Goal: Task Accomplishment & Management: Manage account settings

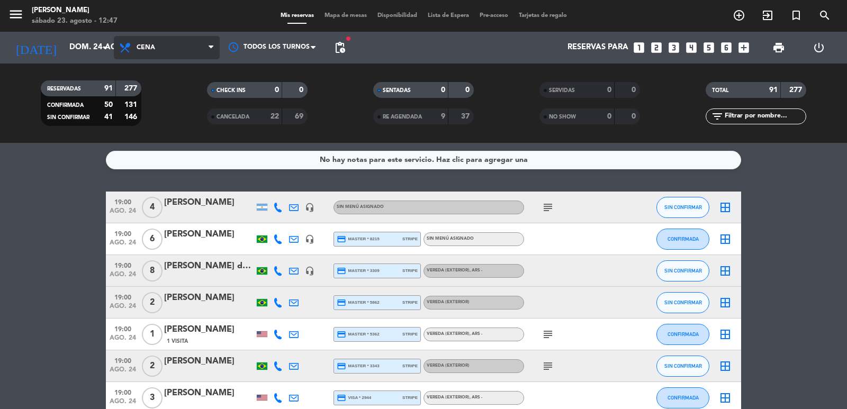
click at [179, 49] on span "Cena" at bounding box center [167, 47] width 106 height 23
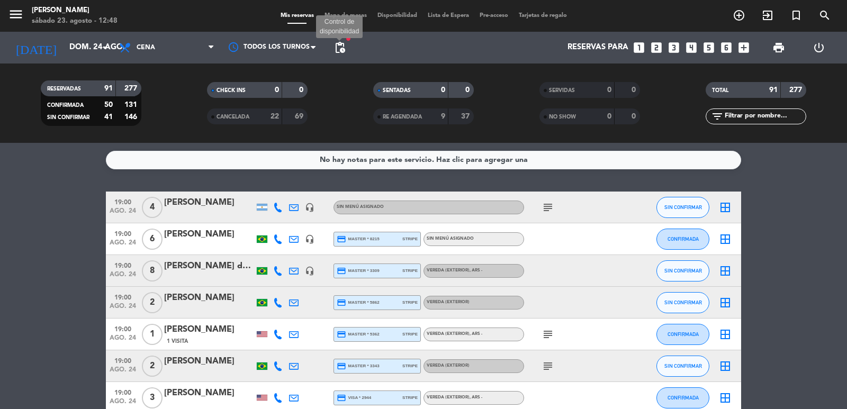
click at [336, 52] on span "pending_actions" at bounding box center [340, 47] width 13 height 13
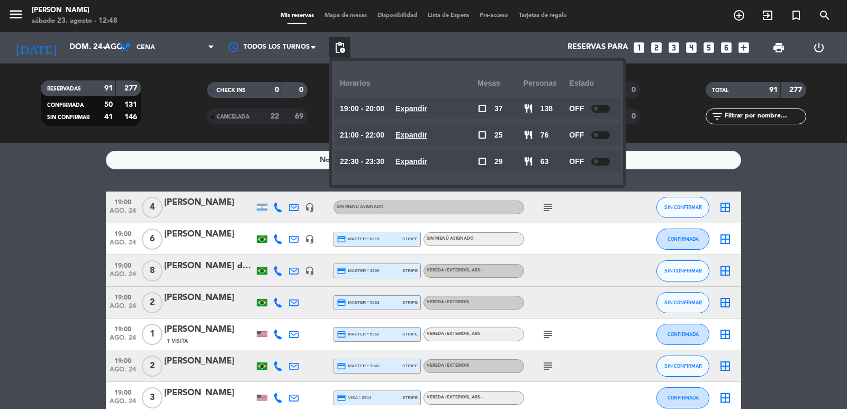
click at [424, 109] on u "Expandir" at bounding box center [412, 108] width 32 height 8
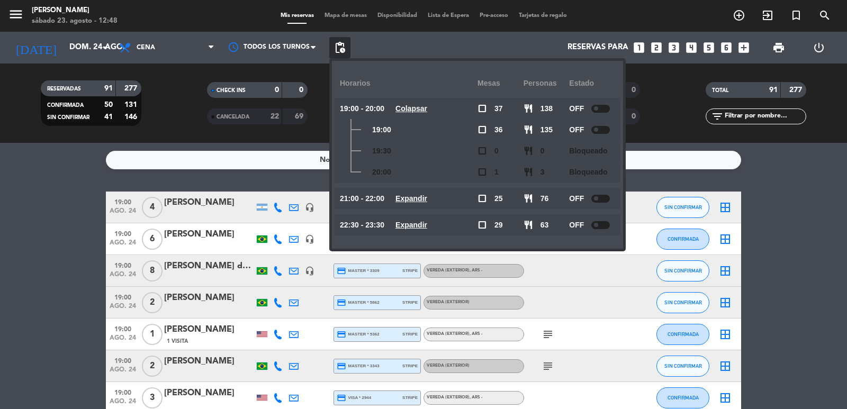
click at [405, 198] on u "Expandir" at bounding box center [412, 198] width 32 height 8
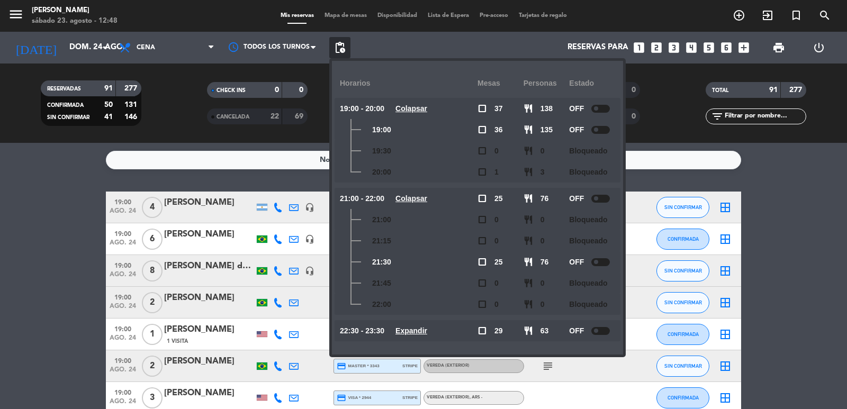
click at [76, 173] on div "No hay notas para este servicio. Haz clic para agregar una 19:00 ago. 24 4 Char…" at bounding box center [423, 276] width 847 height 266
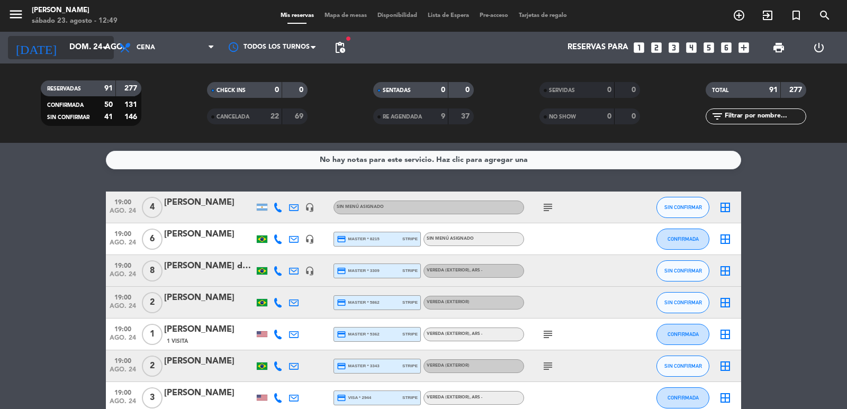
click at [100, 42] on icon "arrow_drop_down" at bounding box center [105, 47] width 13 height 13
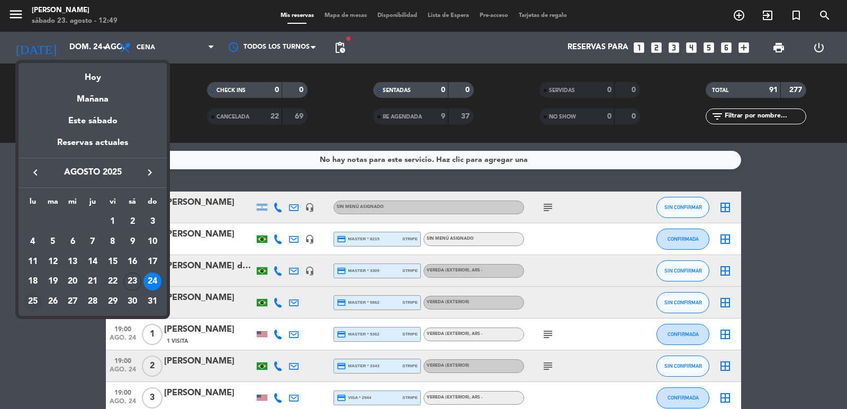
click at [30, 297] on div "25" at bounding box center [33, 302] width 18 height 18
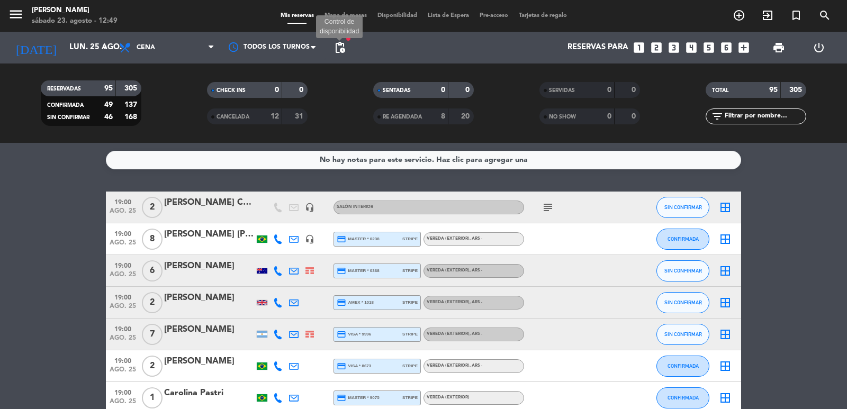
click at [342, 47] on span "pending_actions" at bounding box center [340, 47] width 13 height 13
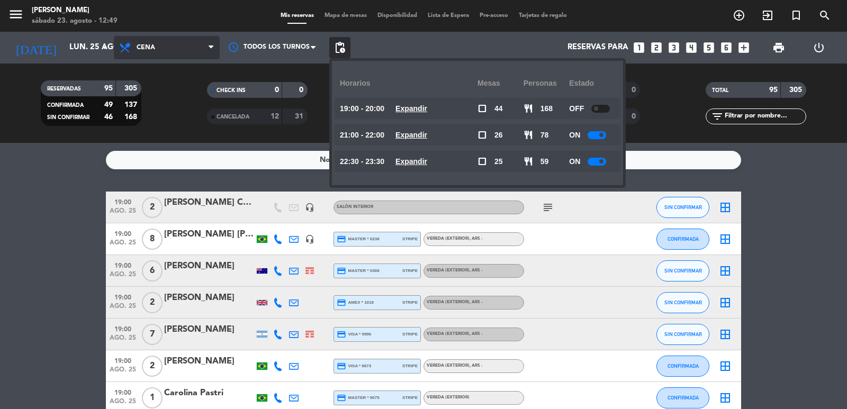
click at [139, 54] on span "Cena" at bounding box center [167, 47] width 106 height 23
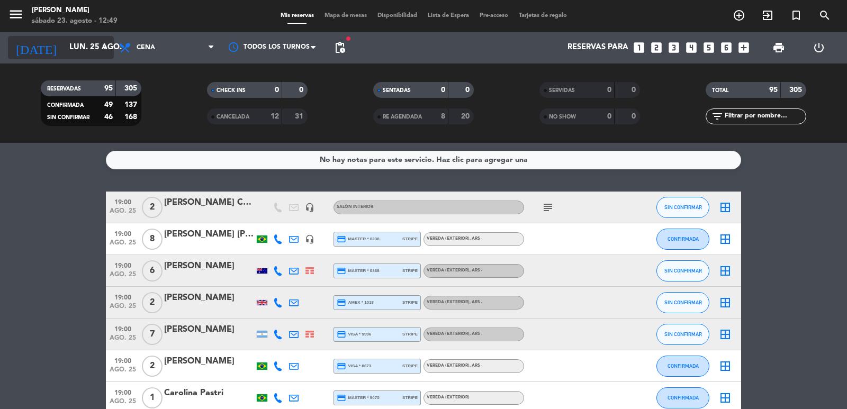
click at [105, 43] on icon "arrow_drop_down" at bounding box center [105, 47] width 13 height 13
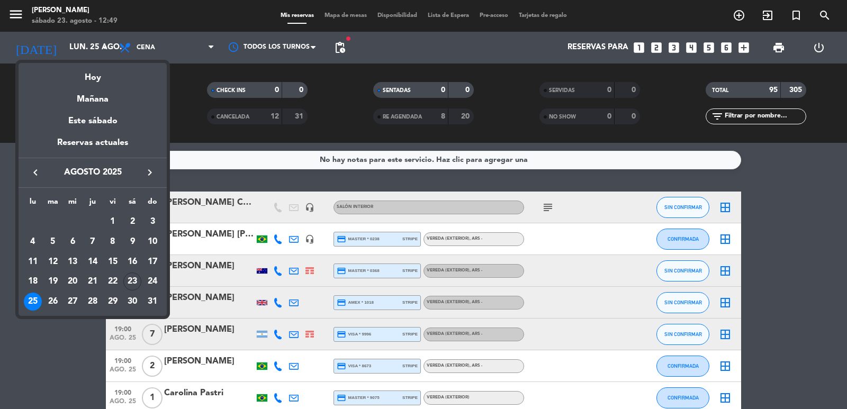
click at [72, 297] on div "27" at bounding box center [73, 302] width 18 height 18
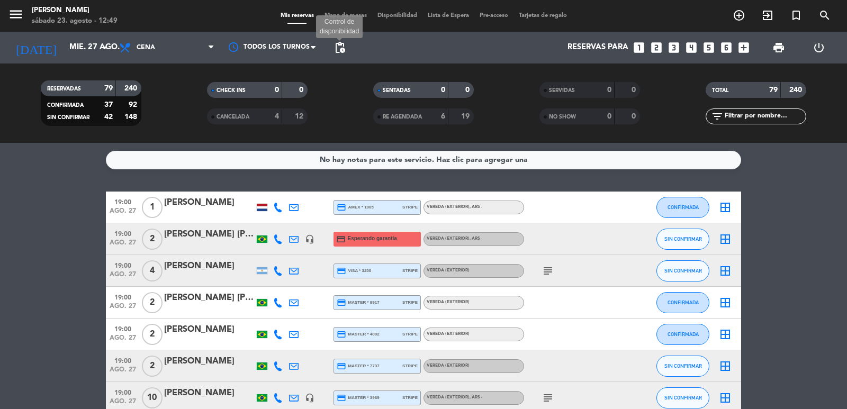
click at [334, 44] on span "pending_actions" at bounding box center [340, 47] width 13 height 13
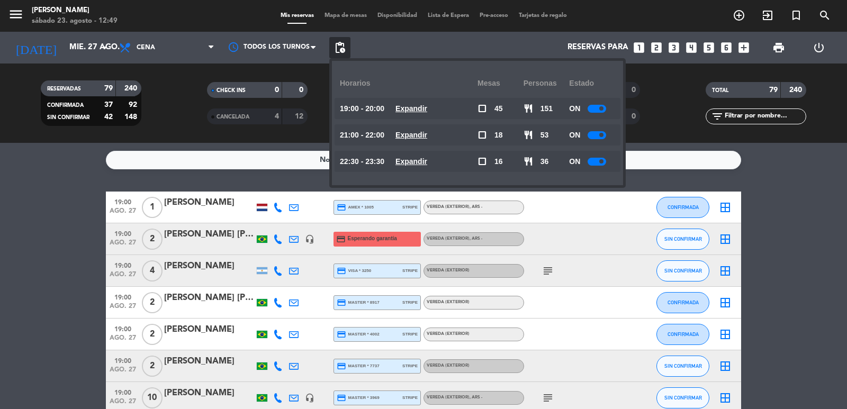
click at [416, 109] on u "Expandir" at bounding box center [412, 108] width 32 height 8
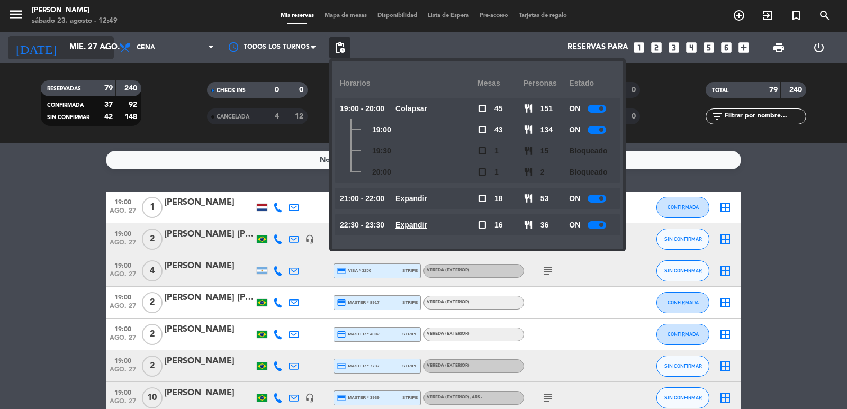
click at [72, 47] on input "mié. 27 ago." at bounding box center [115, 48] width 102 height 20
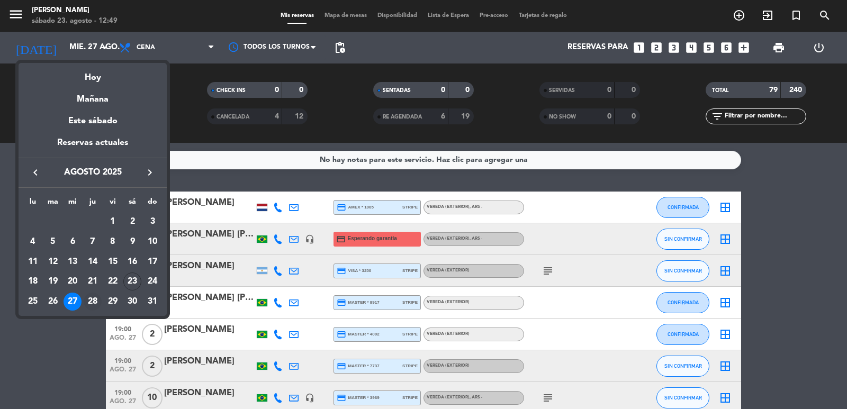
click at [95, 300] on div "28" at bounding box center [93, 302] width 18 height 18
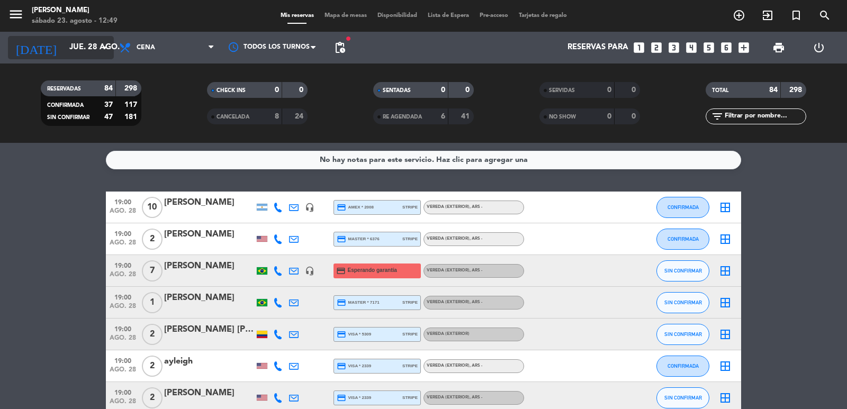
click at [73, 46] on input "jue. 28 ago." at bounding box center [115, 48] width 102 height 20
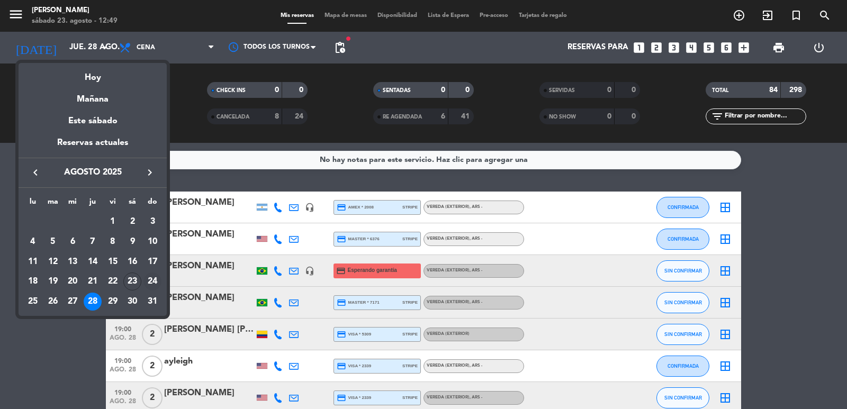
click at [154, 285] on div "24" at bounding box center [153, 282] width 18 height 18
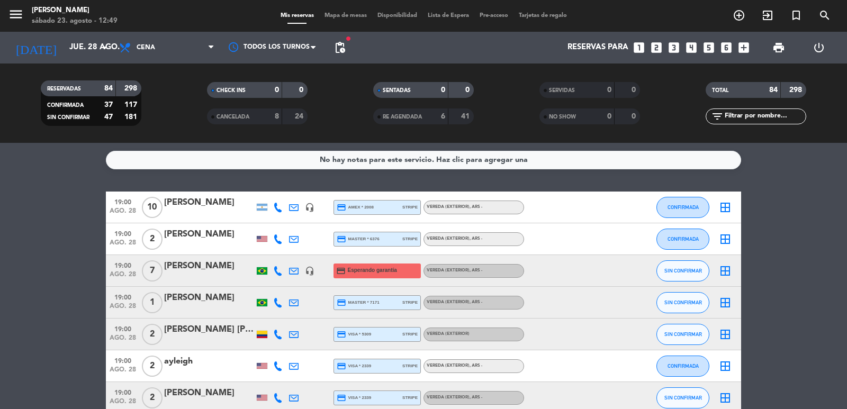
type input "dom. 24 ago."
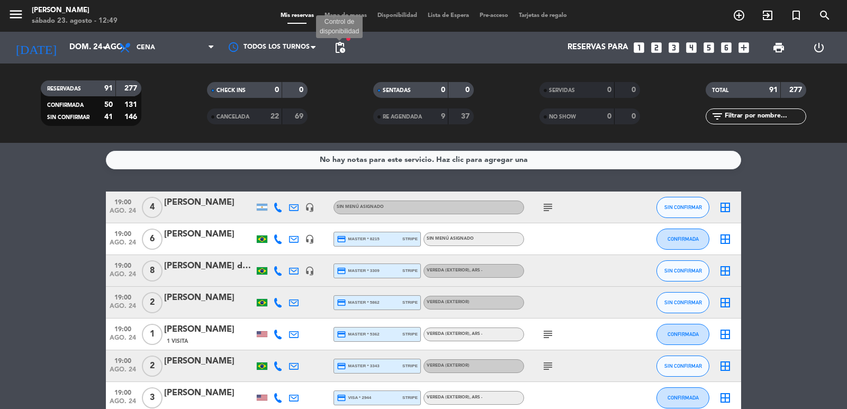
click at [336, 44] on span "pending_actions" at bounding box center [340, 47] width 13 height 13
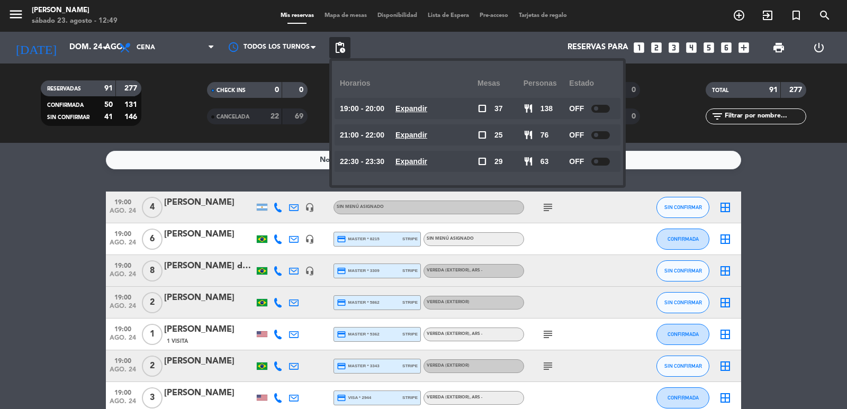
click at [416, 112] on u "Expandir" at bounding box center [412, 108] width 32 height 8
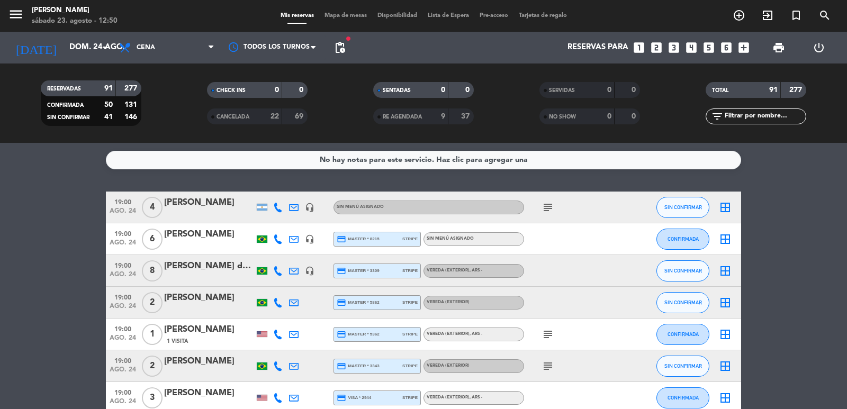
click at [333, 50] on span "pending_actions" at bounding box center [339, 47] width 21 height 21
click at [346, 48] on span "pending_actions" at bounding box center [340, 47] width 13 height 13
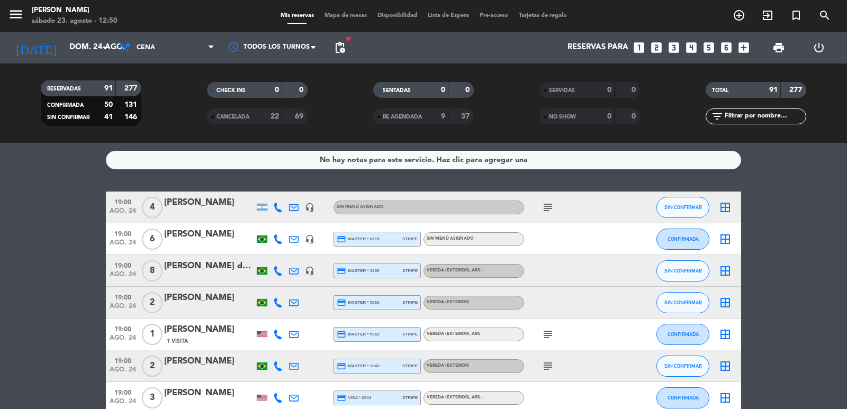
click at [672, 46] on icon "looks_3" at bounding box center [674, 48] width 14 height 14
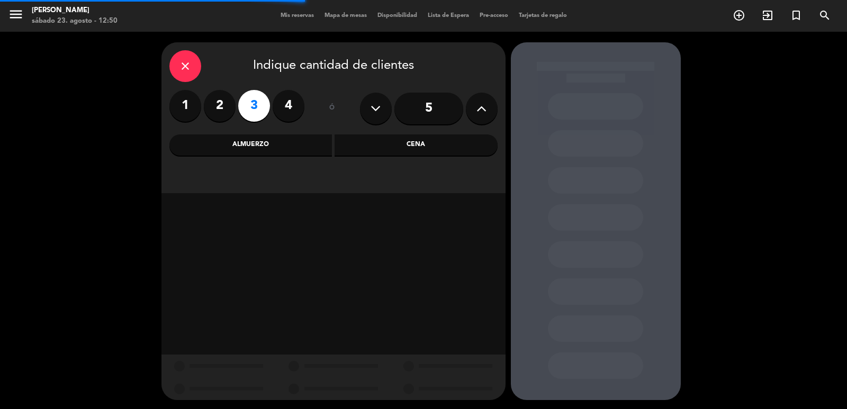
click at [373, 148] on div "Cena" at bounding box center [416, 145] width 163 height 21
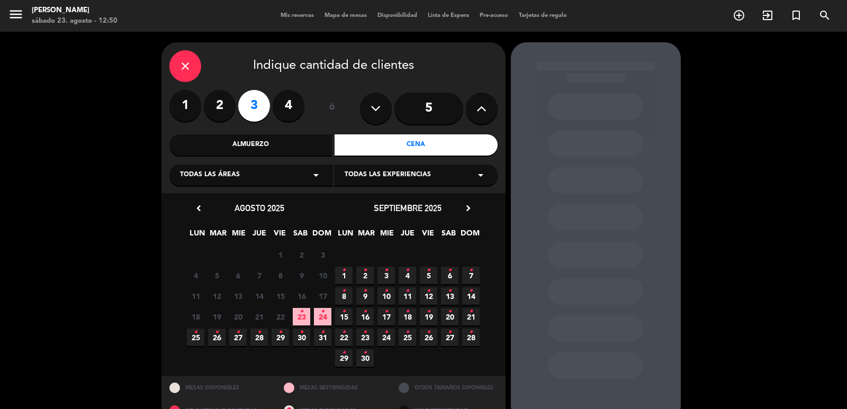
click at [234, 106] on label "2" at bounding box center [220, 106] width 32 height 32
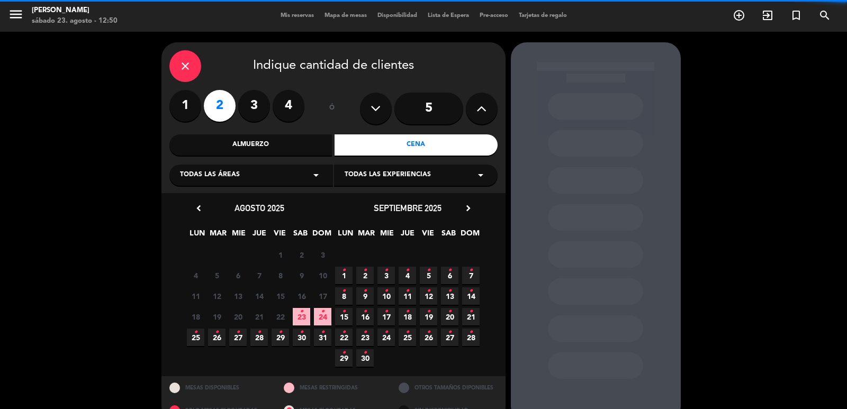
click at [291, 179] on div "Todas las áreas arrow_drop_down" at bounding box center [251, 175] width 164 height 21
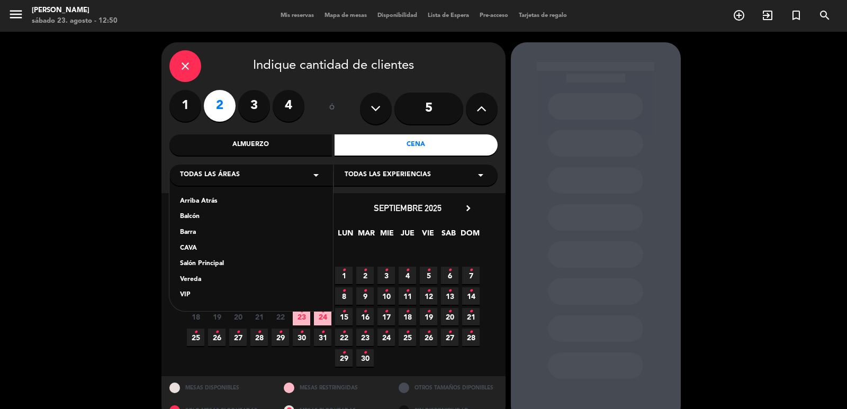
click at [178, 68] on div "close" at bounding box center [185, 66] width 32 height 32
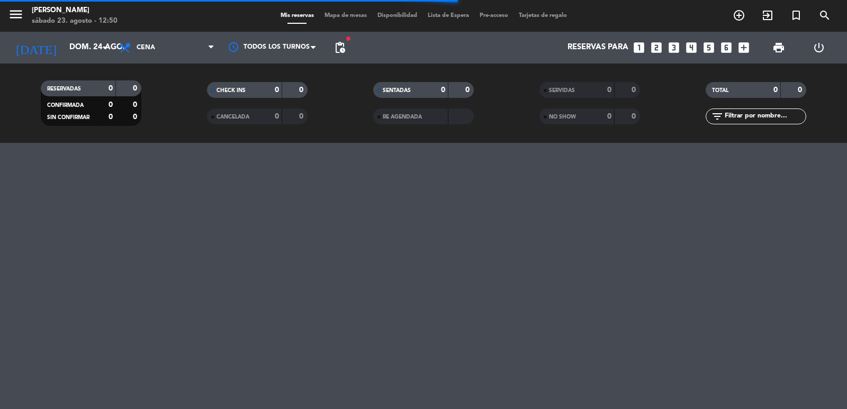
click at [28, 192] on div "menu Don Julio sábado 23. agosto - 12:50 Mis reservas Mapa de mesas Disponibili…" at bounding box center [423, 204] width 847 height 409
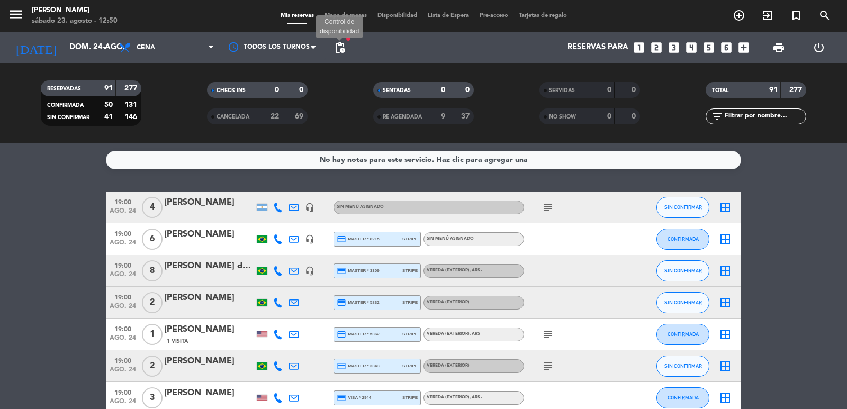
click at [343, 50] on span "pending_actions" at bounding box center [340, 47] width 13 height 13
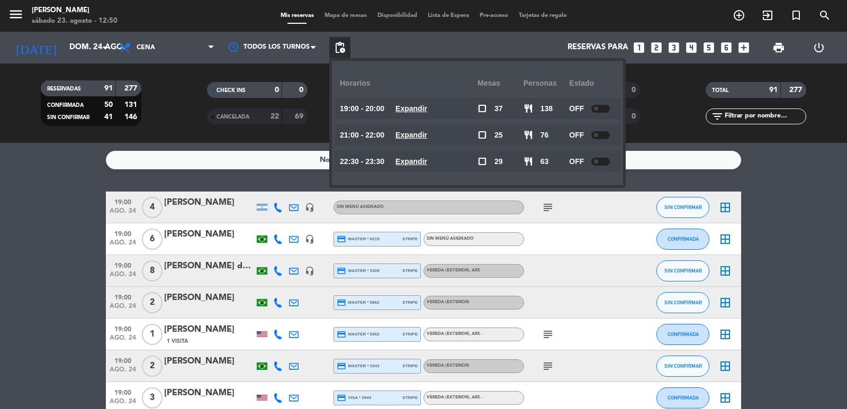
click at [427, 109] on u "Expandir" at bounding box center [412, 108] width 32 height 8
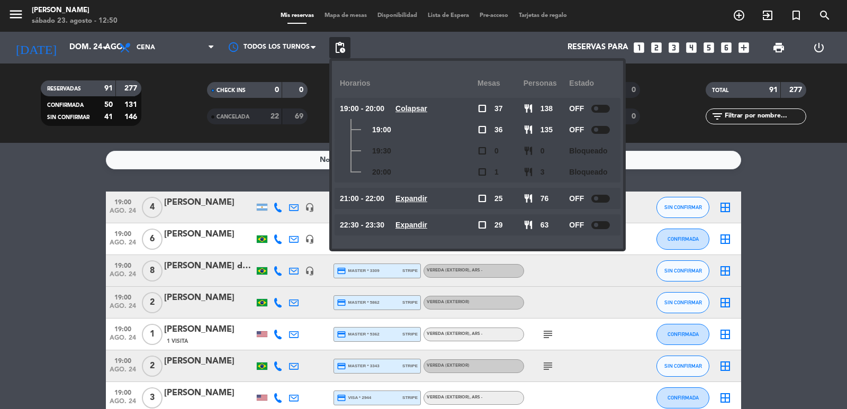
click at [445, 131] on div "19:00" at bounding box center [409, 129] width 138 height 21
click at [86, 168] on service-notes "No hay notas para este servicio. Haz clic para agregar una" at bounding box center [423, 160] width 847 height 19
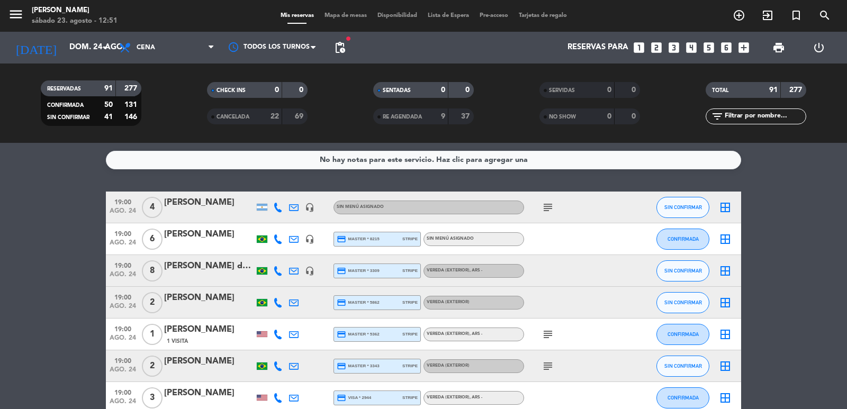
click at [656, 47] on icon "looks_two" at bounding box center [657, 48] width 14 height 14
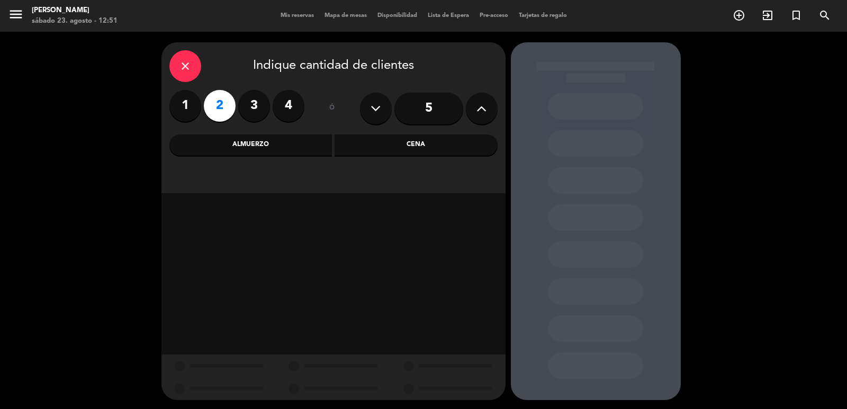
click at [394, 150] on div "Cena" at bounding box center [416, 145] width 163 height 21
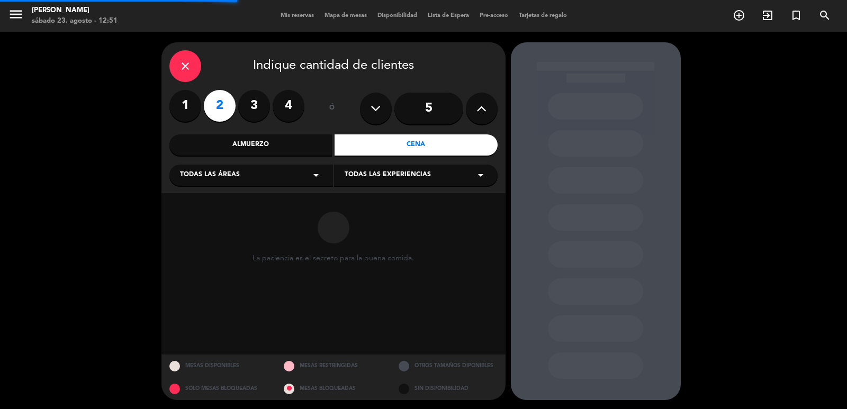
click at [269, 181] on div "Todas las áreas arrow_drop_down" at bounding box center [251, 175] width 164 height 21
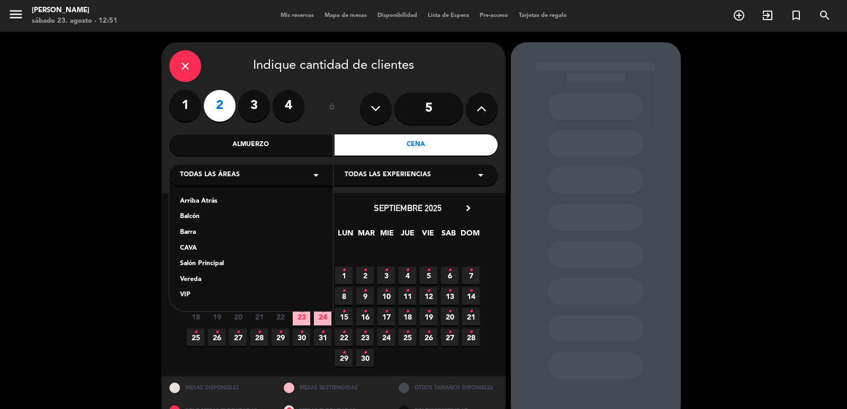
click at [199, 282] on div "Vereda" at bounding box center [251, 280] width 142 height 11
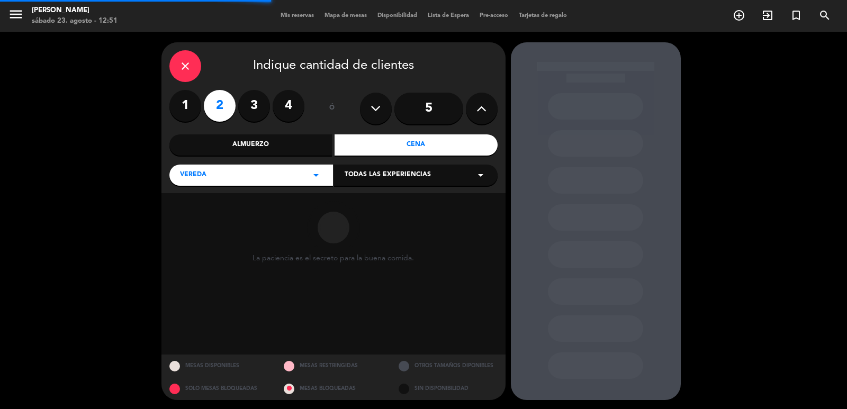
click at [377, 177] on span "Todas las experiencias" at bounding box center [388, 175] width 86 height 11
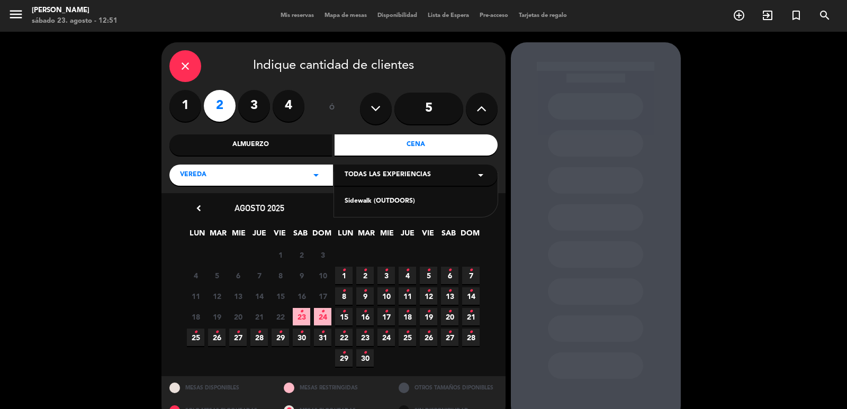
click at [360, 203] on div "Sidewalk (OUTDOORS)" at bounding box center [416, 201] width 142 height 11
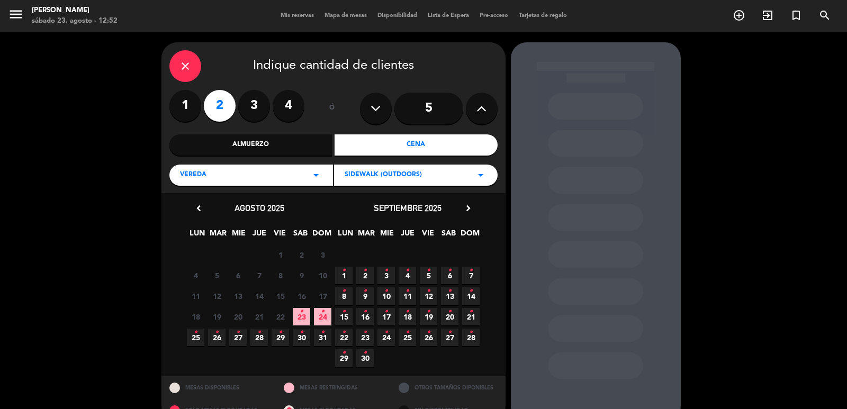
click at [318, 297] on span "17" at bounding box center [322, 296] width 17 height 17
click at [325, 318] on span "24 •" at bounding box center [322, 316] width 17 height 17
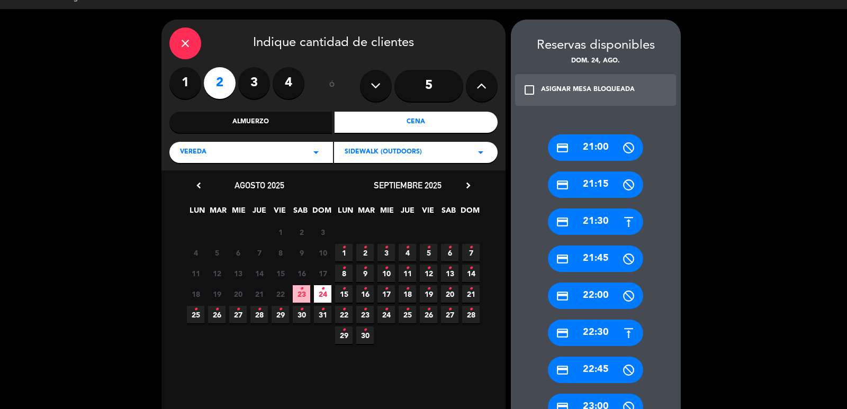
click at [175, 43] on div "close" at bounding box center [185, 44] width 32 height 32
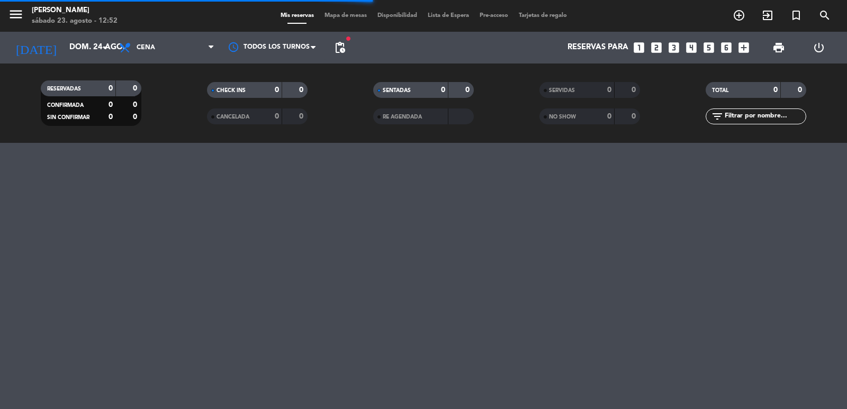
click at [657, 49] on icon "looks_two" at bounding box center [657, 48] width 14 height 14
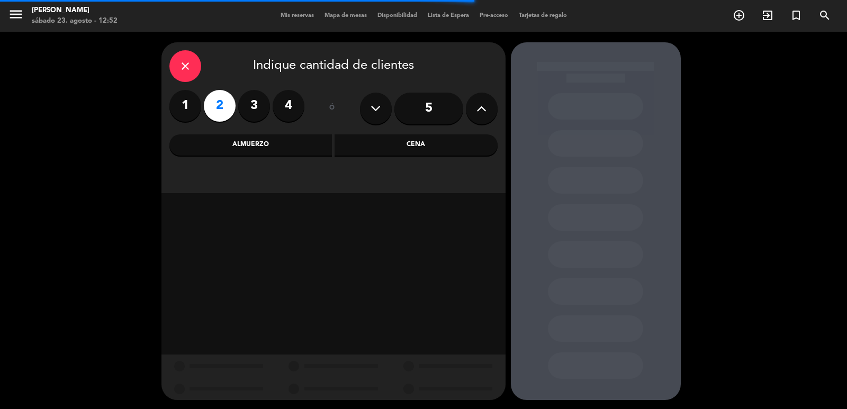
click at [385, 142] on div "Cena" at bounding box center [416, 145] width 163 height 21
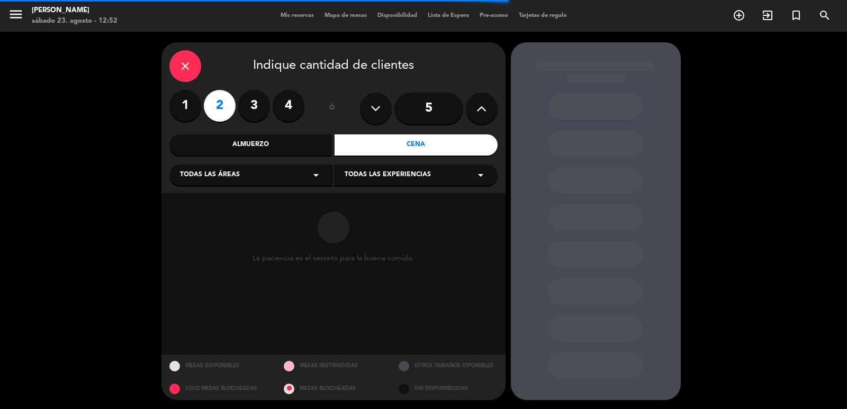
click at [306, 187] on div "close Indique cantidad de clientes 1 2 3 4 ó 5 Almuerzo Cena Todas las áreas ar…" at bounding box center [334, 117] width 344 height 151
click at [310, 181] on icon "arrow_drop_down" at bounding box center [316, 175] width 13 height 13
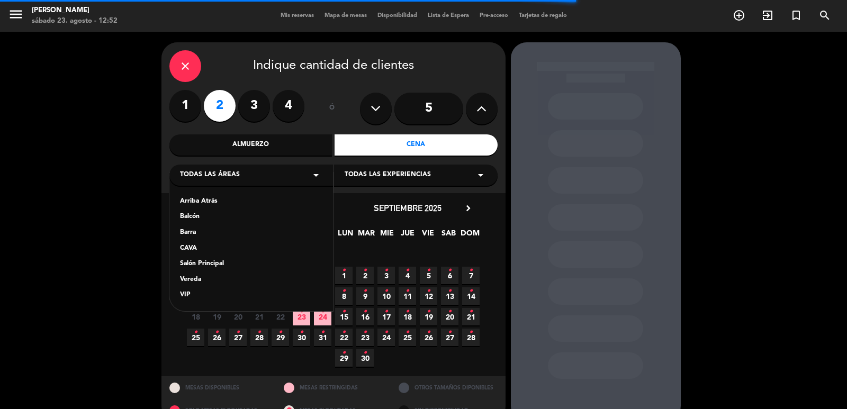
click at [228, 263] on div "Salón Principal" at bounding box center [251, 264] width 142 height 11
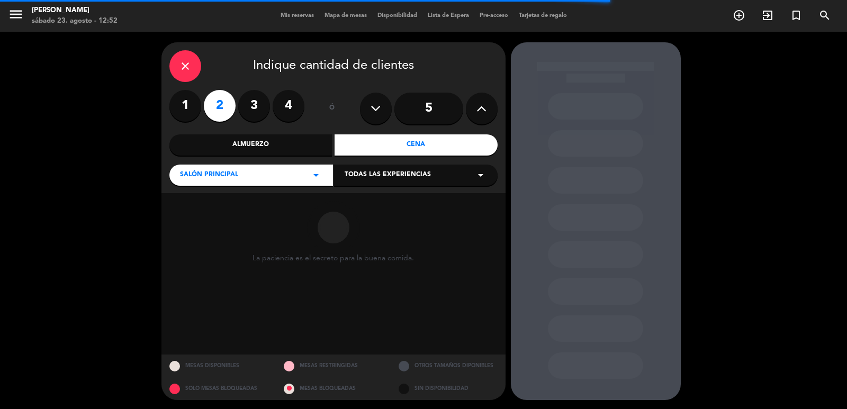
click at [425, 178] on span "Todas las experiencias" at bounding box center [388, 175] width 86 height 11
click at [396, 208] on div "Dining room" at bounding box center [416, 195] width 164 height 45
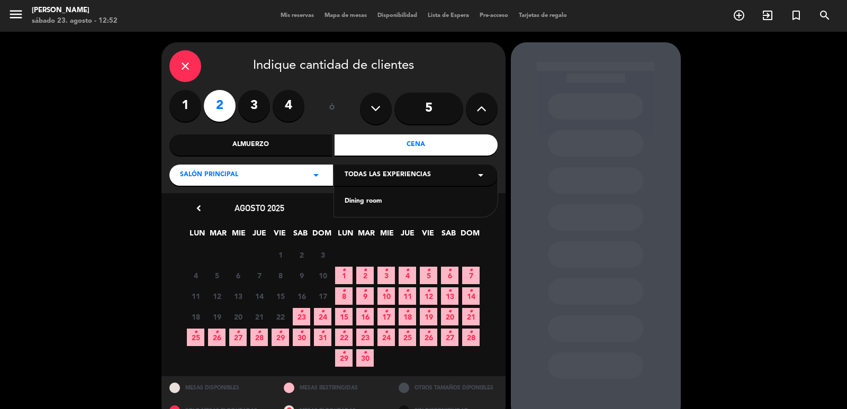
click at [396, 205] on div "Dining room" at bounding box center [416, 201] width 142 height 11
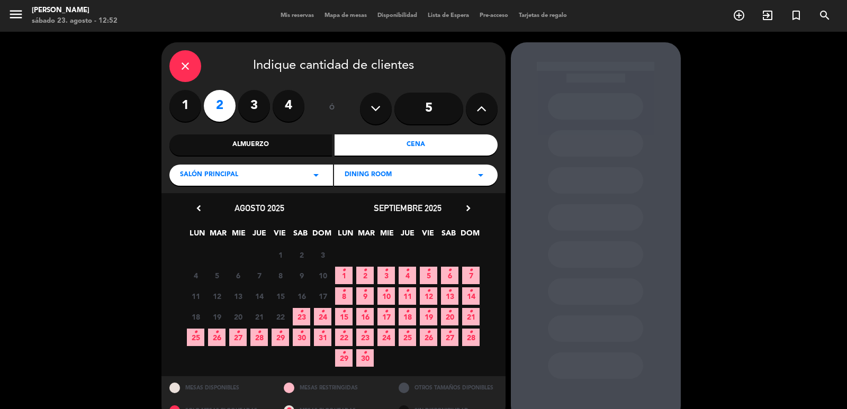
click at [322, 319] on icon "•" at bounding box center [323, 311] width 4 height 17
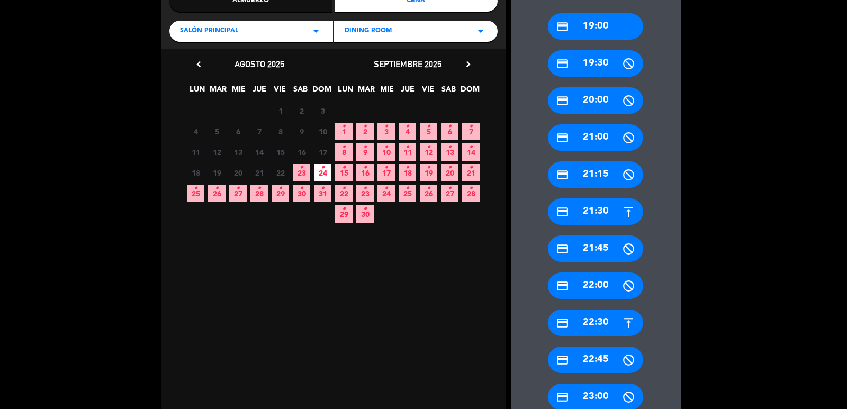
scroll to position [235, 0]
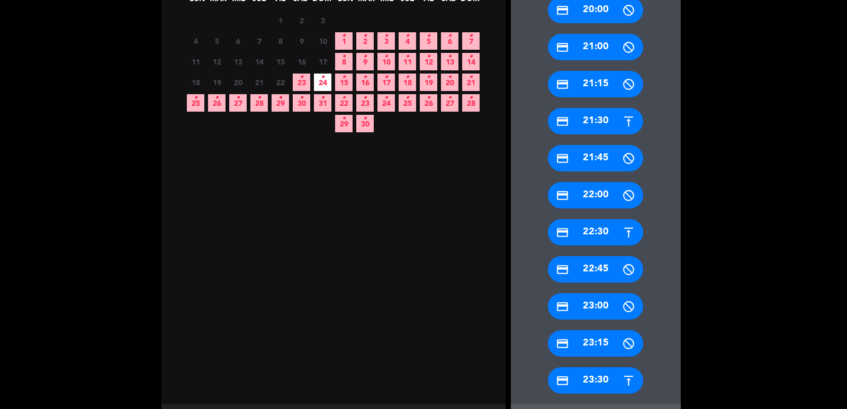
click at [589, 123] on div "credit_card 21:30" at bounding box center [595, 121] width 95 height 26
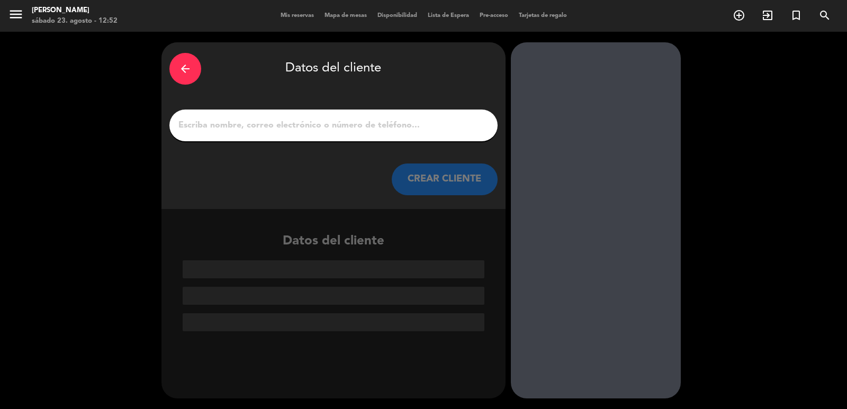
click at [356, 131] on input "1" at bounding box center [333, 125] width 312 height 15
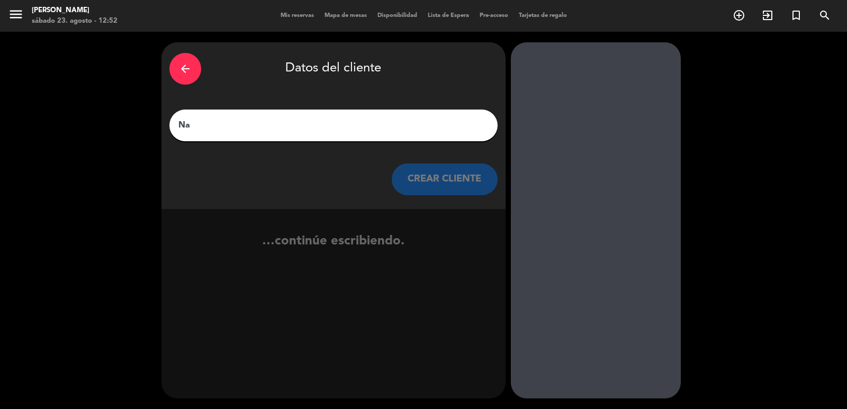
type input "N"
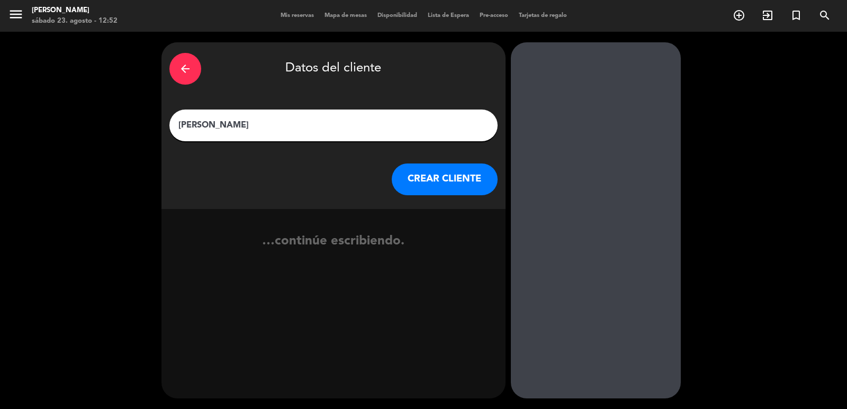
type input "[PERSON_NAME]"
click at [418, 181] on button "CREAR CLIENTE" at bounding box center [445, 180] width 106 height 32
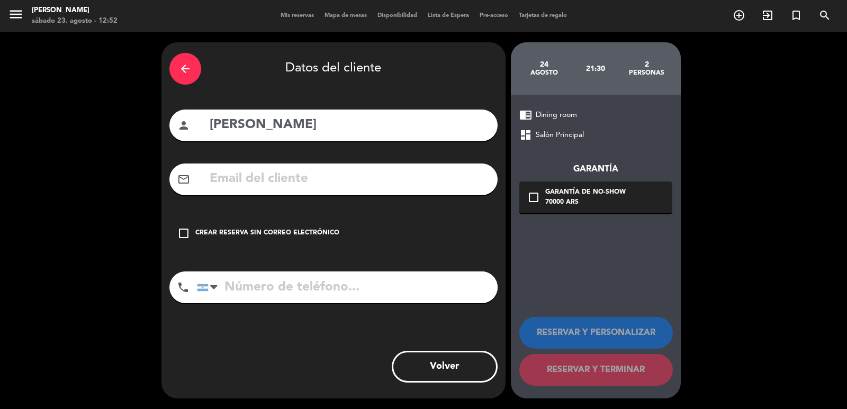
click at [289, 180] on input "text" at bounding box center [349, 179] width 281 height 22
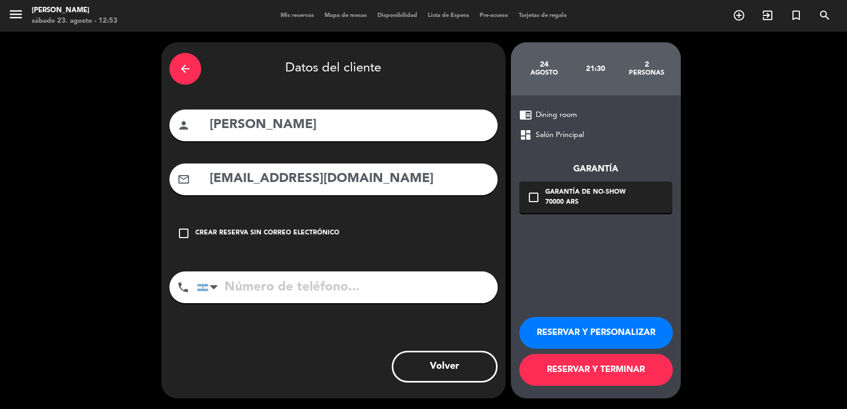
type input "tmiwia@gmail.com"
click at [302, 290] on input "tel" at bounding box center [347, 288] width 301 height 32
type input "+19495873235"
click at [572, 192] on div "Garantía de no-show" at bounding box center [586, 192] width 81 height 11
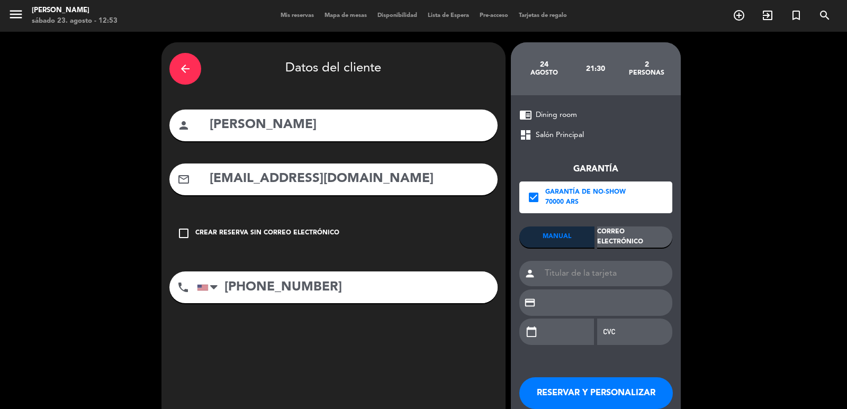
click at [622, 243] on div "Correo Electrónico" at bounding box center [634, 237] width 75 height 21
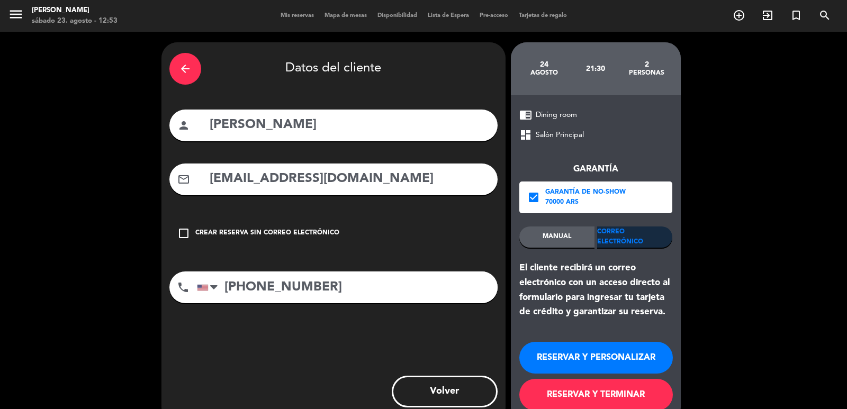
drag, startPoint x: 604, startPoint y: 361, endPoint x: 567, endPoint y: 384, distance: 44.2
click at [605, 361] on button "RESERVAR Y PERSONALIZAR" at bounding box center [597, 358] width 154 height 32
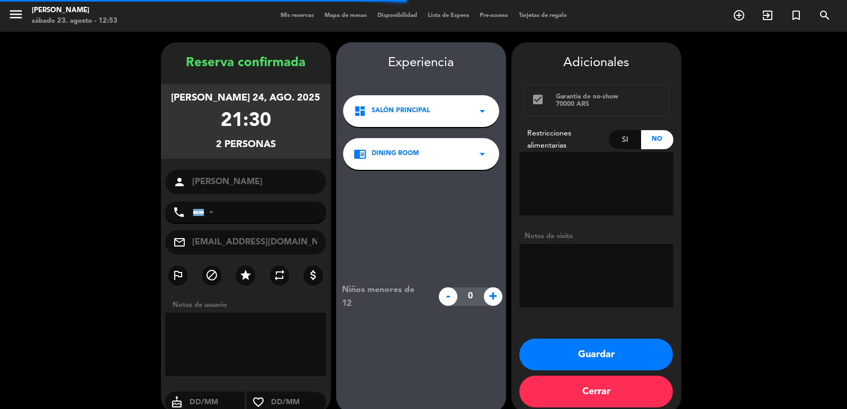
type input "+19495873235"
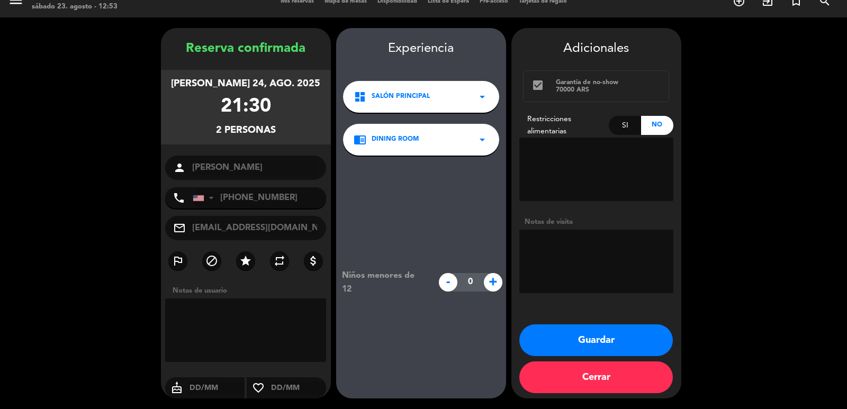
click at [638, 333] on button "Guardar" at bounding box center [597, 341] width 154 height 32
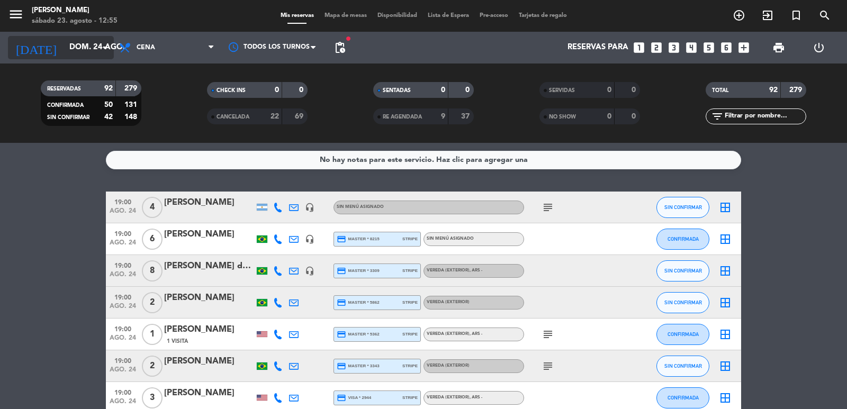
click at [64, 47] on input "dom. 24 ago." at bounding box center [115, 48] width 102 height 20
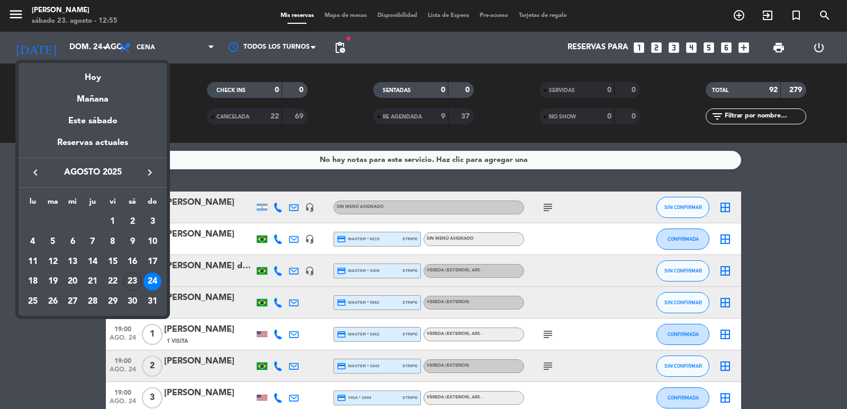
click at [156, 171] on button "keyboard_arrow_right" at bounding box center [149, 173] width 19 height 14
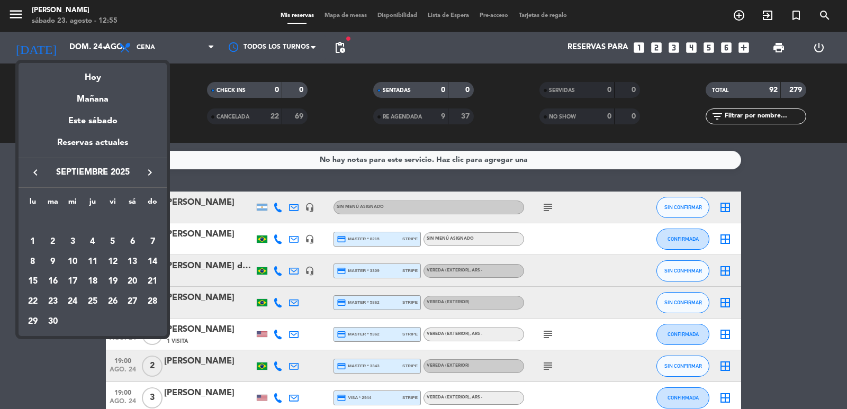
drag, startPoint x: 79, startPoint y: 302, endPoint x: 427, endPoint y: 155, distance: 377.8
click at [79, 303] on div "24" at bounding box center [73, 302] width 18 height 18
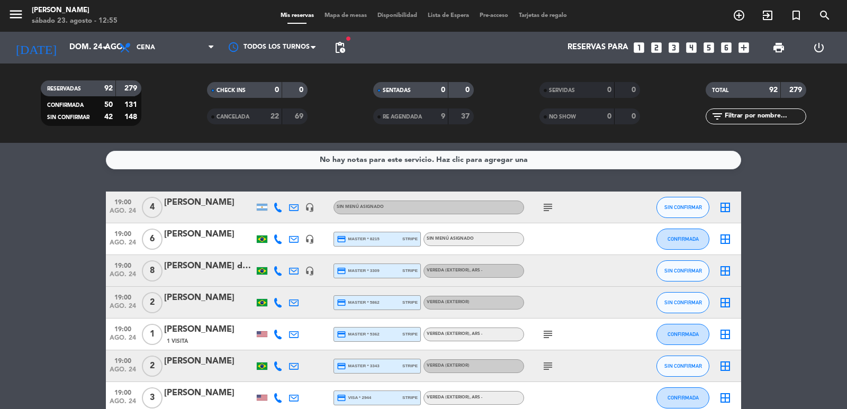
type input "mié. [DATE]"
click at [200, 46] on span "Cena" at bounding box center [167, 47] width 106 height 23
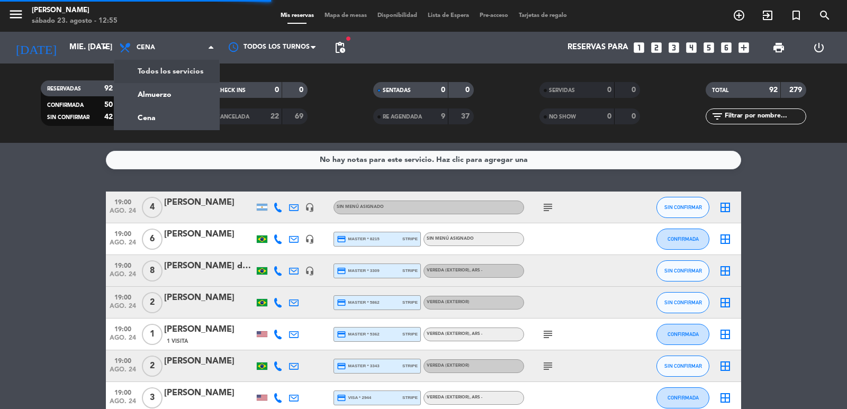
click at [173, 68] on div "menu Don Julio sábado 23. agosto - 12:55 Mis reservas Mapa de mesas Disponibili…" at bounding box center [423, 71] width 847 height 143
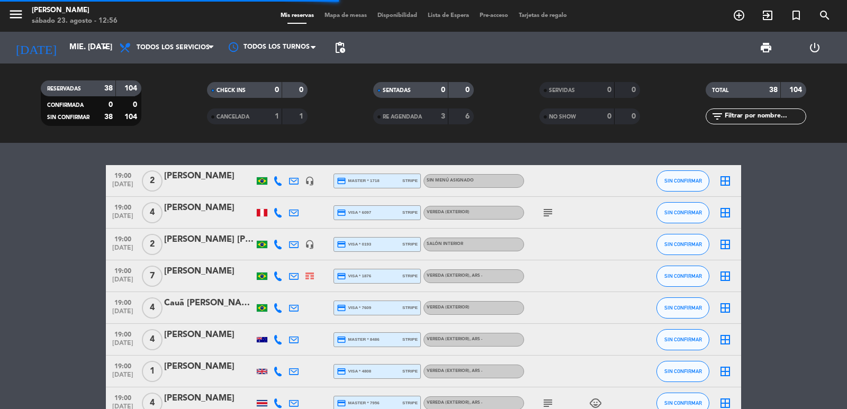
click at [748, 117] on input "text" at bounding box center [765, 117] width 82 height 12
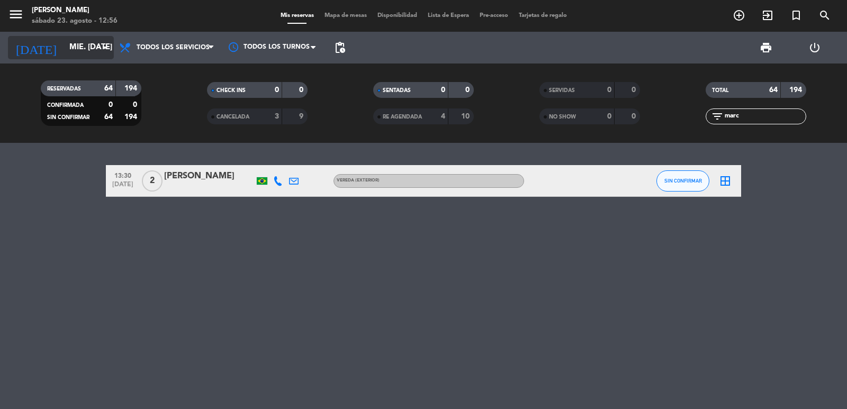
type input "marc"
click at [83, 47] on input "mié. [DATE]" at bounding box center [115, 48] width 102 height 20
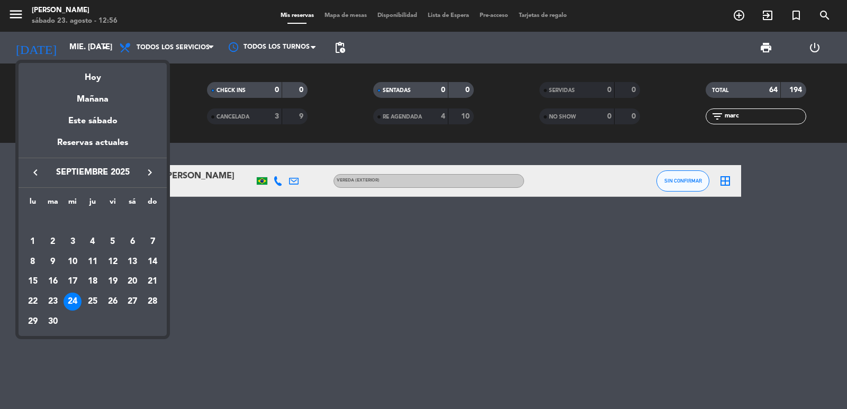
click at [36, 178] on icon "keyboard_arrow_left" at bounding box center [35, 172] width 13 height 13
click at [149, 285] on div "24" at bounding box center [153, 282] width 18 height 18
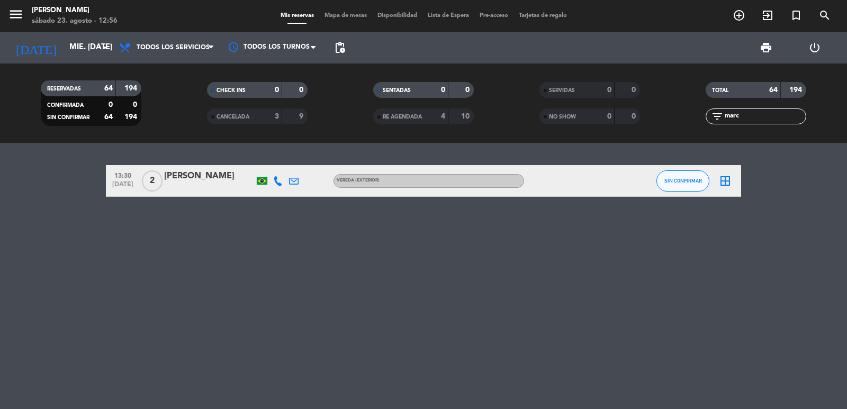
type input "dom. 24 ago."
drag, startPoint x: 758, startPoint y: 118, endPoint x: 713, endPoint y: 114, distance: 45.2
click at [713, 114] on div "filter_list marc" at bounding box center [756, 117] width 101 height 16
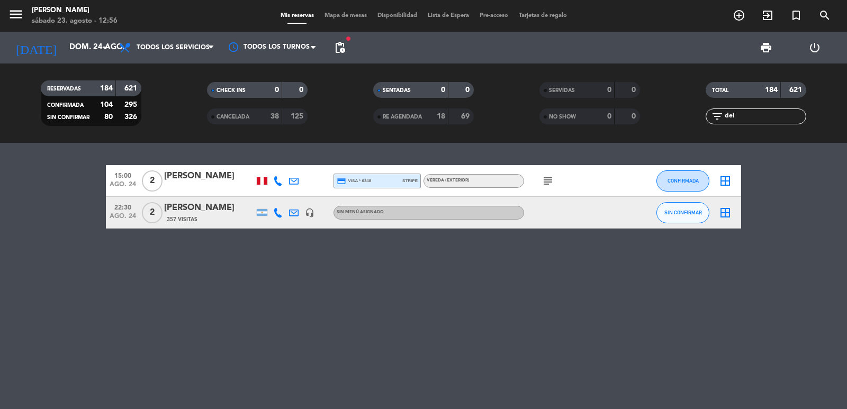
type input "del"
drag, startPoint x: 110, startPoint y: 202, endPoint x: 229, endPoint y: 204, distance: 119.2
click at [240, 203] on div "22:30 ago. 24 2 marcos delfino 357 Visitas headset_mic Sin menú asignado SIN CO…" at bounding box center [424, 213] width 636 height 32
copy div "22:30 ago. 24 2 marcos delfino"
drag, startPoint x: 753, startPoint y: 112, endPoint x: 716, endPoint y: 111, distance: 37.6
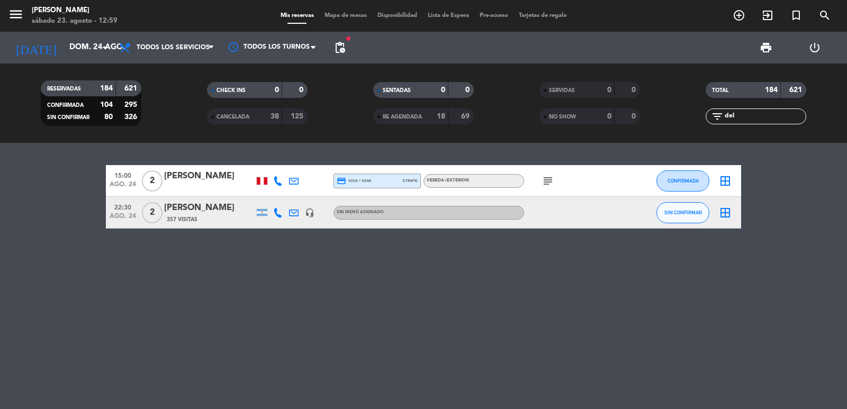
click at [716, 111] on div "filter_list del" at bounding box center [756, 117] width 101 height 16
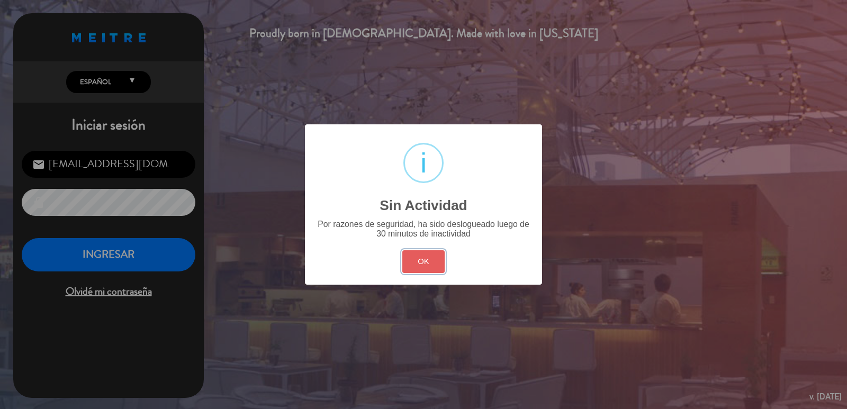
click at [419, 258] on button "OK" at bounding box center [424, 262] width 43 height 23
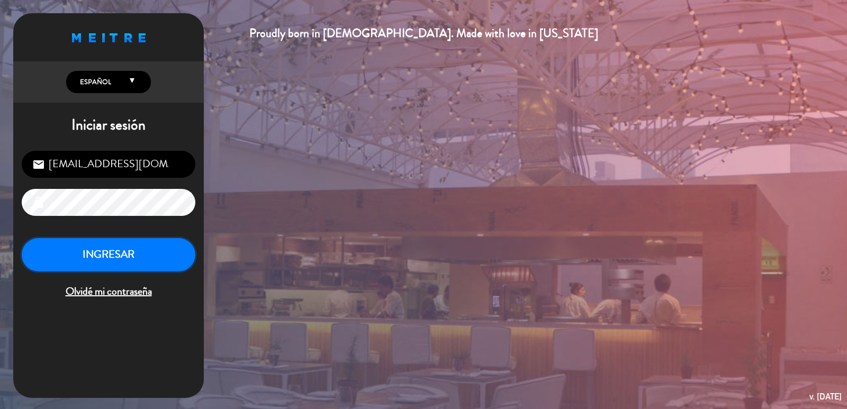
click at [104, 252] on button "INGRESAR" at bounding box center [109, 254] width 174 height 33
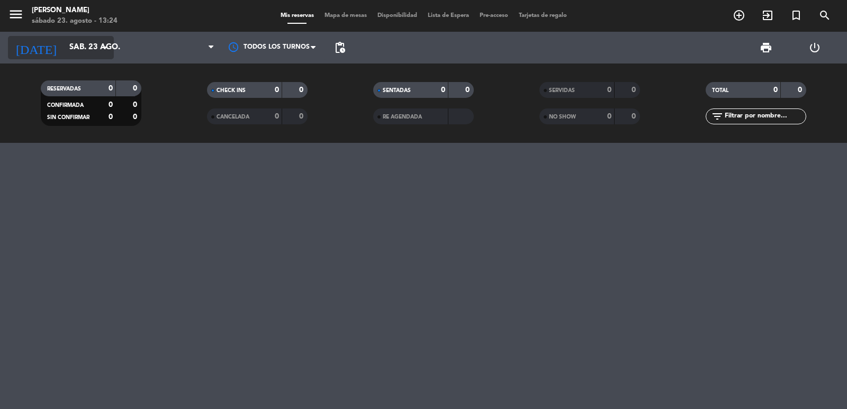
click at [70, 57] on input "sáb. 23 ago." at bounding box center [115, 48] width 102 height 20
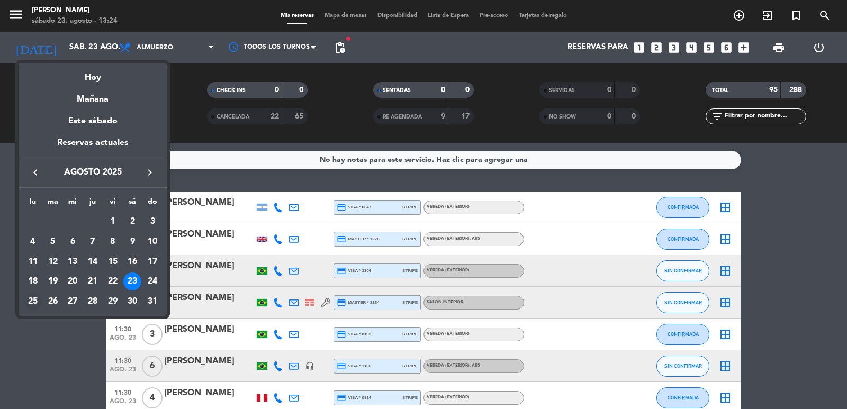
click at [30, 298] on div "25" at bounding box center [33, 302] width 18 height 18
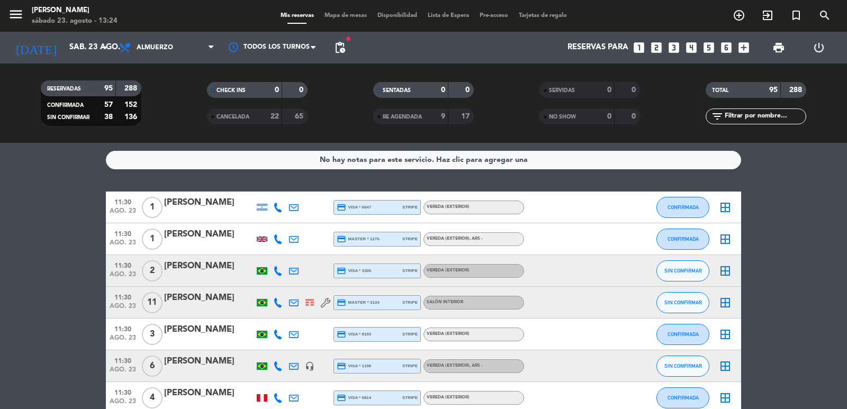
type input "lun. 25 ago."
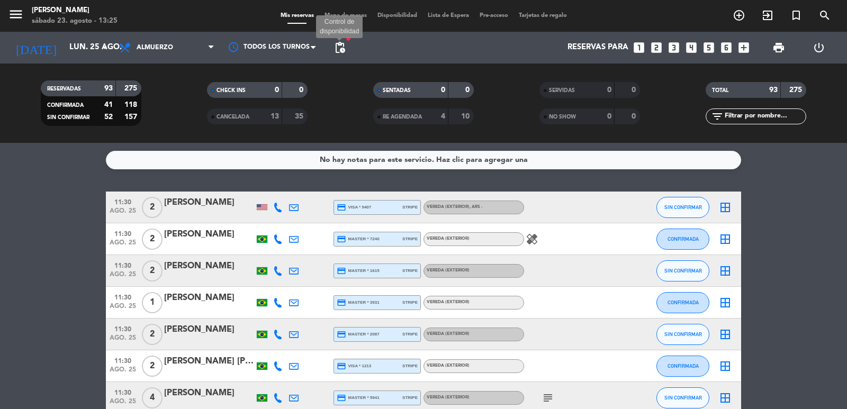
click at [338, 47] on span "pending_actions" at bounding box center [340, 47] width 13 height 13
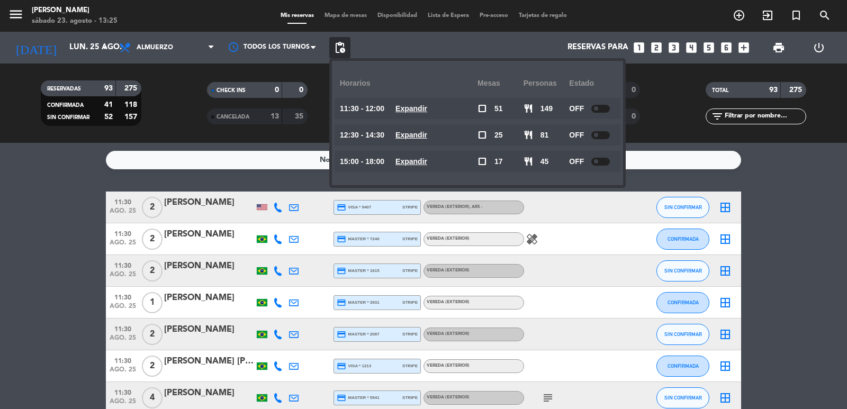
click at [422, 131] on u "Expandir" at bounding box center [412, 135] width 32 height 8
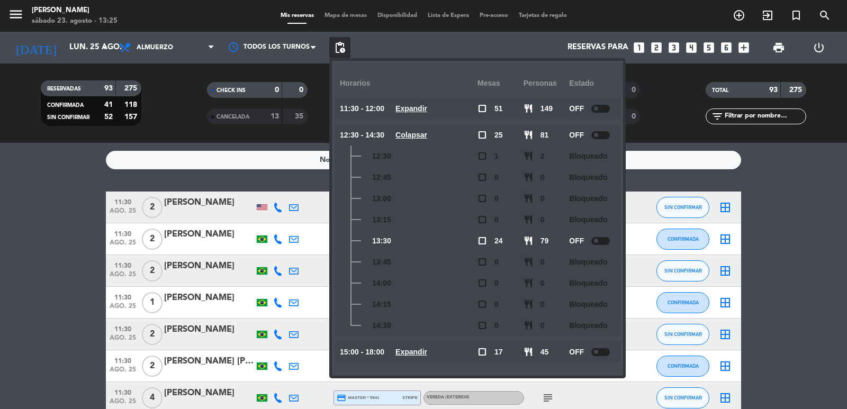
click at [26, 173] on div "No hay notas para este servicio. Haz clic para agregar una 11:30 ago. 25 2 Alex…" at bounding box center [423, 276] width 847 height 266
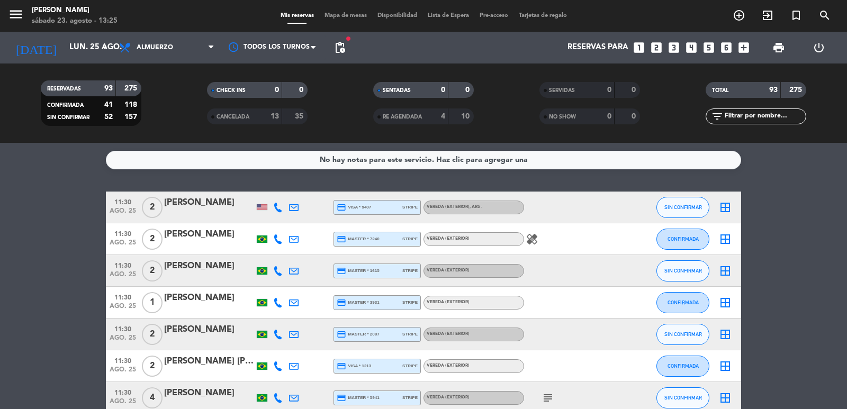
click at [660, 45] on icon "looks_two" at bounding box center [657, 48] width 14 height 14
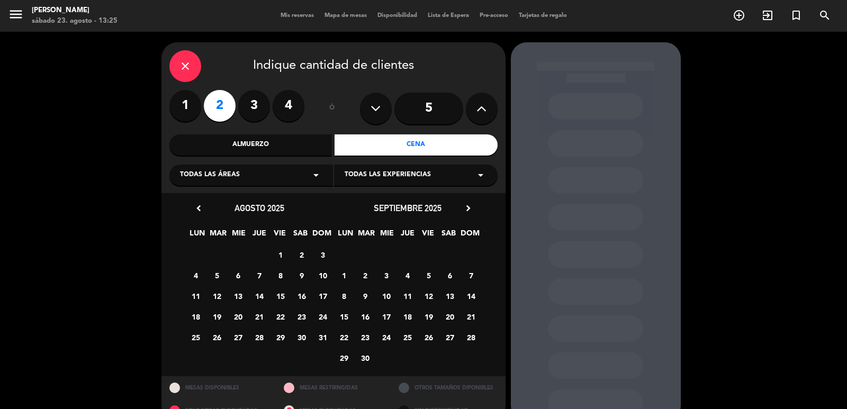
click at [267, 141] on div "Almuerzo" at bounding box center [250, 145] width 163 height 21
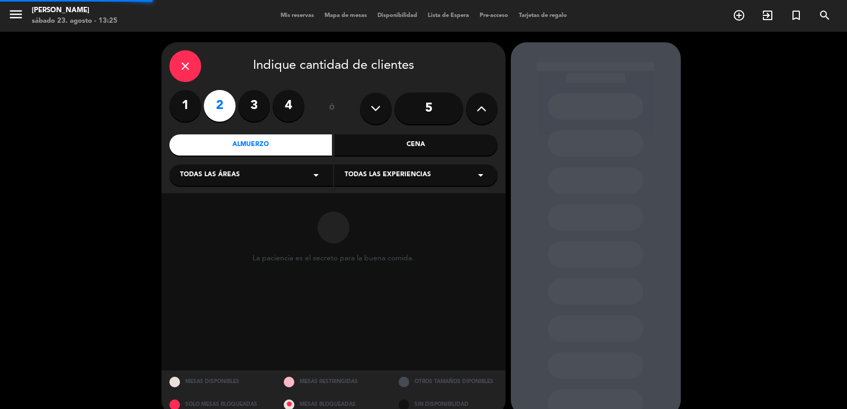
click at [254, 171] on div "Todas las áreas arrow_drop_down" at bounding box center [251, 175] width 164 height 21
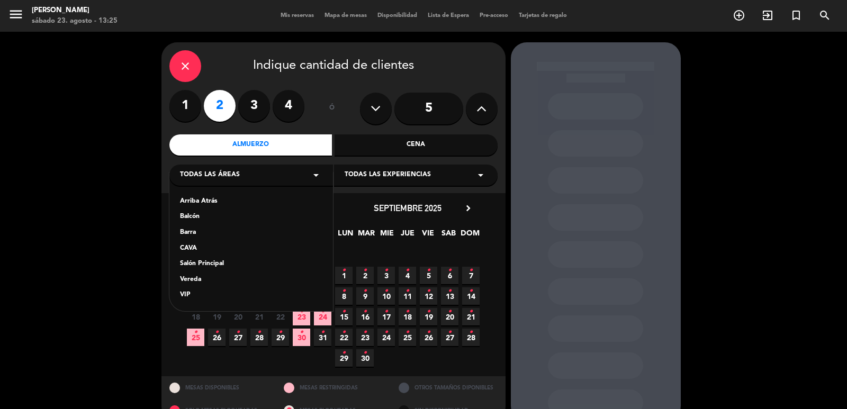
click at [195, 282] on div "Vereda" at bounding box center [251, 280] width 142 height 11
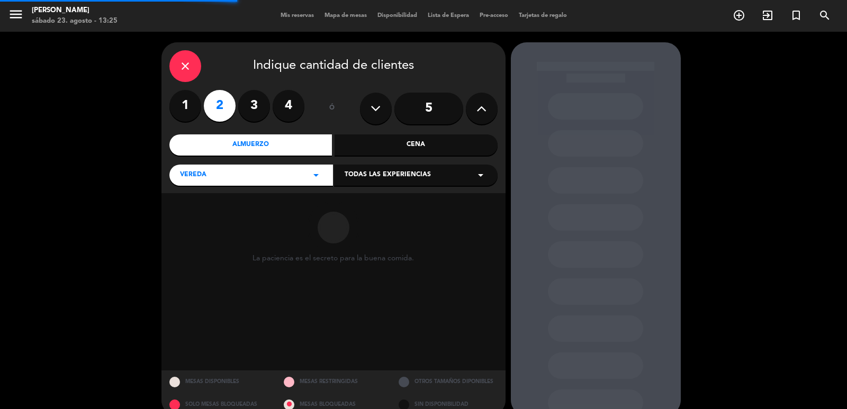
click at [377, 175] on span "Todas las experiencias" at bounding box center [388, 175] width 86 height 11
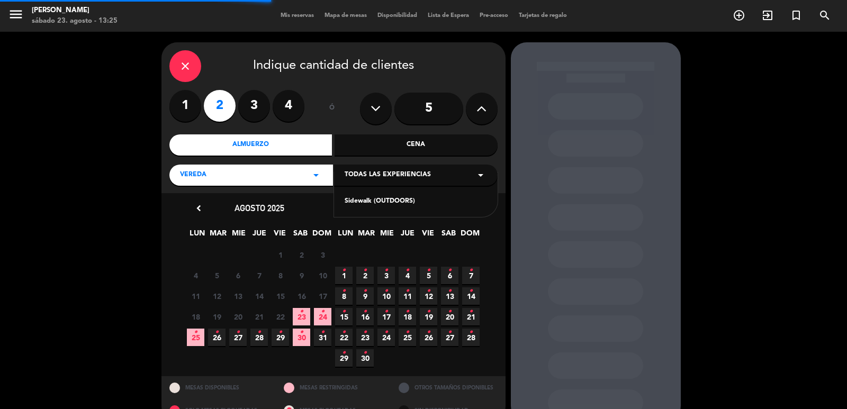
click at [366, 208] on div "Sidewalk (OUTDOORS)" at bounding box center [416, 195] width 164 height 45
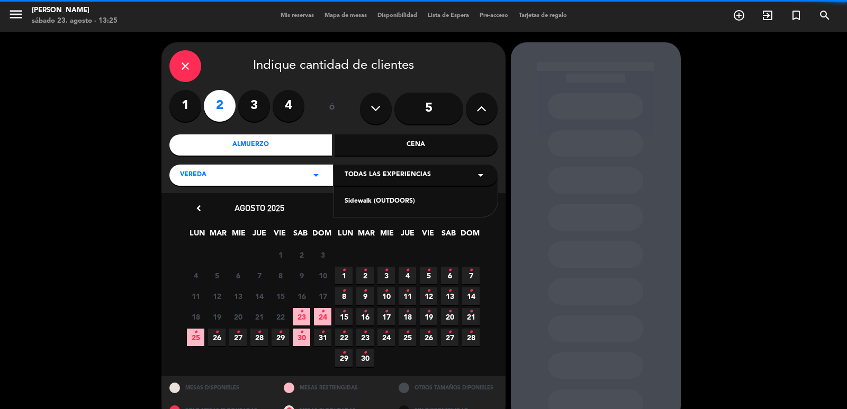
click at [365, 203] on div "Sidewalk (OUTDOORS)" at bounding box center [416, 201] width 142 height 11
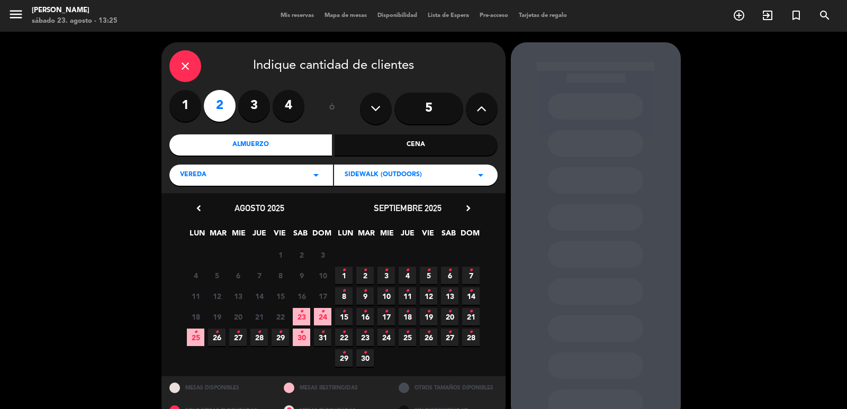
click at [195, 337] on icon "•" at bounding box center [196, 332] width 4 height 17
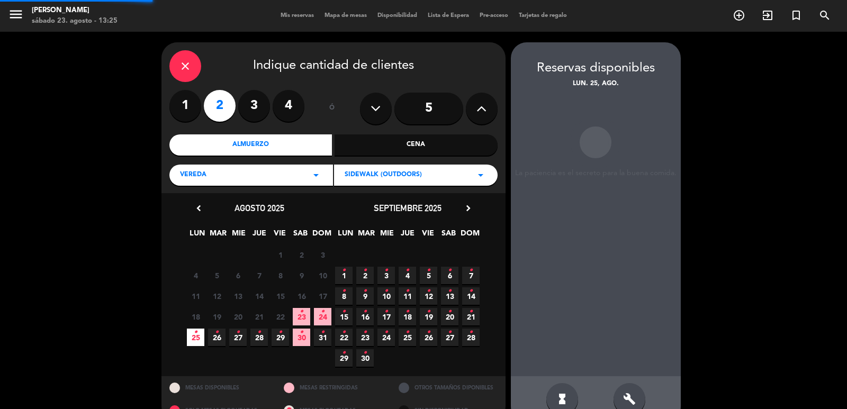
scroll to position [23, 0]
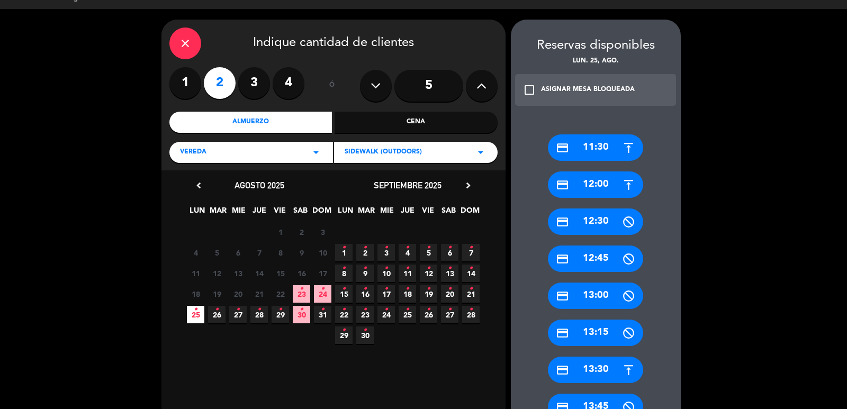
click at [599, 377] on div "credit_card 13:30" at bounding box center [595, 370] width 95 height 26
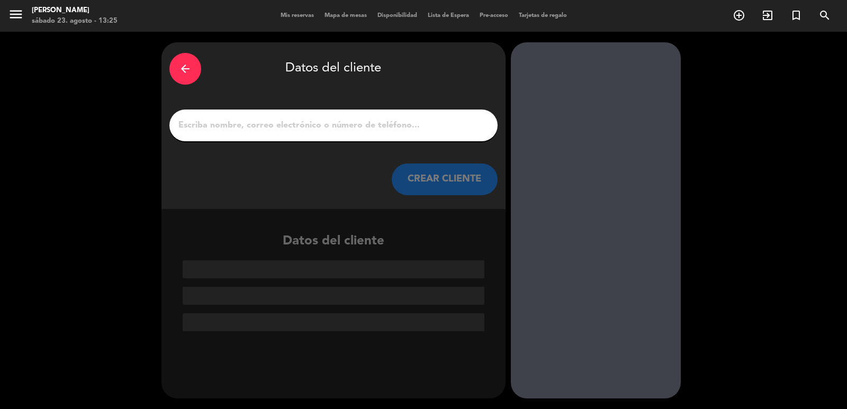
click at [309, 129] on input "1" at bounding box center [333, 125] width 312 height 15
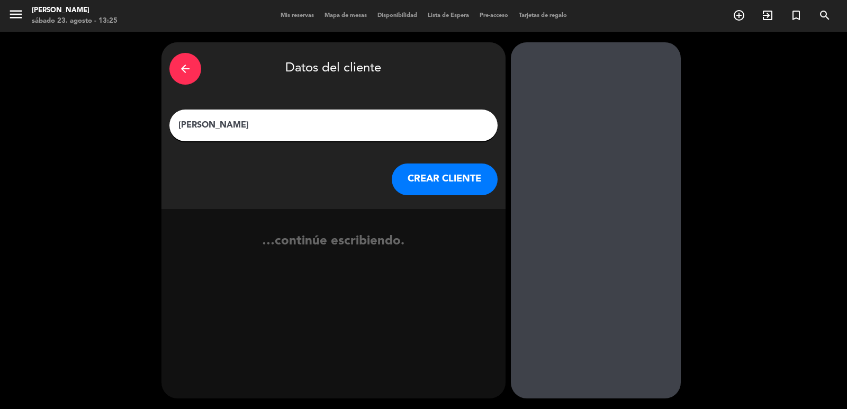
type input "Alezandre Avolio"
click at [466, 183] on button "CREAR CLIENTE" at bounding box center [445, 180] width 106 height 32
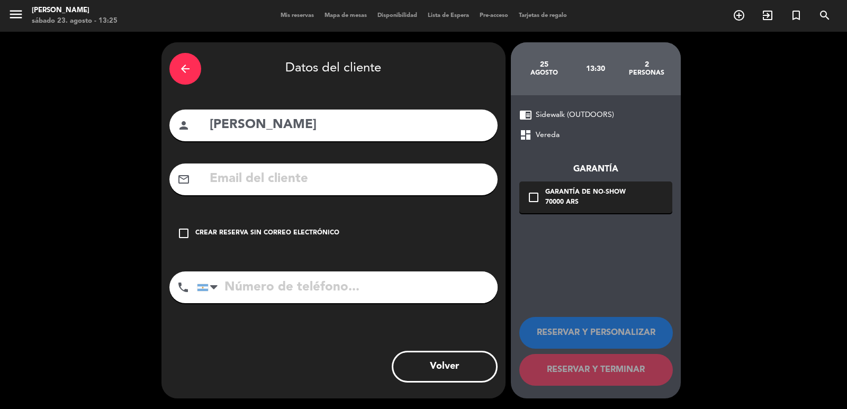
click at [289, 243] on div "check_box_outline_blank Crear reserva sin correo electrónico" at bounding box center [333, 234] width 328 height 32
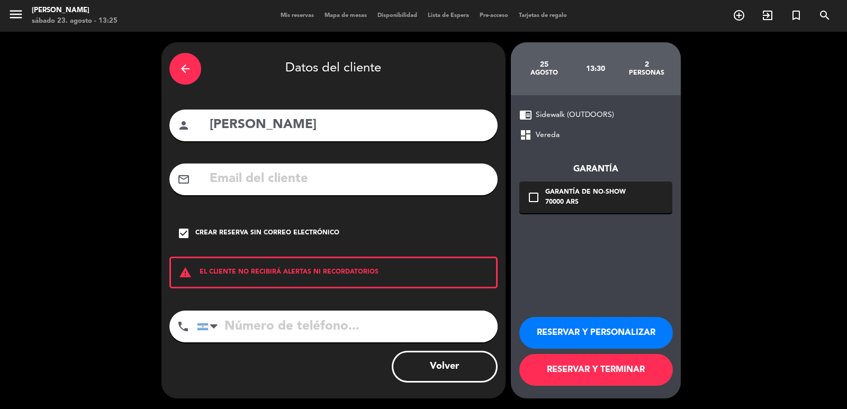
click at [550, 335] on button "RESERVAR Y PERSONALIZAR" at bounding box center [597, 333] width 154 height 32
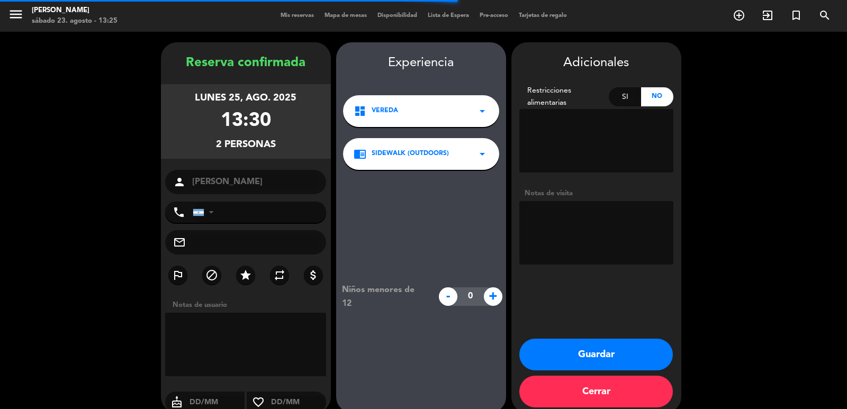
scroll to position [14, 0]
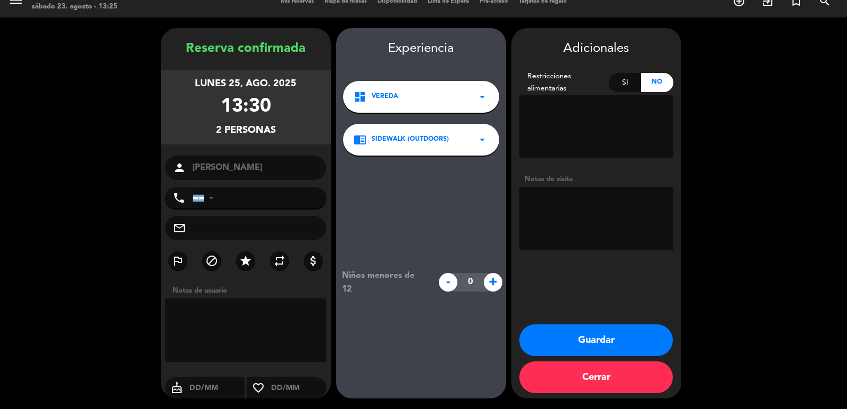
click at [575, 336] on button "Guardar" at bounding box center [597, 341] width 154 height 32
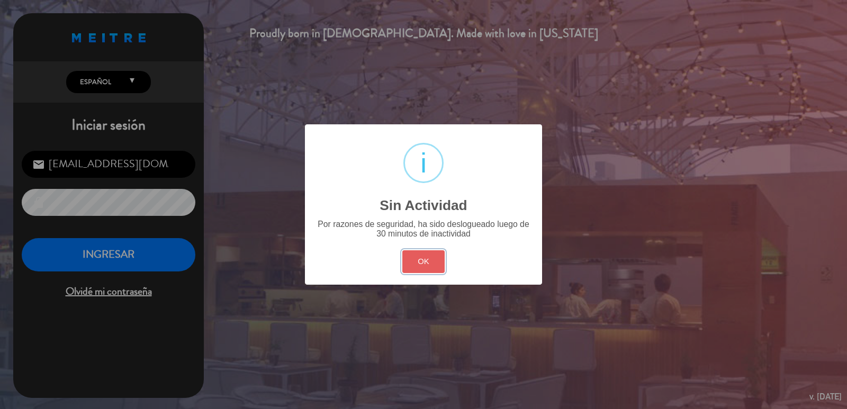
click at [427, 263] on button "OK" at bounding box center [424, 262] width 43 height 23
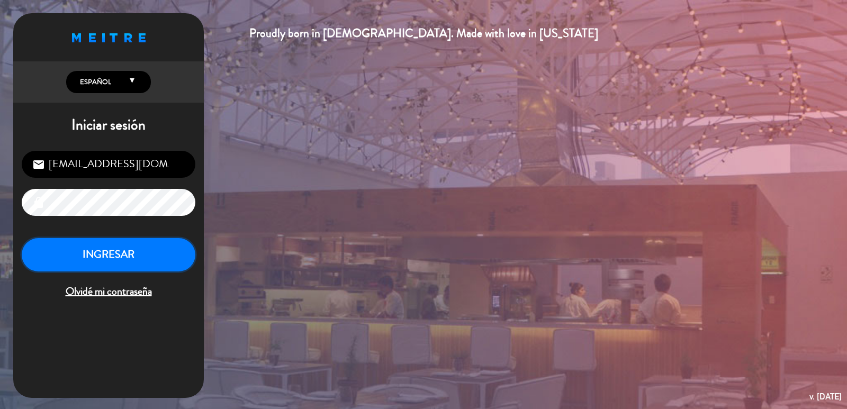
click at [144, 248] on button "INGRESAR" at bounding box center [109, 254] width 174 height 33
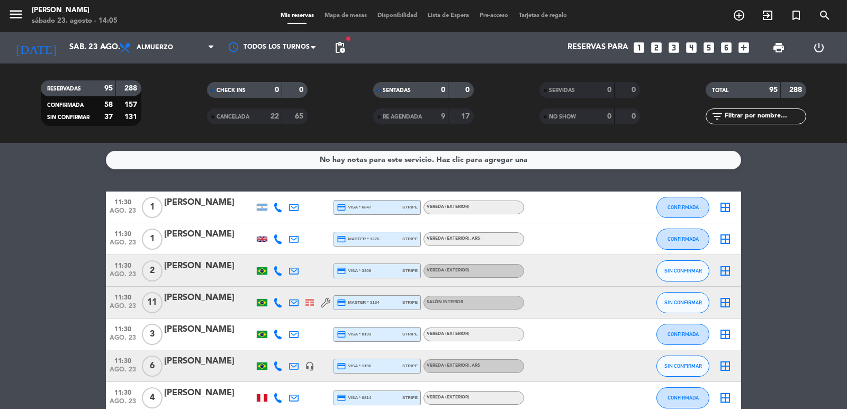
click at [728, 49] on icon "looks_6" at bounding box center [727, 48] width 14 height 14
click at [727, 48] on icon "looks_6" at bounding box center [727, 48] width 14 height 14
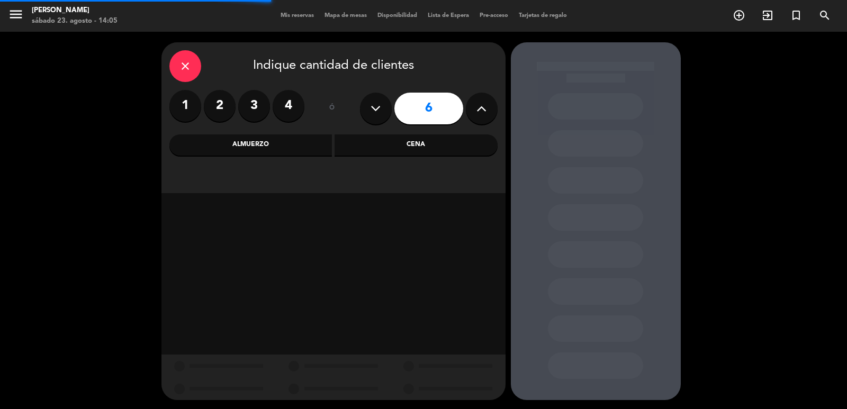
click at [280, 151] on div "Almuerzo" at bounding box center [250, 145] width 163 height 21
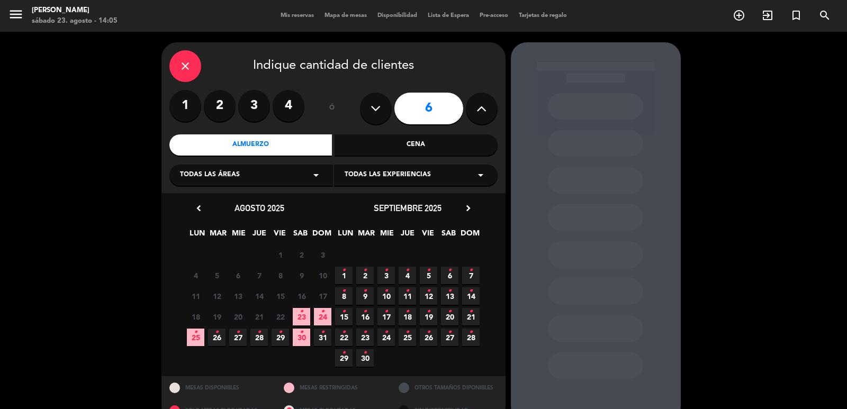
click at [200, 331] on span "25 •" at bounding box center [195, 337] width 17 height 17
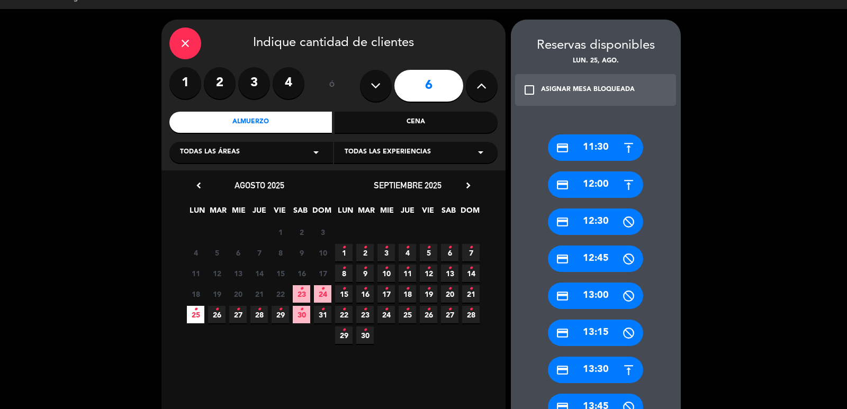
click at [590, 182] on div "credit_card 12:00" at bounding box center [595, 185] width 95 height 26
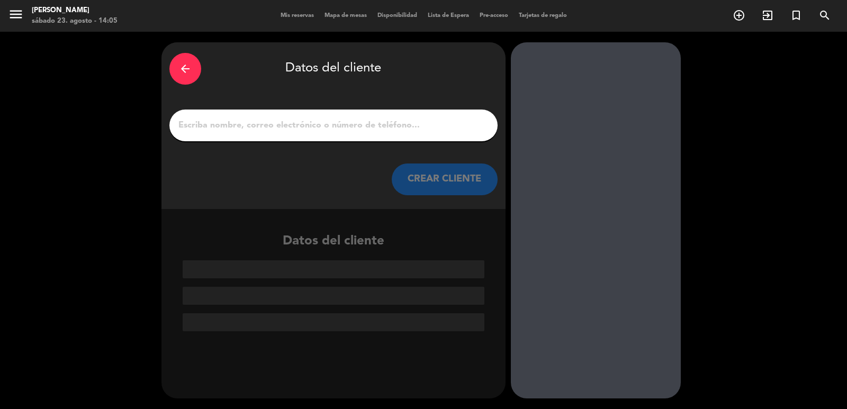
scroll to position [0, 0]
click at [425, 179] on button "CREAR CLIENTE" at bounding box center [445, 180] width 106 height 32
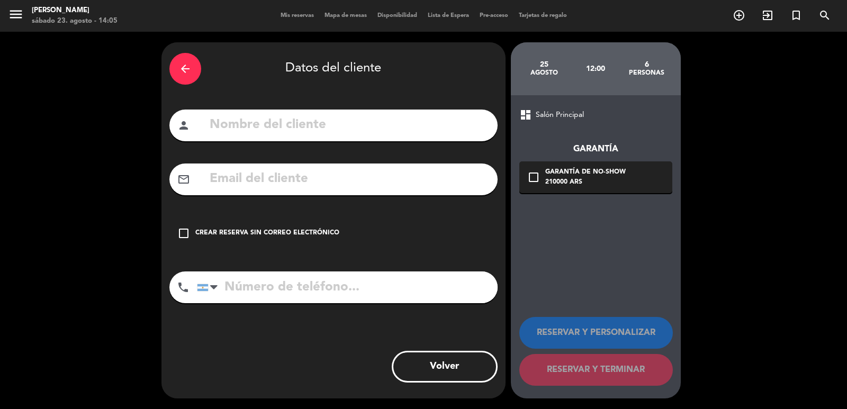
click at [390, 126] on input "text" at bounding box center [349, 125] width 281 height 22
click at [202, 69] on div "arrow_back Datos del cliente" at bounding box center [333, 68] width 328 height 37
click at [192, 69] on div "arrow_back" at bounding box center [185, 69] width 32 height 32
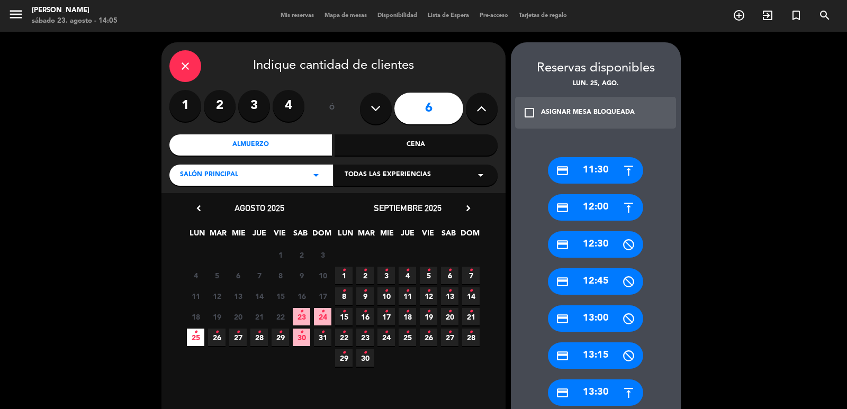
click at [588, 199] on div "credit_card 12:00" at bounding box center [595, 207] width 95 height 26
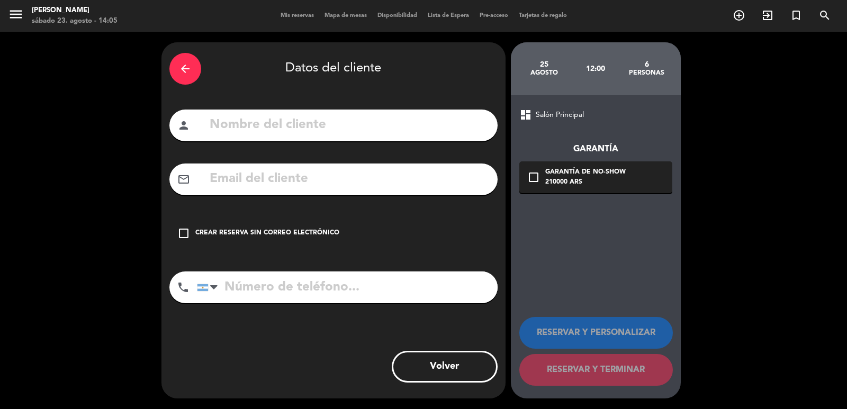
click at [392, 101] on div "arrow_back Datos del cliente person mail_outline check_box_outline_blank Crear …" at bounding box center [334, 220] width 344 height 356
click at [400, 118] on input "text" at bounding box center [349, 125] width 281 height 22
type input "[PERSON_NAME]"
click at [303, 177] on input "text" at bounding box center [349, 179] width 281 height 22
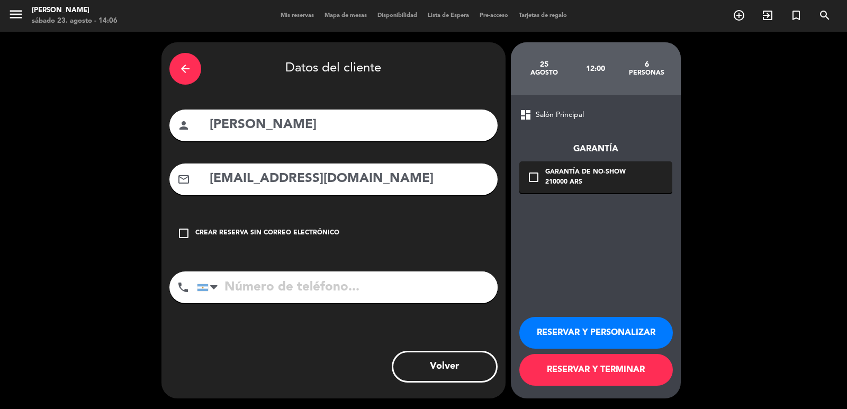
type input "[EMAIL_ADDRESS][DOMAIN_NAME]"
click at [310, 284] on input "tel" at bounding box center [347, 288] width 301 height 32
type input "[PHONE_NUMBER]"
click at [237, 180] on input "[EMAIL_ADDRESS][DOMAIN_NAME]" at bounding box center [349, 179] width 281 height 22
click at [265, 177] on input "[EMAIL_ADDRESS][DOMAIN_NAME]" at bounding box center [349, 179] width 281 height 22
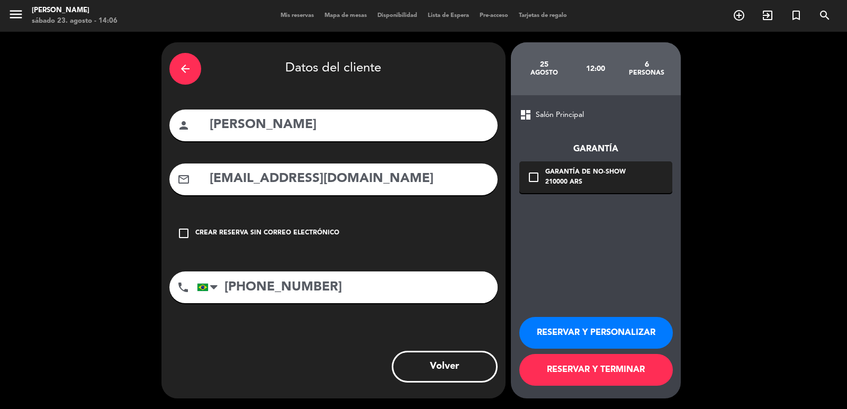
click at [271, 184] on input "[EMAIL_ADDRESS][DOMAIN_NAME]" at bounding box center [349, 179] width 281 height 22
type input "[EMAIL_ADDRESS][DOMAIN_NAME]"
click at [381, 293] on input "[PHONE_NUMBER]" at bounding box center [347, 288] width 301 height 32
drag, startPoint x: 244, startPoint y: 288, endPoint x: 338, endPoint y: 288, distance: 93.7
click at [338, 288] on input "[PHONE_NUMBER]" at bounding box center [347, 288] width 301 height 32
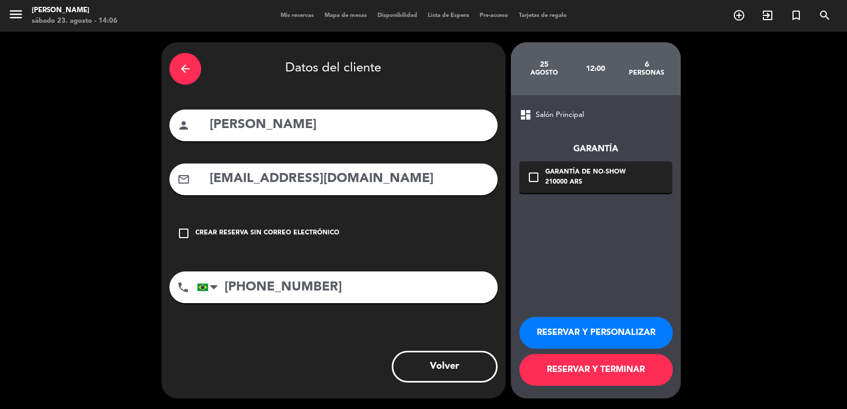
click at [342, 290] on input "[PHONE_NUMBER]" at bounding box center [347, 288] width 301 height 32
click at [599, 185] on div "210000 ARS" at bounding box center [586, 182] width 81 height 11
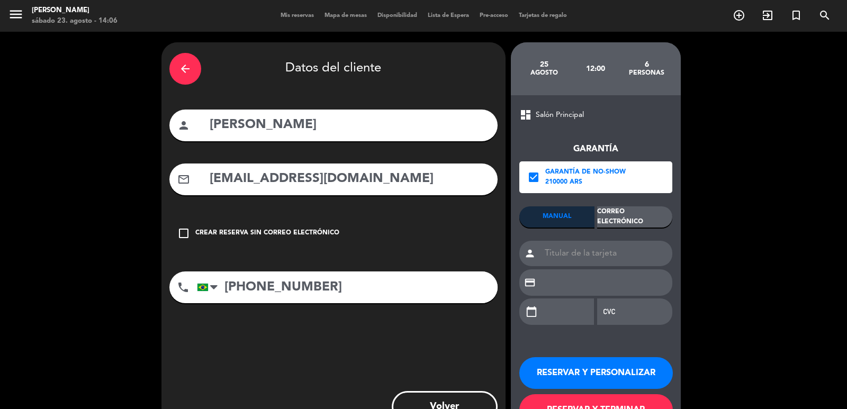
click at [647, 220] on div "Correo Electrónico" at bounding box center [634, 217] width 75 height 21
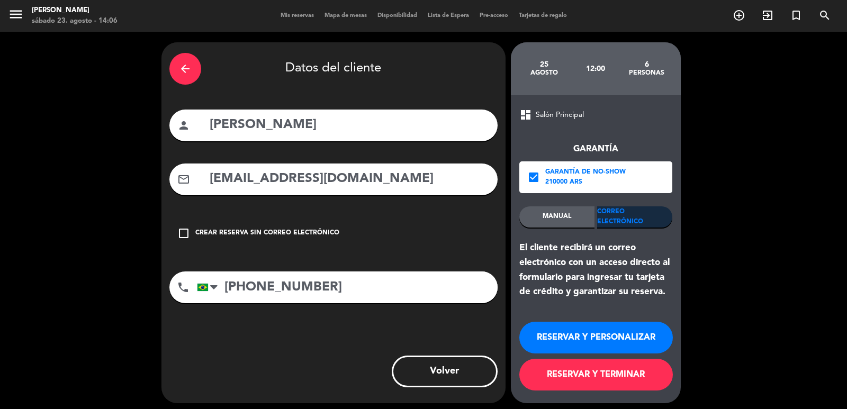
click at [587, 329] on button "RESERVAR Y PERSONALIZAR" at bounding box center [597, 338] width 154 height 32
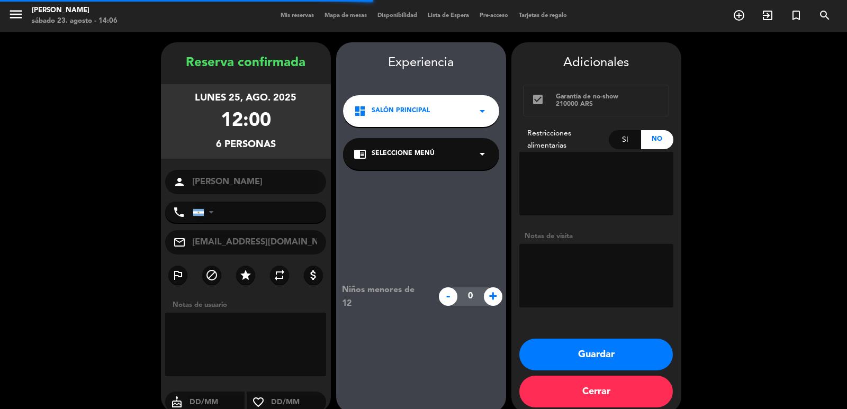
type input "[PHONE_NUMBER]"
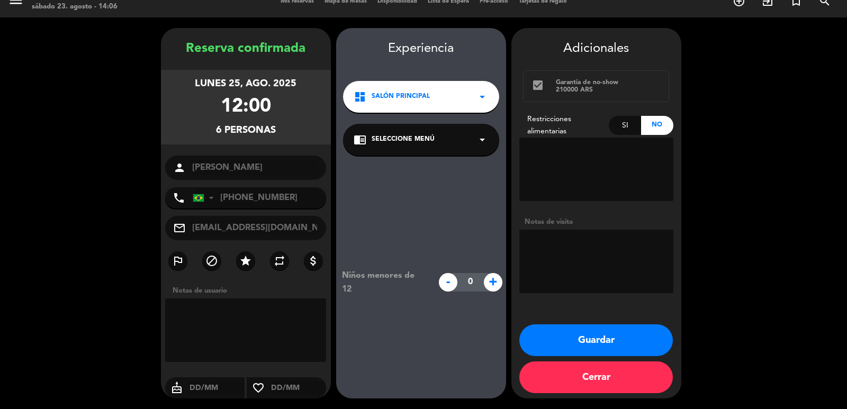
click at [417, 101] on span "Salón Principal" at bounding box center [401, 97] width 58 height 11
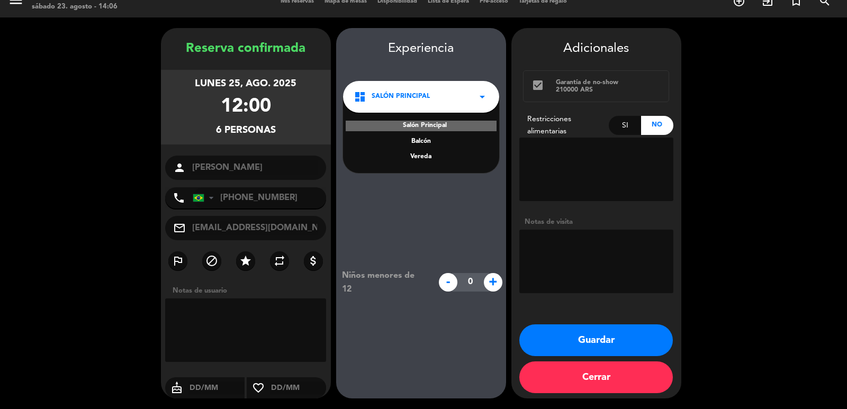
drag, startPoint x: 426, startPoint y: 149, endPoint x: 442, endPoint y: 169, distance: 25.6
click at [430, 153] on div "Salón Principal [PERSON_NAME]" at bounding box center [421, 135] width 156 height 76
click at [442, 169] on div "Salón Principal [PERSON_NAME]" at bounding box center [421, 135] width 156 height 76
click at [431, 159] on div "Vereda" at bounding box center [421, 157] width 135 height 11
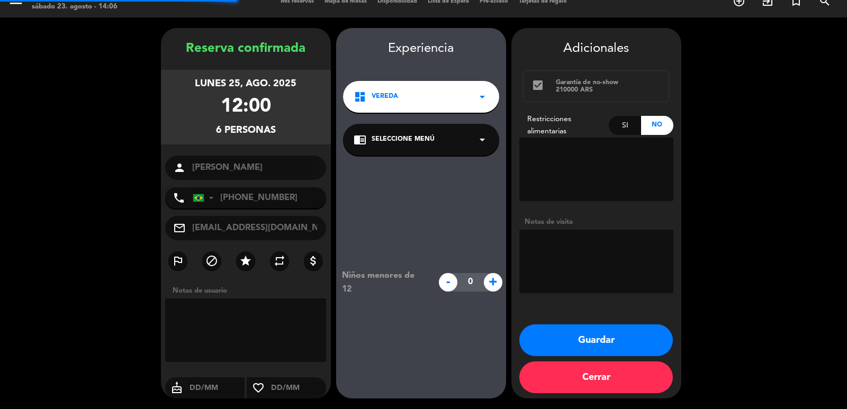
click at [422, 152] on div "chrome_reader_mode Seleccione Menú arrow_drop_down" at bounding box center [421, 140] width 156 height 32
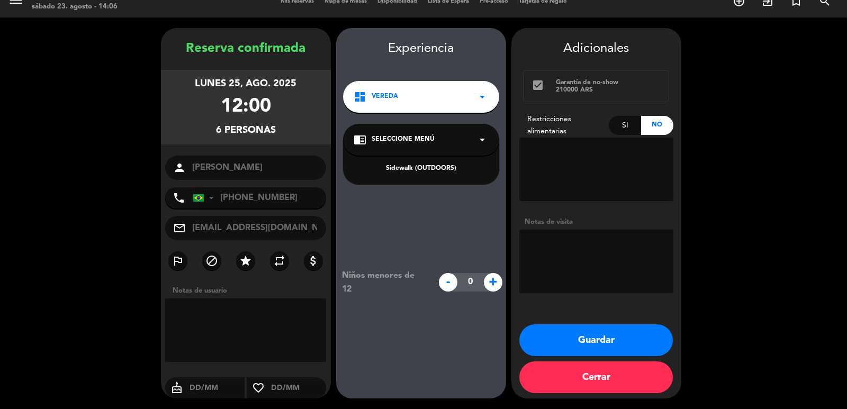
click at [425, 171] on div "Sidewalk (OUTDOORS)" at bounding box center [421, 169] width 135 height 11
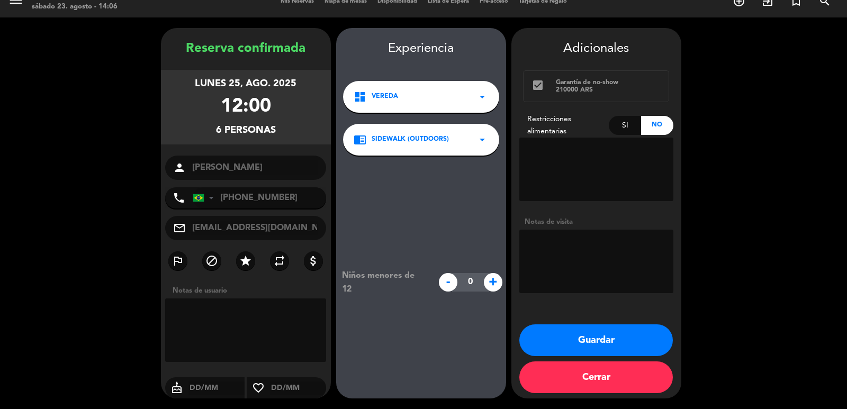
click at [578, 337] on button "Guardar" at bounding box center [597, 341] width 154 height 32
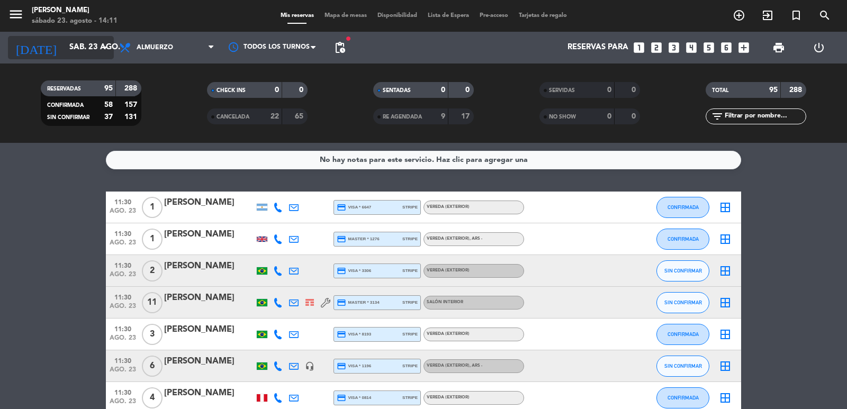
click at [64, 53] on input "sáb. 23 ago." at bounding box center [115, 48] width 102 height 20
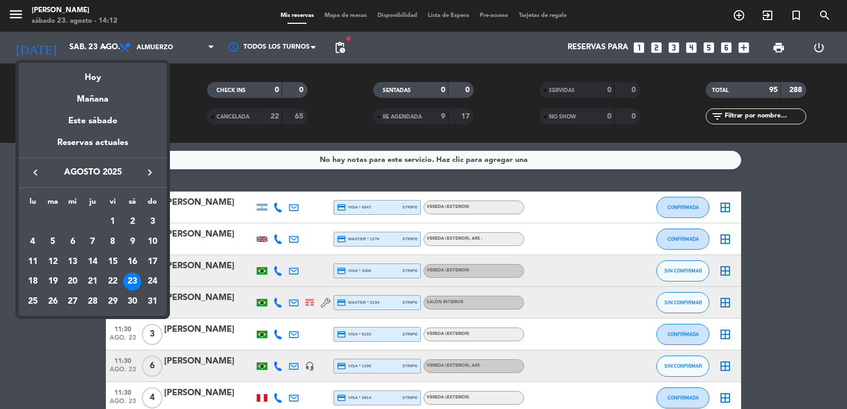
click at [28, 298] on div "25" at bounding box center [33, 302] width 18 height 18
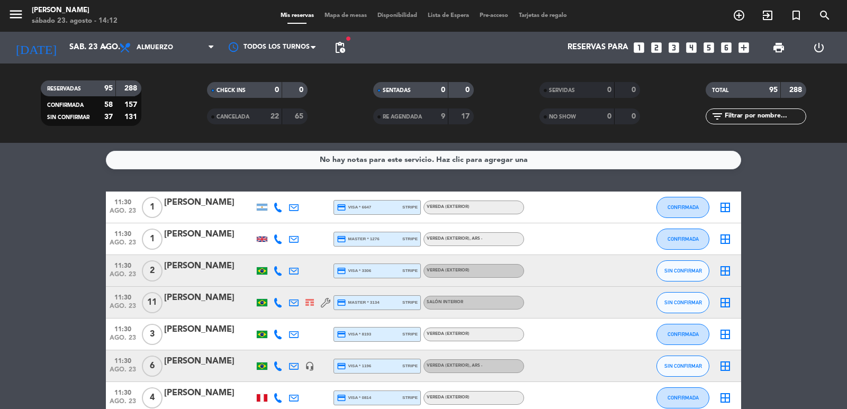
type input "lun. 25 ago."
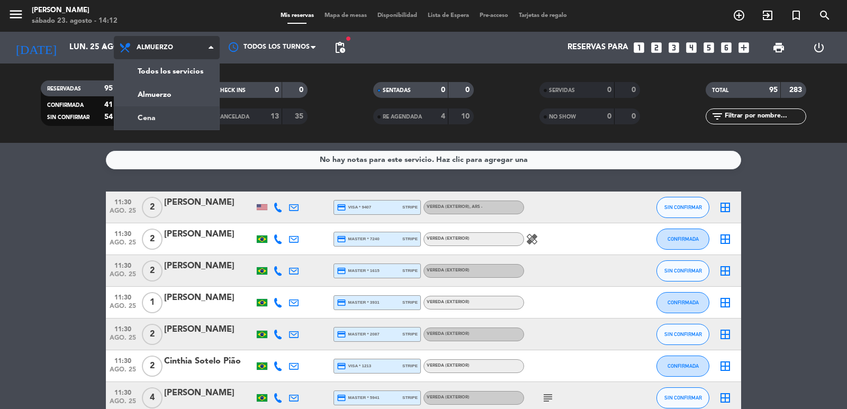
click at [203, 117] on div "menu [PERSON_NAME] sábado 23. agosto - 14:12 Mis reservas Mapa de mesas Disponi…" at bounding box center [423, 71] width 847 height 143
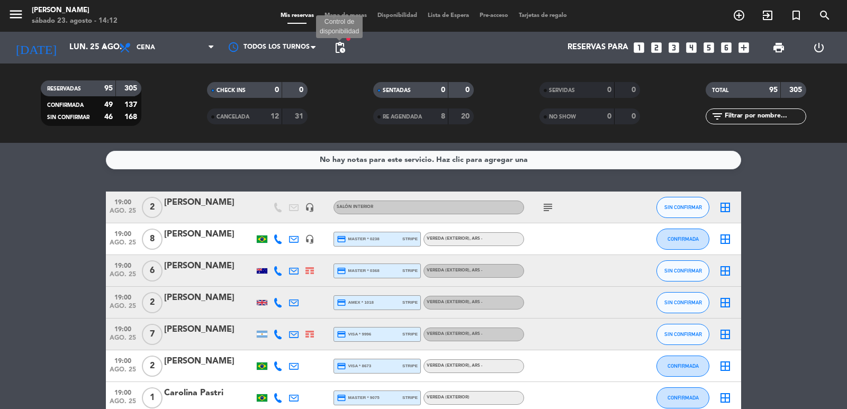
click at [339, 43] on span "pending_actions" at bounding box center [340, 47] width 13 height 13
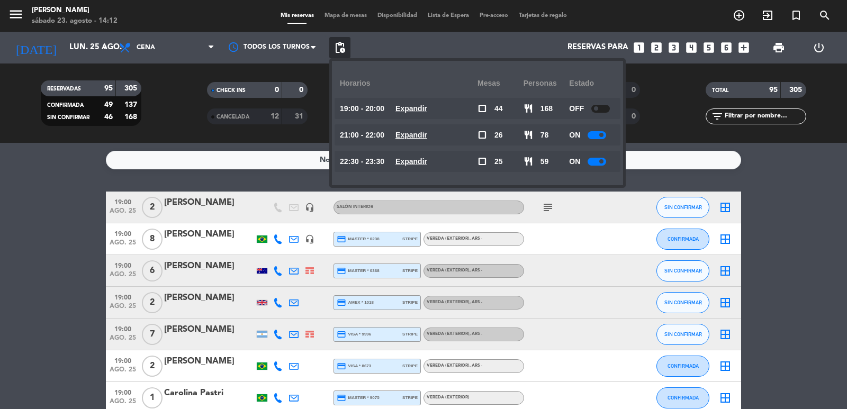
click at [427, 132] on u "Expandir" at bounding box center [412, 135] width 32 height 8
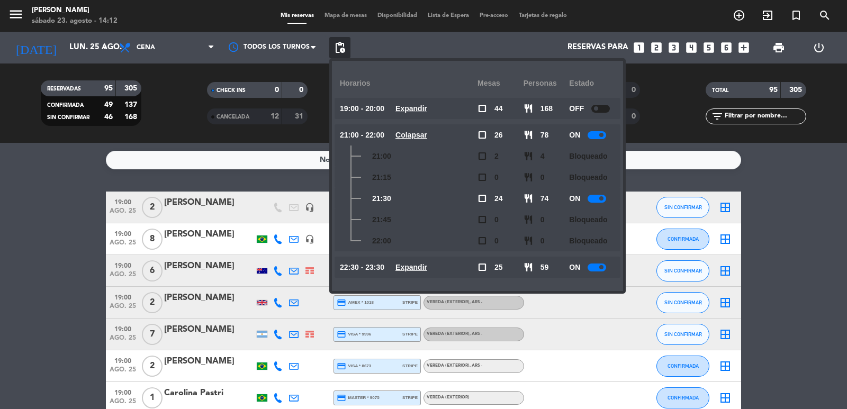
click at [427, 264] on u "Expandir" at bounding box center [412, 267] width 32 height 8
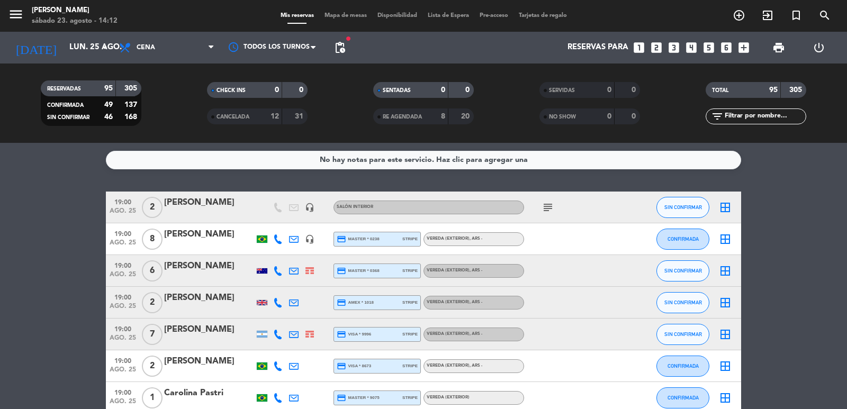
click at [661, 44] on icon "looks_two" at bounding box center [657, 48] width 14 height 14
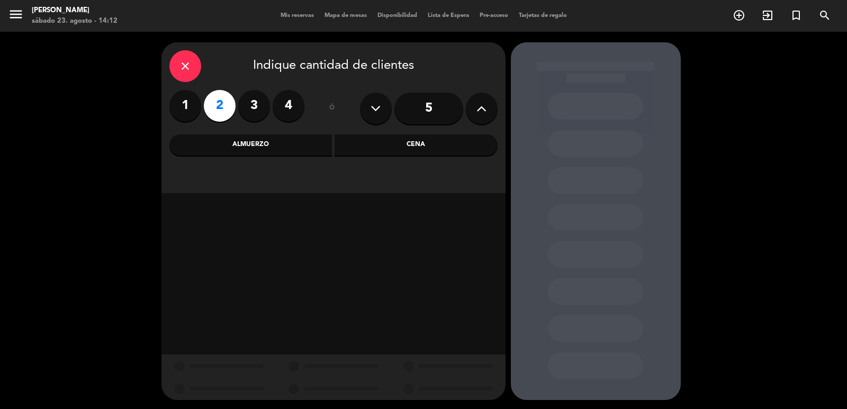
click at [413, 145] on div "Cena" at bounding box center [416, 145] width 163 height 21
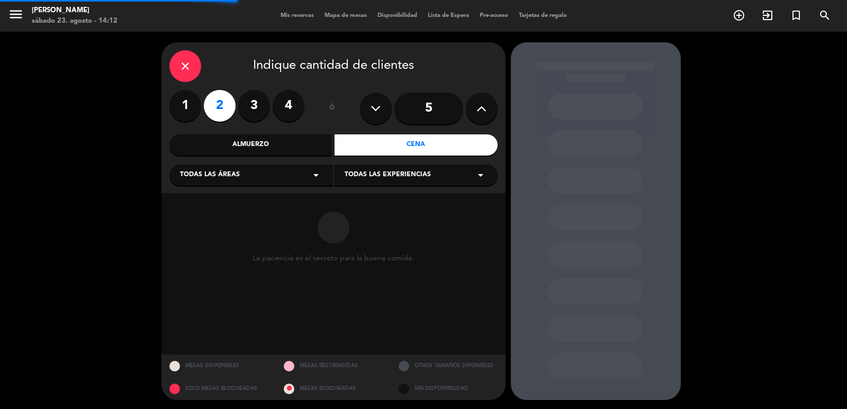
click at [277, 183] on div "Todas las áreas arrow_drop_down" at bounding box center [251, 175] width 164 height 21
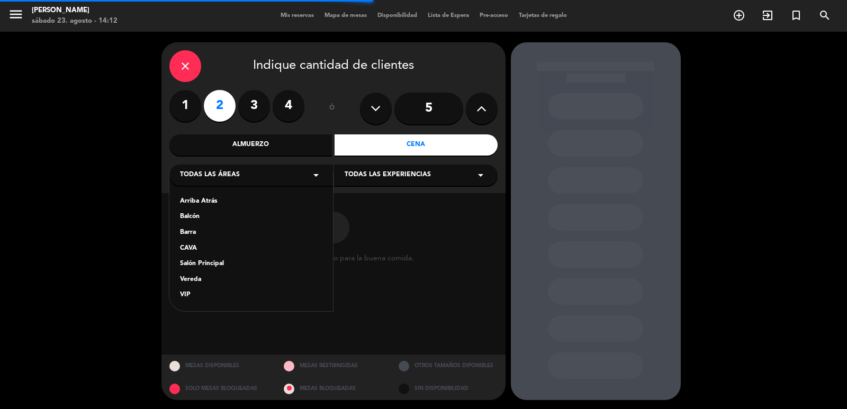
click at [202, 282] on div "Vereda" at bounding box center [251, 280] width 142 height 11
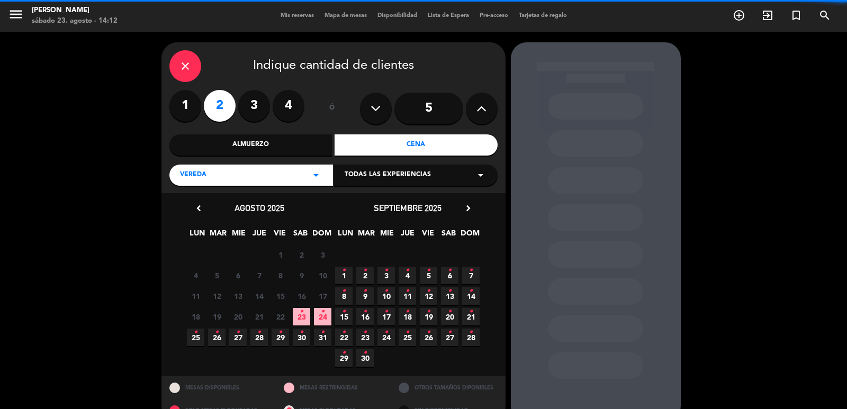
click at [425, 159] on div "close Indique cantidad de clientes 1 2 3 4 ó 5 Almuerzo Cena Vereda arrow_drop_…" at bounding box center [334, 117] width 344 height 151
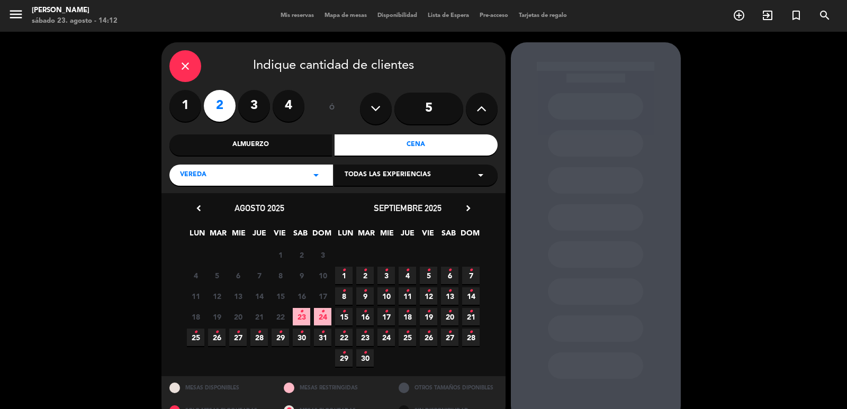
click at [417, 175] on span "Todas las experiencias" at bounding box center [388, 175] width 86 height 11
click at [406, 202] on div "Sidewalk (OUTDOORS)" at bounding box center [416, 201] width 142 height 11
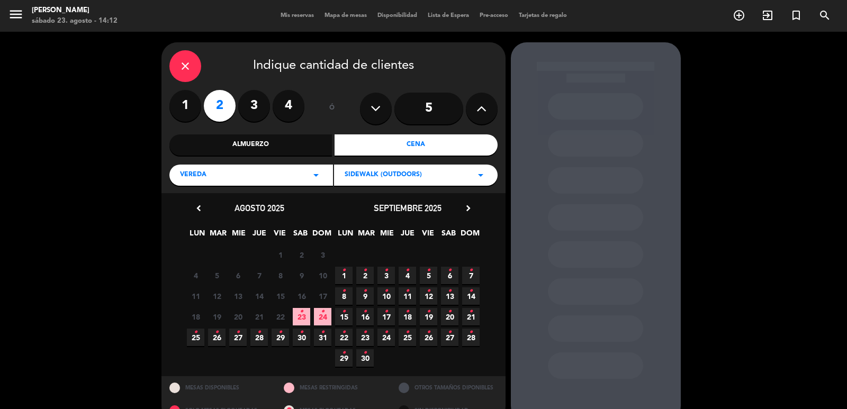
click at [186, 339] on div "25 • 26 • 27 • 28 • 29 • 30 • 31 •" at bounding box center [259, 337] width 148 height 21
click at [199, 342] on span "25 •" at bounding box center [195, 337] width 17 height 17
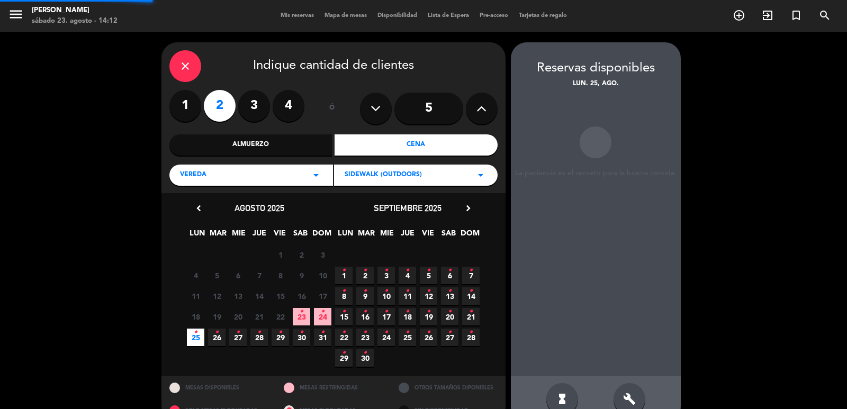
scroll to position [23, 0]
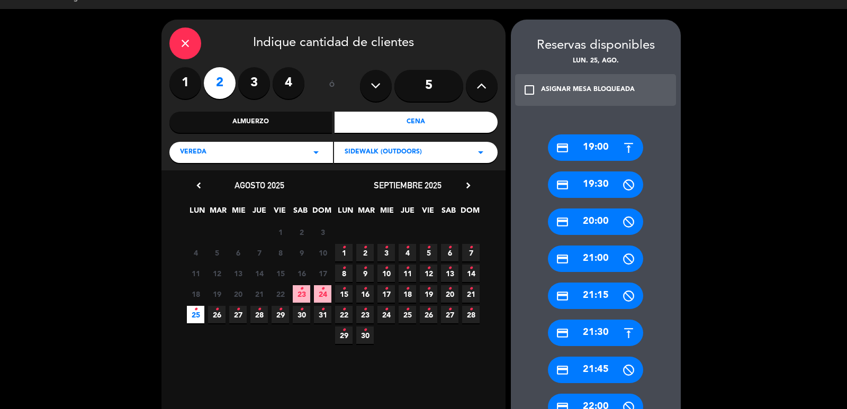
click at [586, 330] on div "credit_card 21:30" at bounding box center [595, 333] width 95 height 26
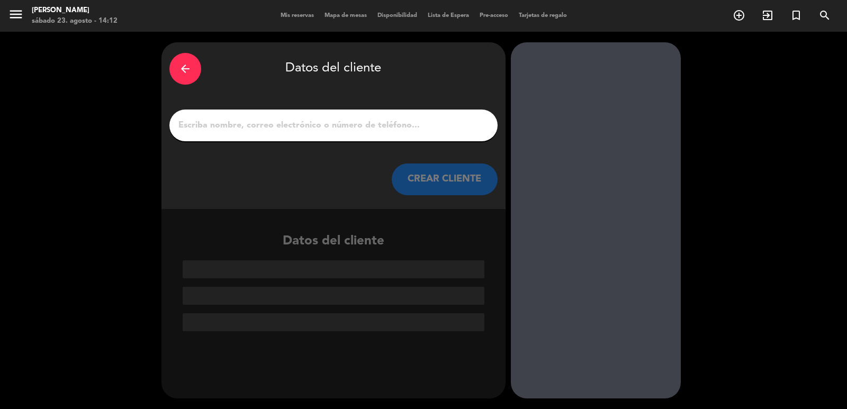
scroll to position [0, 0]
click at [391, 129] on input "1" at bounding box center [333, 125] width 312 height 15
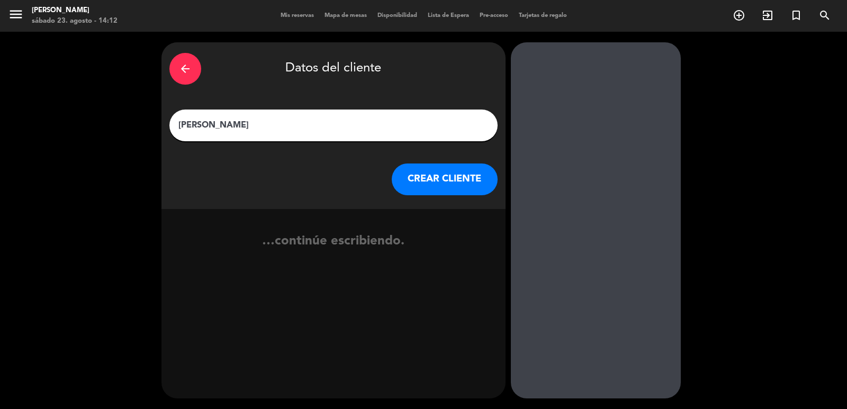
type input "[PERSON_NAME]"
click at [399, 175] on button "CREAR CLIENTE" at bounding box center [445, 180] width 106 height 32
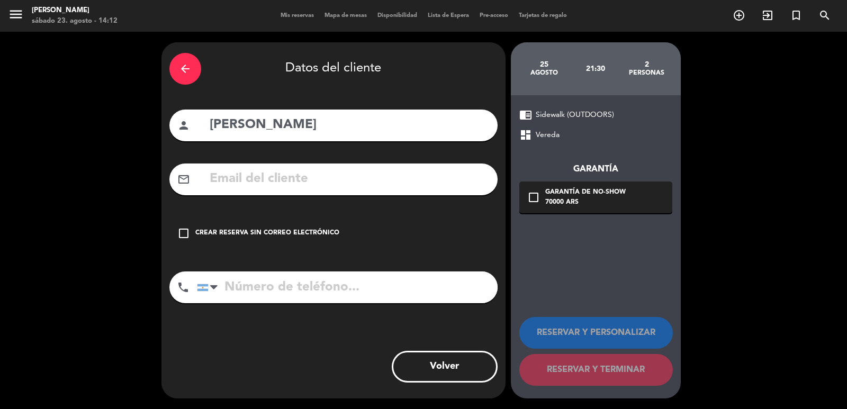
click at [300, 167] on div "mail_outline" at bounding box center [333, 180] width 328 height 32
click at [293, 177] on input "text" at bounding box center [349, 179] width 281 height 22
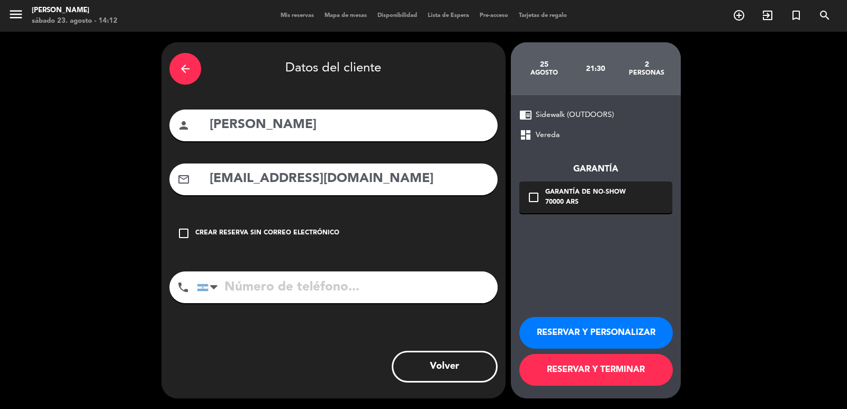
type input "[EMAIL_ADDRESS][DOMAIN_NAME]"
click at [341, 282] on input "tel" at bounding box center [347, 288] width 301 height 32
click at [206, 292] on div at bounding box center [210, 287] width 24 height 31
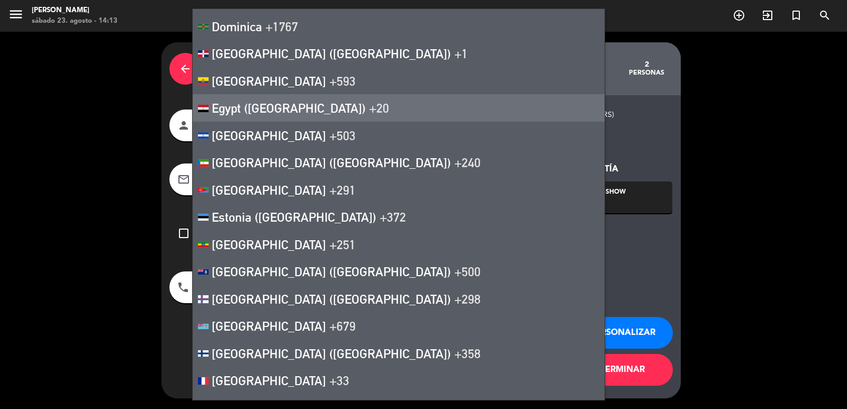
scroll to position [1801, 0]
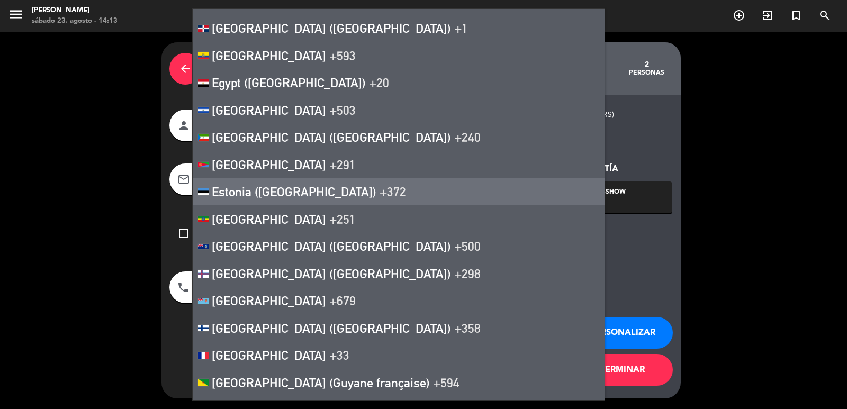
click at [171, 207] on div "arrow_back Datos del cliente person [PERSON_NAME] mail_outline [EMAIL_ADDRESS][…" at bounding box center [334, 220] width 344 height 356
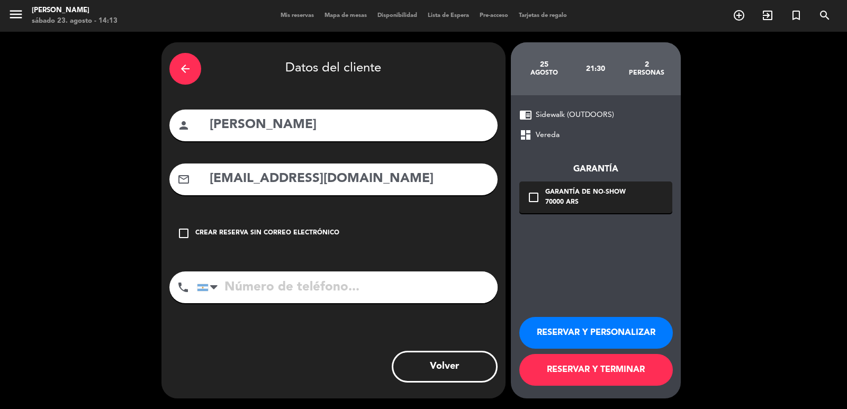
click at [265, 292] on input "tel" at bounding box center [347, 288] width 301 height 32
type input "[PHONE_NUMBER]"
click at [591, 187] on div "Garantía de no-show" at bounding box center [586, 192] width 81 height 11
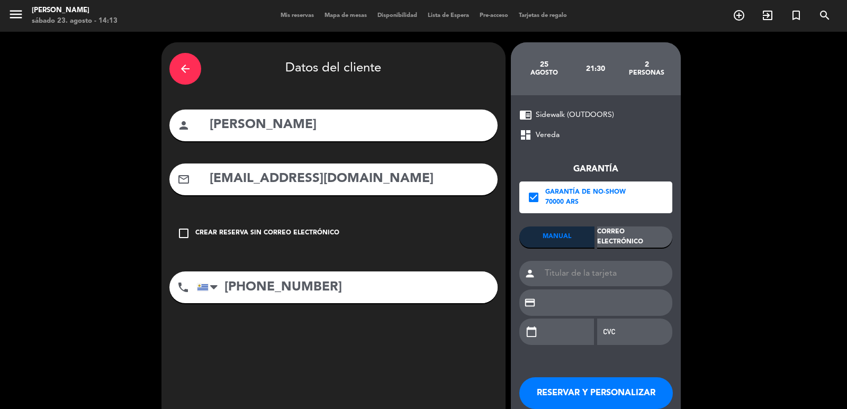
click at [620, 244] on div "Correo Electrónico" at bounding box center [634, 237] width 75 height 21
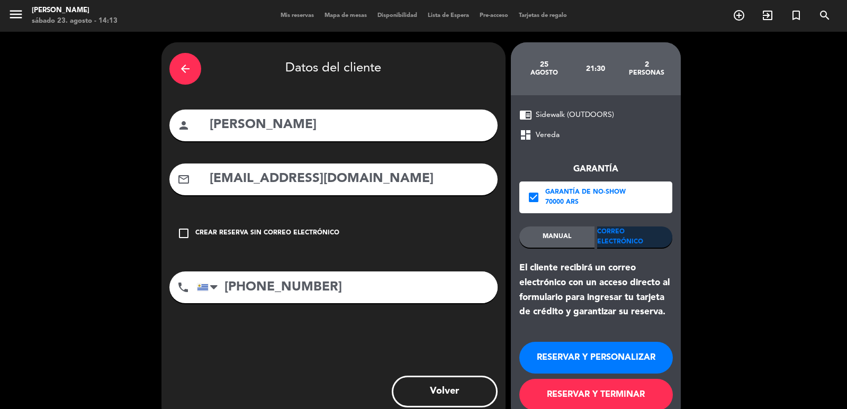
click at [630, 366] on button "RESERVAR Y PERSONALIZAR" at bounding box center [597, 358] width 154 height 32
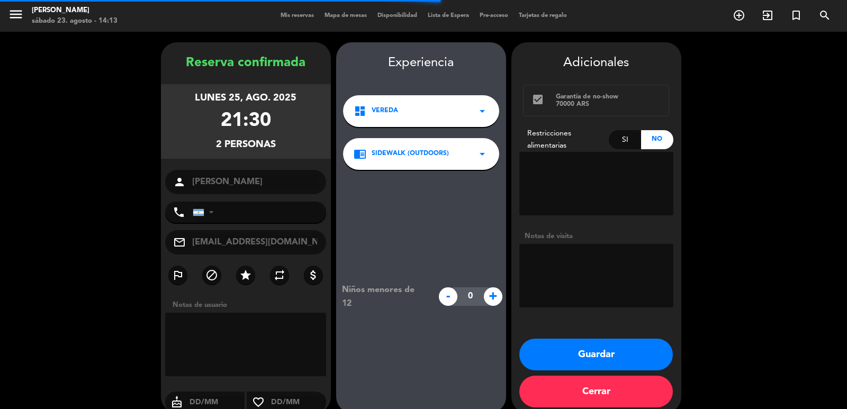
type input "[PHONE_NUMBER]"
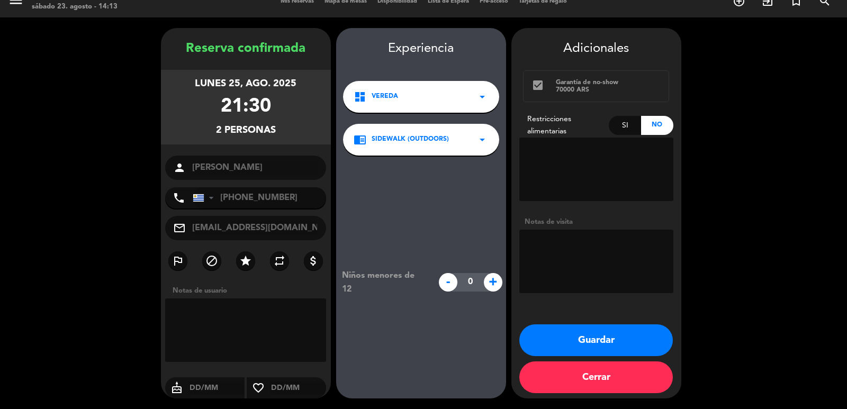
click at [567, 332] on button "Guardar" at bounding box center [597, 341] width 154 height 32
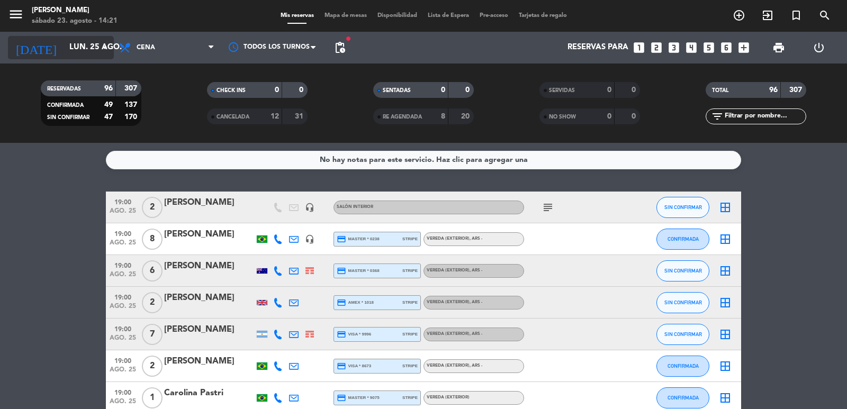
click at [86, 48] on input "lun. 25 ago." at bounding box center [115, 48] width 102 height 20
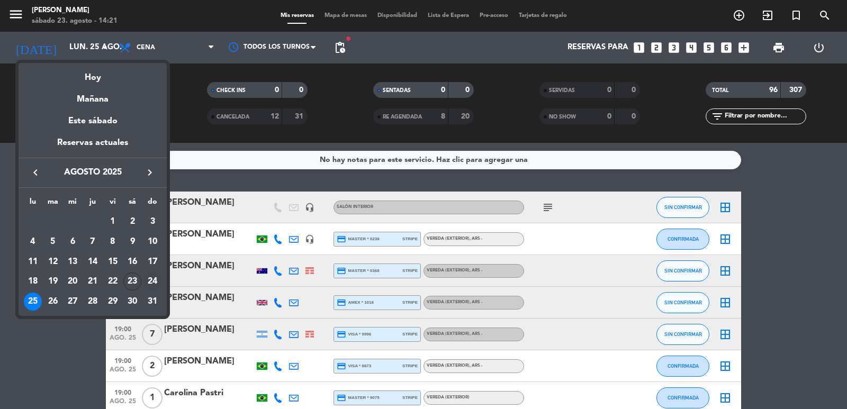
click at [151, 282] on div "24" at bounding box center [153, 282] width 18 height 18
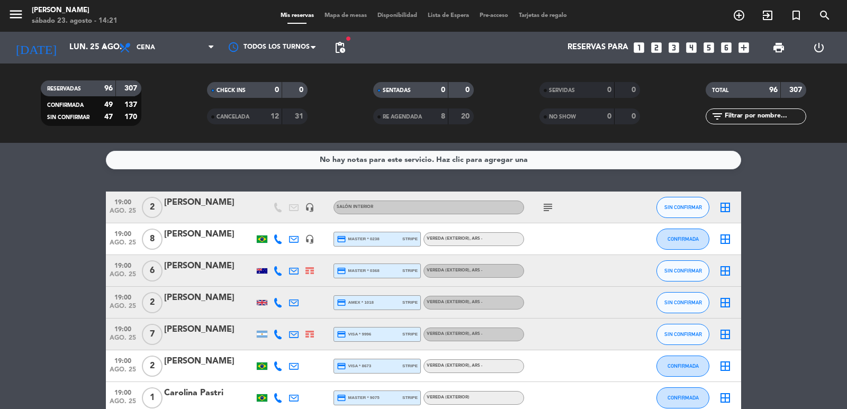
type input "dom. 24 ago."
click at [192, 46] on span "Cena" at bounding box center [167, 47] width 106 height 23
click at [199, 75] on div "menu [PERSON_NAME] sábado 23. agosto - 14:21 Mis reservas Mapa de mesas Disponi…" at bounding box center [423, 71] width 847 height 143
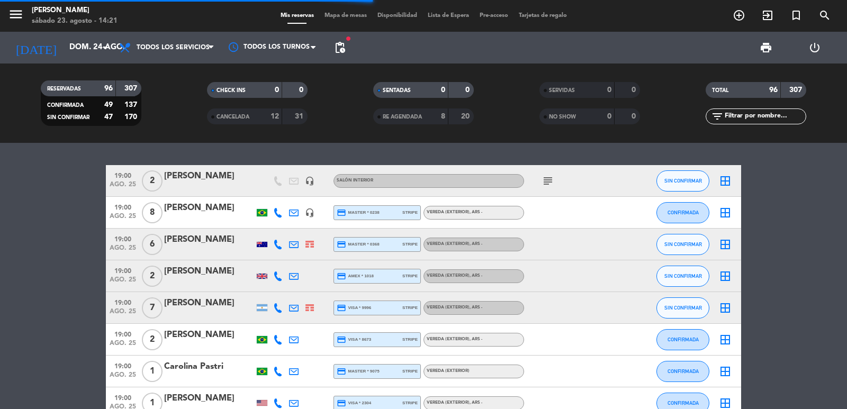
click at [740, 120] on input "text" at bounding box center [765, 117] width 82 height 12
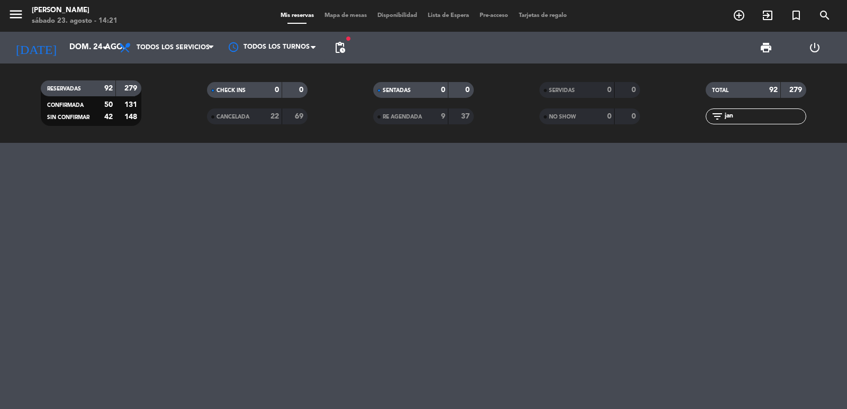
type input "jan"
click at [91, 51] on input "dom. 24 ago." at bounding box center [115, 48] width 102 height 20
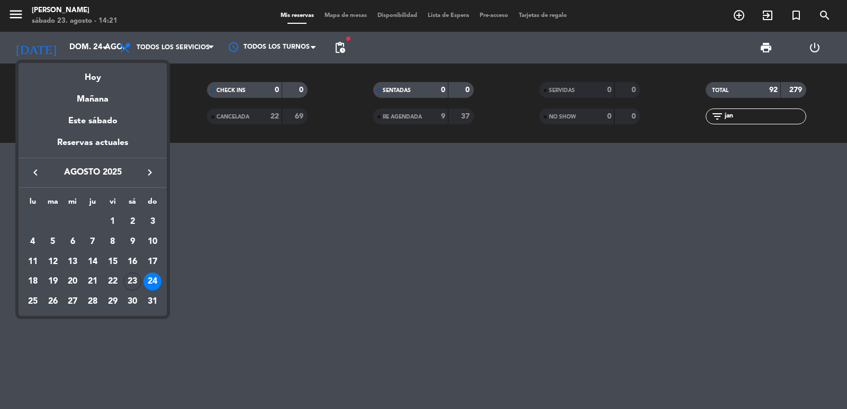
click at [148, 173] on icon "keyboard_arrow_right" at bounding box center [150, 172] width 13 height 13
click at [68, 302] on div "24" at bounding box center [73, 302] width 18 height 18
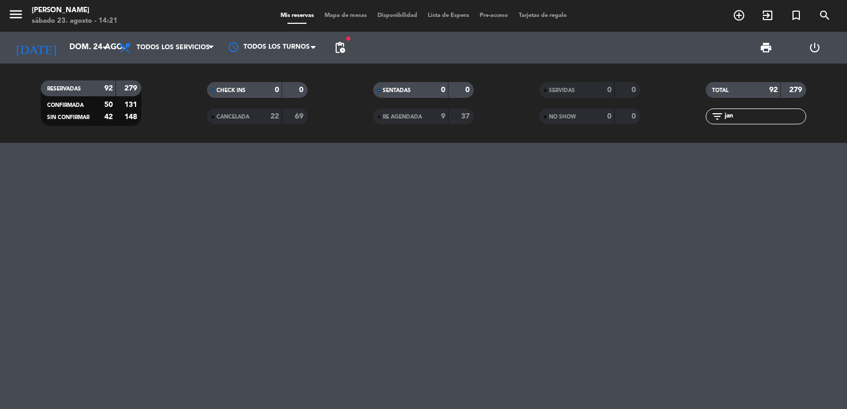
type input "mié. [DATE]"
drag, startPoint x: 739, startPoint y: 110, endPoint x: 743, endPoint y: 115, distance: 6.5
click at [743, 115] on div "filter_list jan" at bounding box center [756, 117] width 101 height 16
click at [743, 115] on input "jan" at bounding box center [765, 117] width 82 height 12
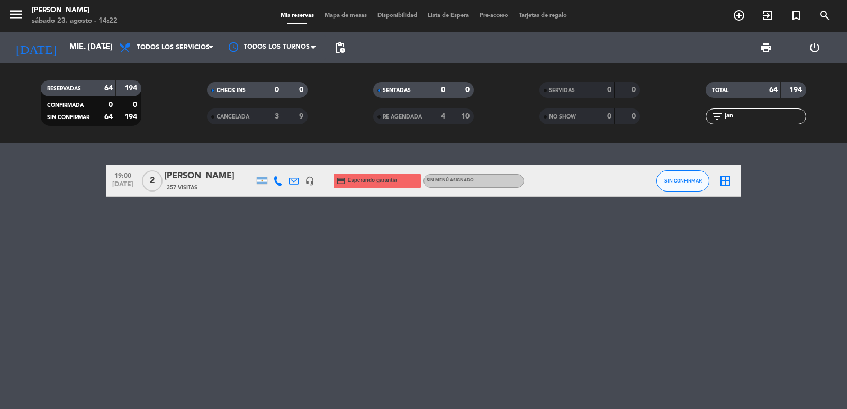
click at [231, 176] on div "[PERSON_NAME]" at bounding box center [209, 176] width 90 height 14
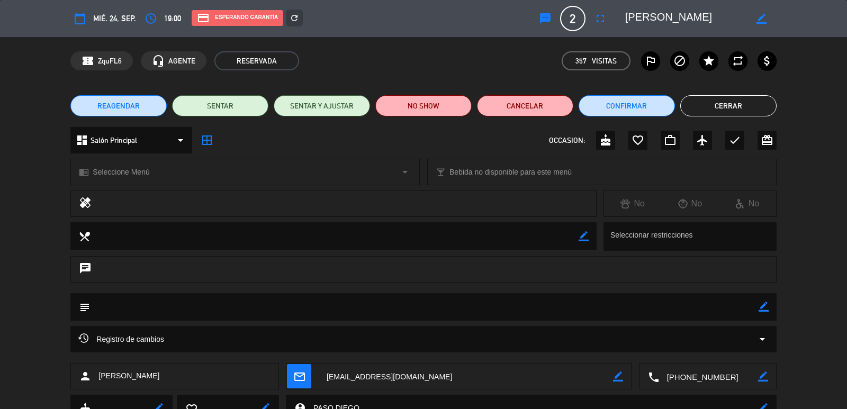
click at [119, 105] on span "REAGENDAR" at bounding box center [118, 106] width 42 height 11
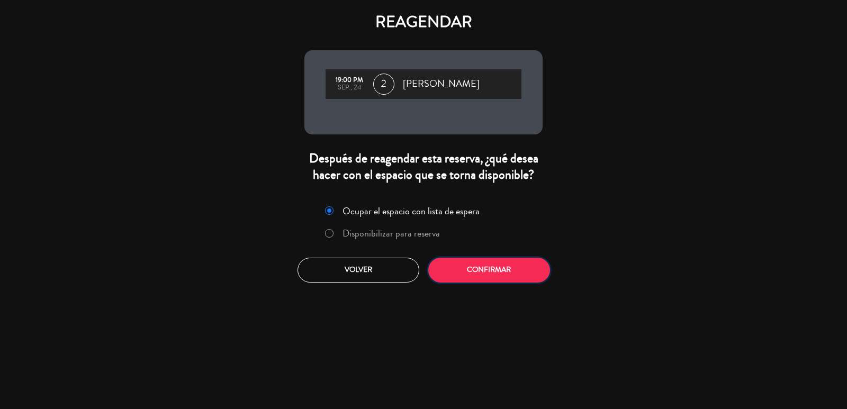
click at [456, 264] on button "Confirmar" at bounding box center [489, 270] width 122 height 25
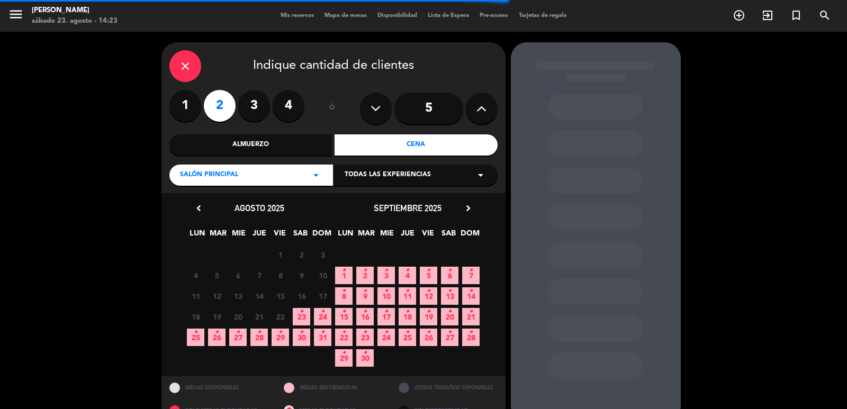
click at [321, 315] on icon "•" at bounding box center [323, 311] width 4 height 17
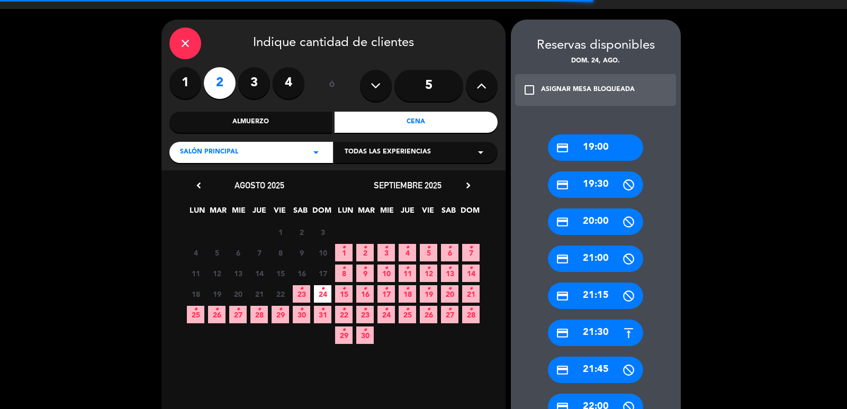
click at [601, 145] on div "credit_card 19:00" at bounding box center [595, 148] width 95 height 26
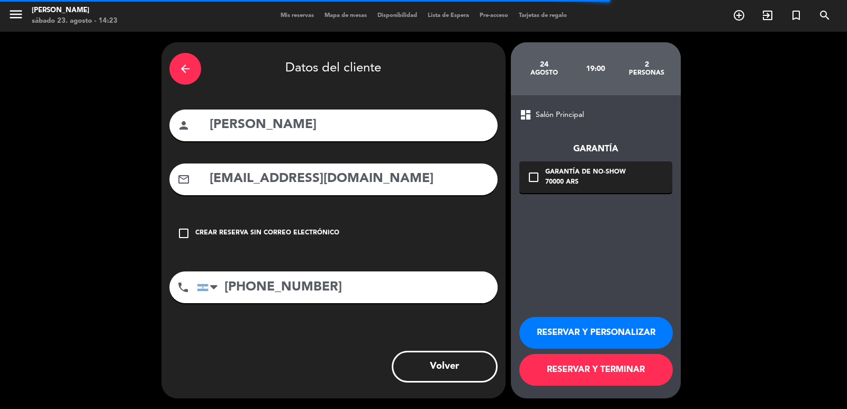
scroll to position [0, 0]
click at [582, 325] on button "RESERVAR Y PERSONALIZAR" at bounding box center [597, 333] width 154 height 32
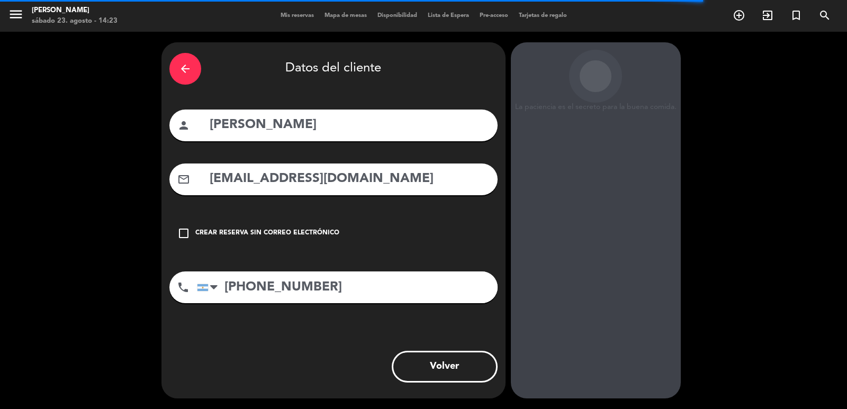
scroll to position [14, 0]
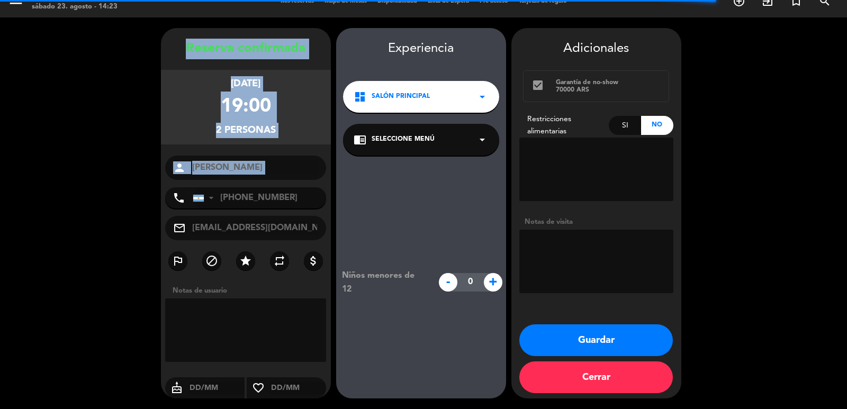
drag, startPoint x: 168, startPoint y: 36, endPoint x: 269, endPoint y: 185, distance: 180.1
click at [269, 185] on div "Reserva confirmada [DATE] 19:00 2 personas person [PERSON_NAME] phone [GEOGRAPH…" at bounding box center [246, 213] width 170 height 371
copy div "Reserva confirmada [DATE] 19:00 2 personas person"
click at [608, 337] on button "Guardar" at bounding box center [597, 341] width 154 height 32
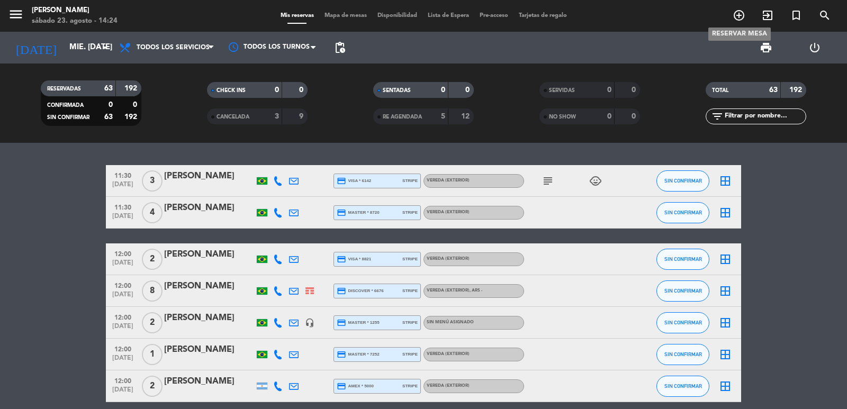
click at [741, 16] on icon "add_circle_outline" at bounding box center [739, 15] width 13 height 13
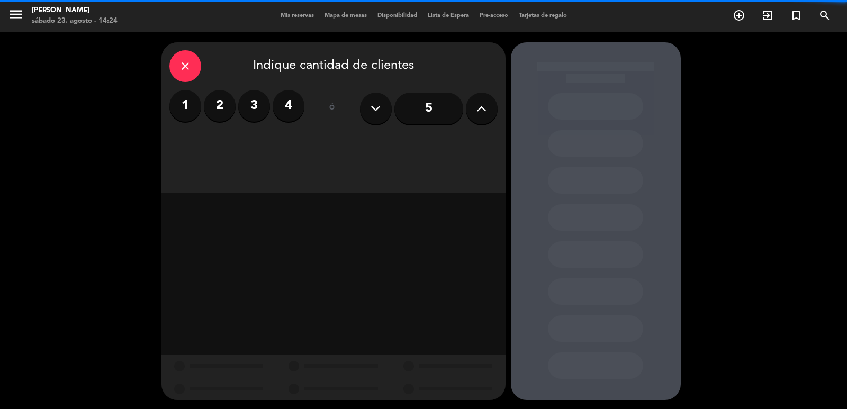
click at [439, 110] on input "5" at bounding box center [429, 109] width 69 height 32
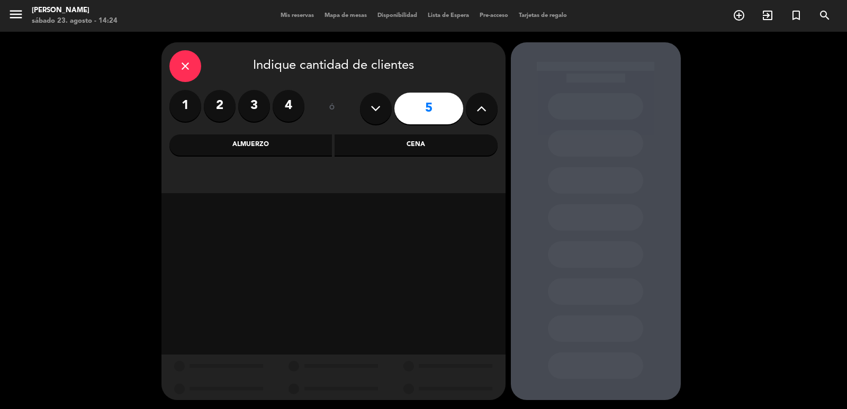
click at [490, 94] on div "5" at bounding box center [429, 108] width 138 height 37
click at [485, 104] on icon at bounding box center [482, 109] width 10 height 16
type input "6"
click at [425, 160] on div "close Indique cantidad de clientes 1 2 3 4 ó 6 Almuerzo Cena" at bounding box center [334, 117] width 344 height 151
drag, startPoint x: 422, startPoint y: 136, endPoint x: 424, endPoint y: 146, distance: 10.4
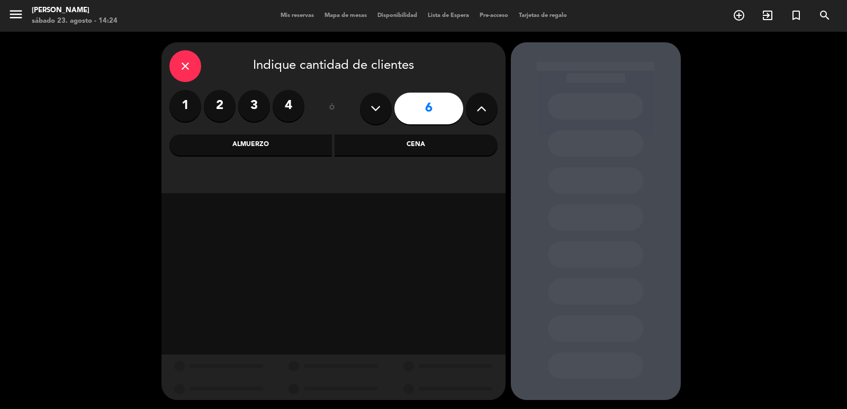
click at [421, 140] on div "Cena" at bounding box center [416, 145] width 163 height 21
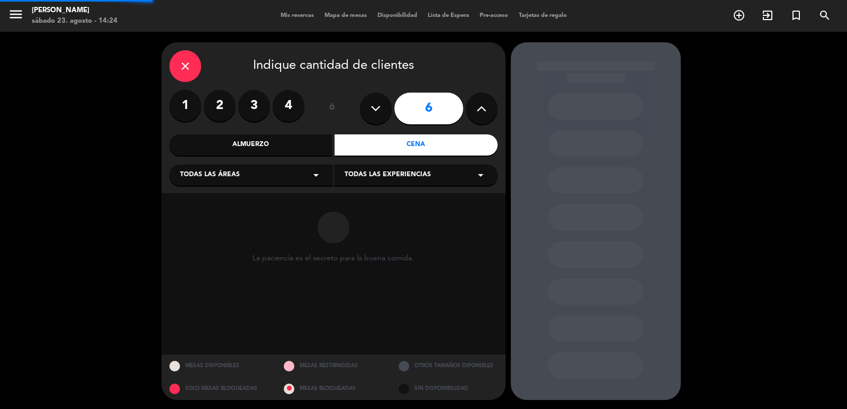
click at [424, 146] on div "Cena" at bounding box center [416, 145] width 163 height 21
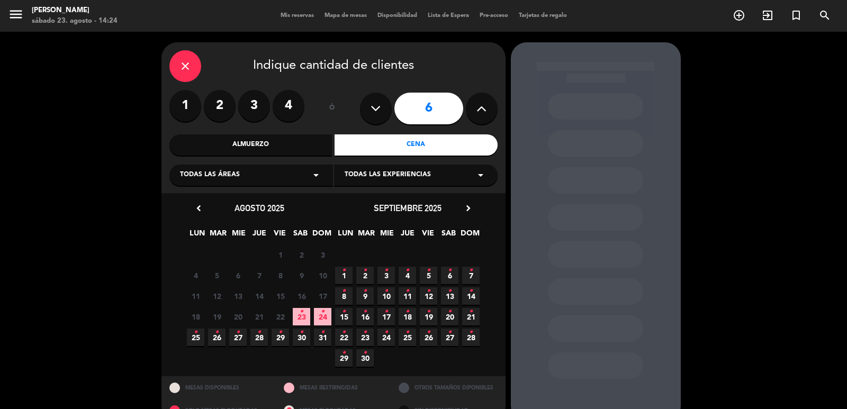
click at [431, 315] on span "19 •" at bounding box center [428, 316] width 17 height 17
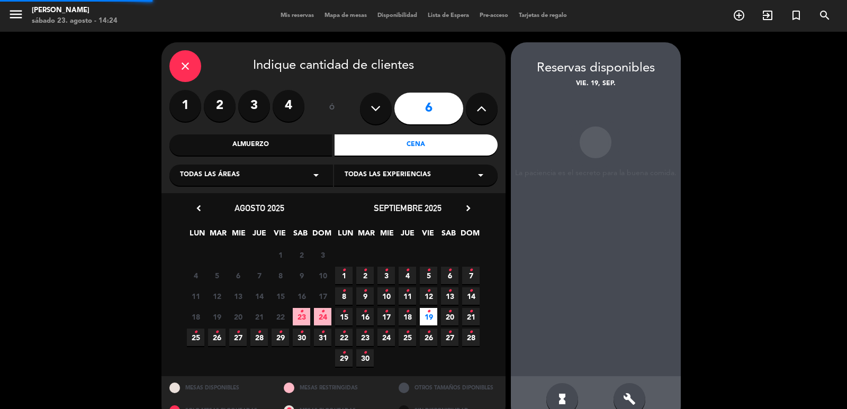
scroll to position [23, 0]
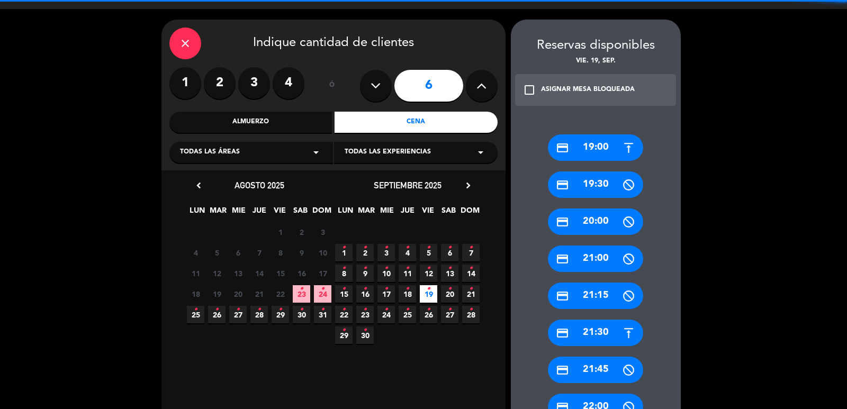
click at [585, 145] on div "credit_card 19:00" at bounding box center [595, 148] width 95 height 26
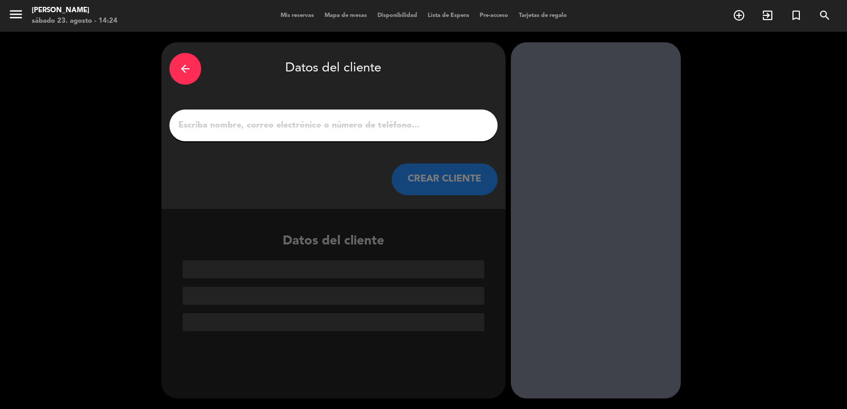
scroll to position [0, 0]
click at [467, 178] on button "CREAR CLIENTE" at bounding box center [445, 180] width 106 height 32
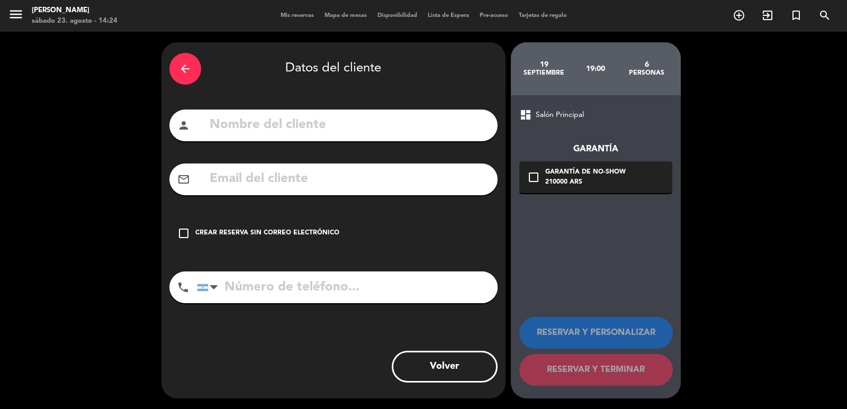
paste input "[EMAIL_ADDRESS][DOMAIN_NAME]"
type input "[EMAIL_ADDRESS][DOMAIN_NAME]"
paste input "[PERSON_NAME]"
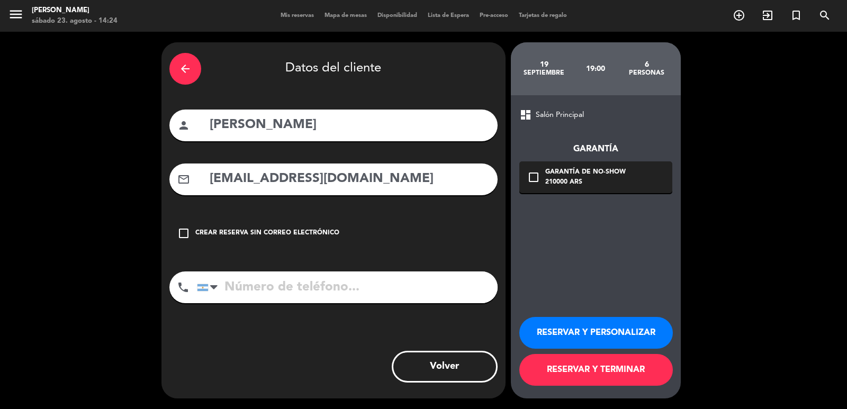
type input "[PERSON_NAME]"
click at [435, 273] on input "tel" at bounding box center [347, 288] width 301 height 32
paste input "1144075842"
type input "1144075842"
click at [580, 169] on div "Garantía de no-show" at bounding box center [586, 172] width 81 height 11
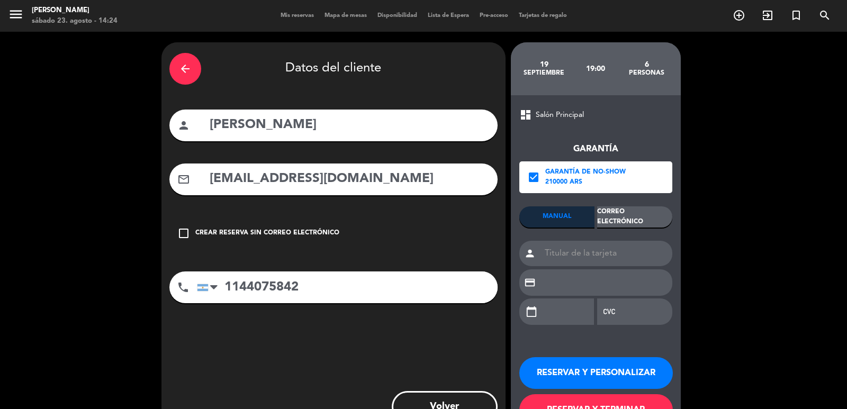
click at [624, 216] on div "Correo Electrónico" at bounding box center [634, 217] width 75 height 21
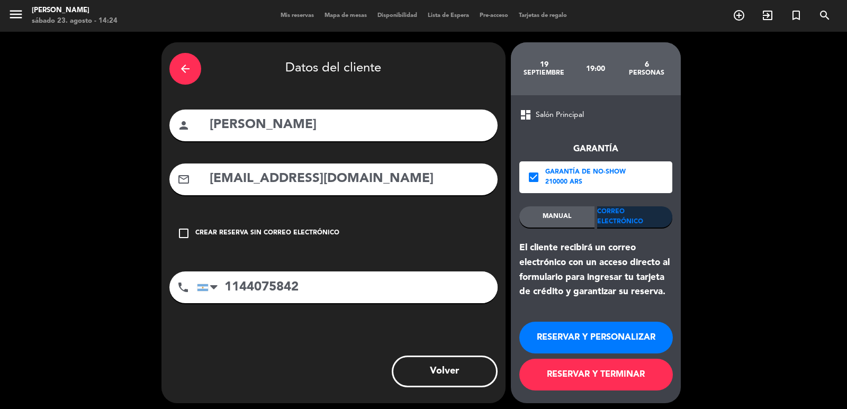
click at [588, 354] on div "RESERVAR Y PERSONALIZAR RESERVAR Y TERMINAR" at bounding box center [596, 352] width 153 height 104
click at [583, 338] on button "RESERVAR Y PERSONALIZAR" at bounding box center [597, 338] width 154 height 32
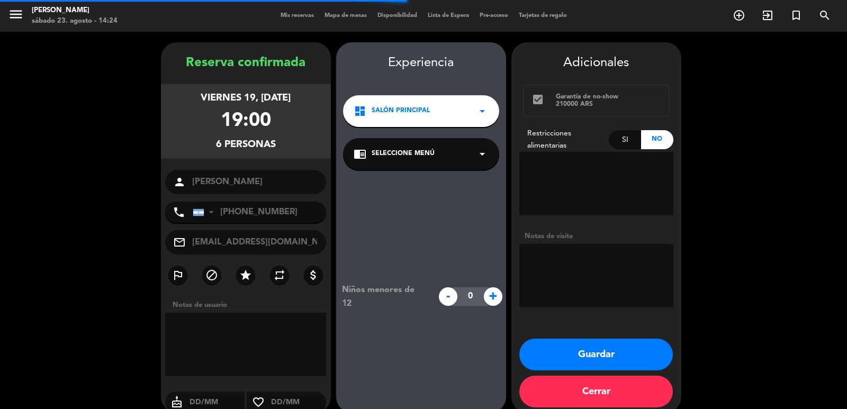
scroll to position [14, 0]
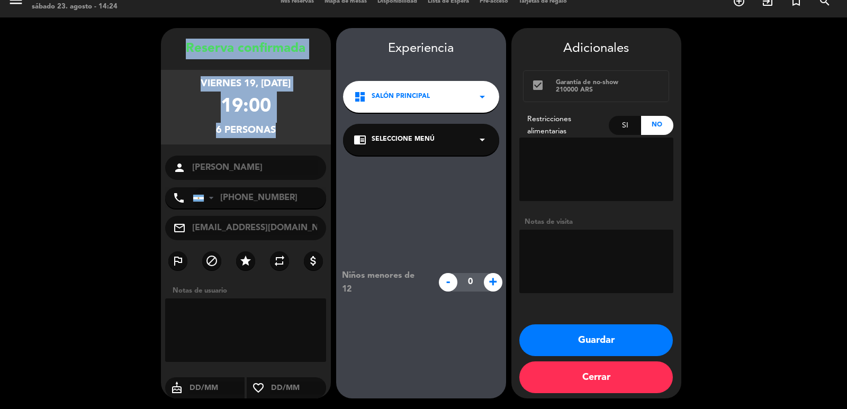
drag, startPoint x: 149, startPoint y: 26, endPoint x: 289, endPoint y: 177, distance: 206.5
click at [291, 178] on div "Reserva confirmada viernes 19, [DATE] 19:00 6 personas person [PERSON_NAME] pho…" at bounding box center [423, 213] width 847 height 392
copy div "Reserva confirmada viernes 19, [DATE] 19:00 6 personas"
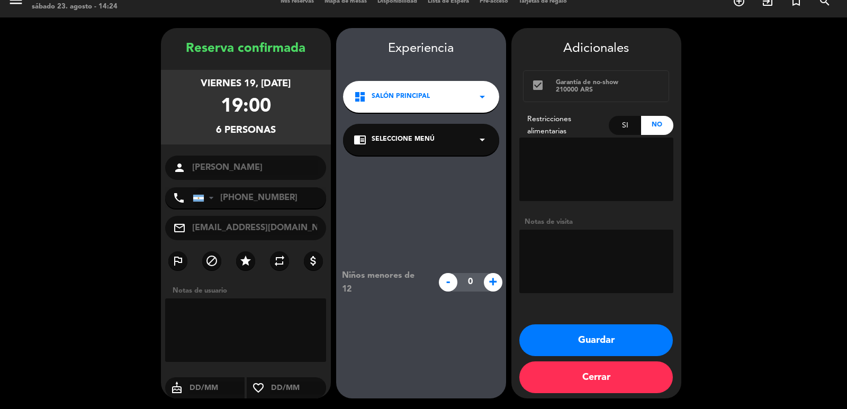
click at [449, 102] on div "dashboard Salón Principal arrow_drop_down" at bounding box center [421, 97] width 156 height 32
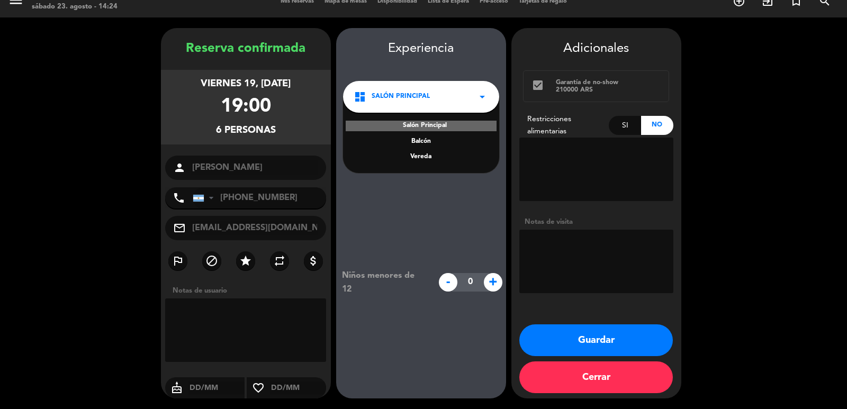
click at [426, 164] on div "Salón Principal [PERSON_NAME]" at bounding box center [421, 135] width 156 height 76
click at [424, 156] on div "Vereda" at bounding box center [421, 157] width 135 height 11
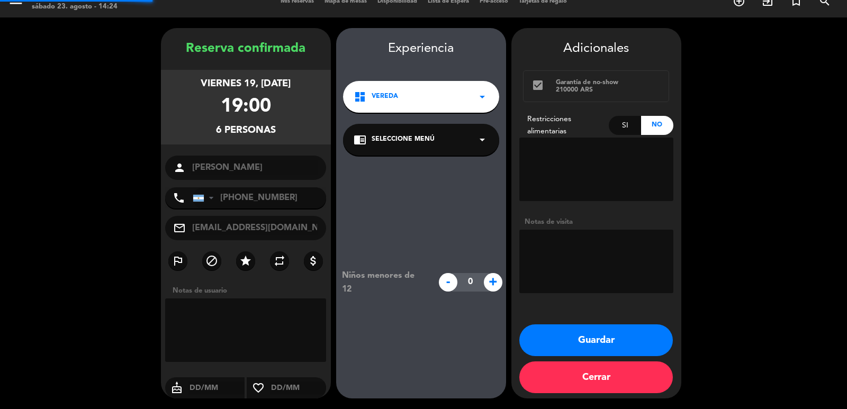
click at [423, 137] on span "Seleccione Menú" at bounding box center [403, 140] width 63 height 11
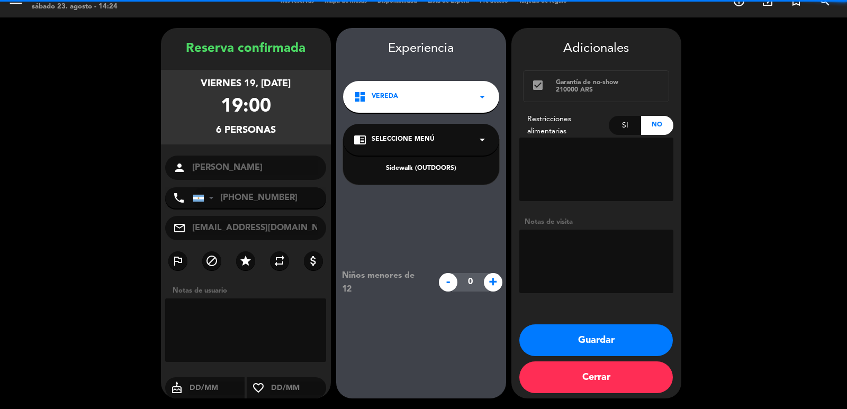
click at [424, 166] on div "Sidewalk (OUTDOORS)" at bounding box center [421, 169] width 135 height 11
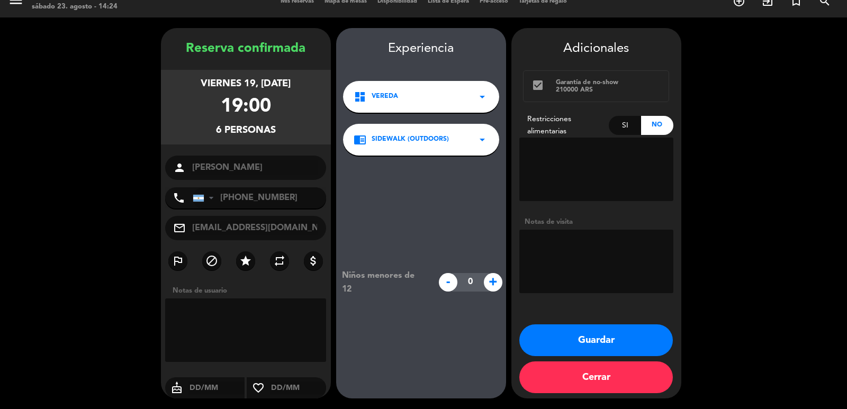
click at [544, 340] on button "Guardar" at bounding box center [597, 341] width 154 height 32
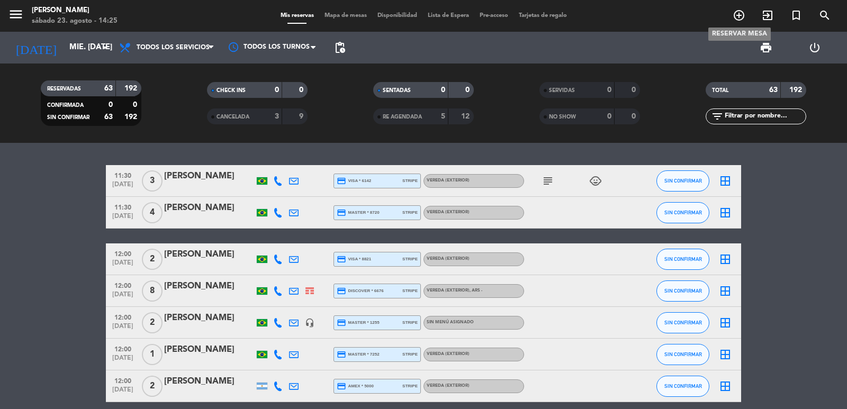
click at [734, 18] on icon "add_circle_outline" at bounding box center [739, 15] width 13 height 13
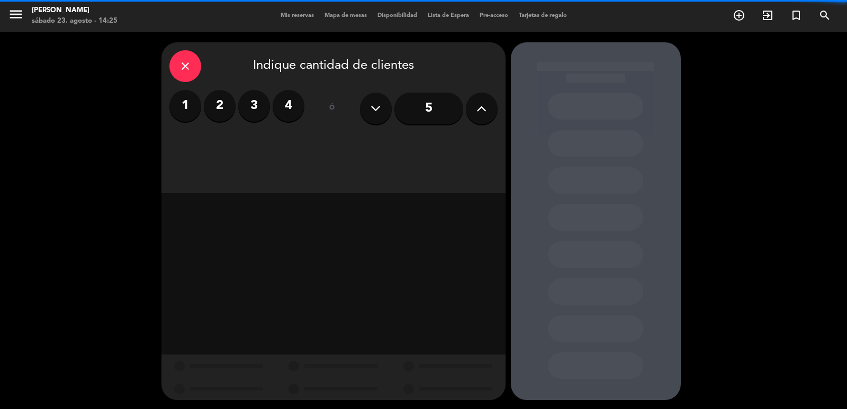
click at [219, 108] on label "2" at bounding box center [220, 106] width 32 height 32
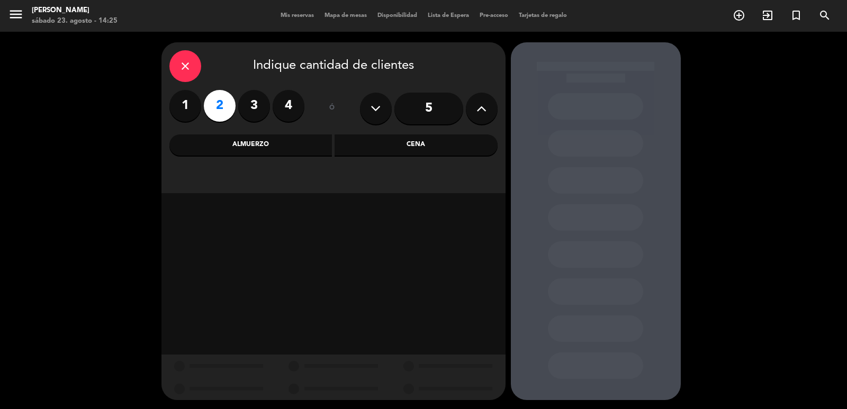
click at [245, 138] on div "Almuerzo" at bounding box center [250, 145] width 163 height 21
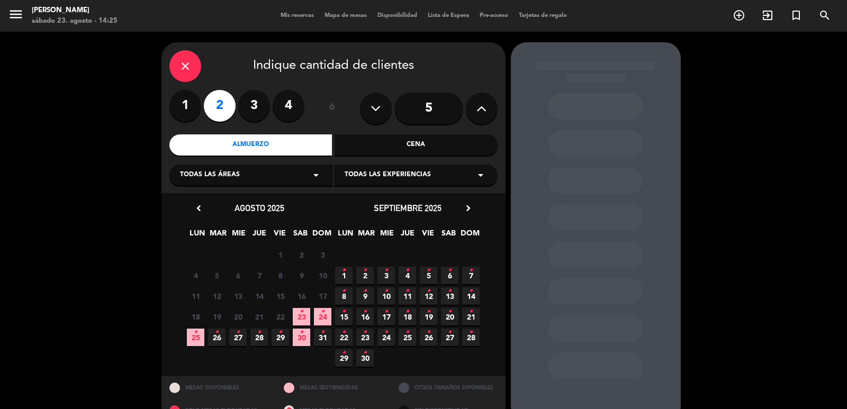
click at [323, 318] on icon "•" at bounding box center [323, 311] width 4 height 17
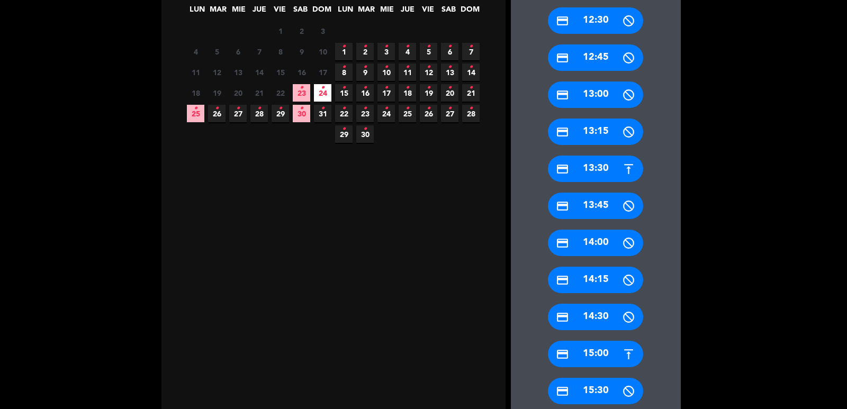
scroll to position [235, 0]
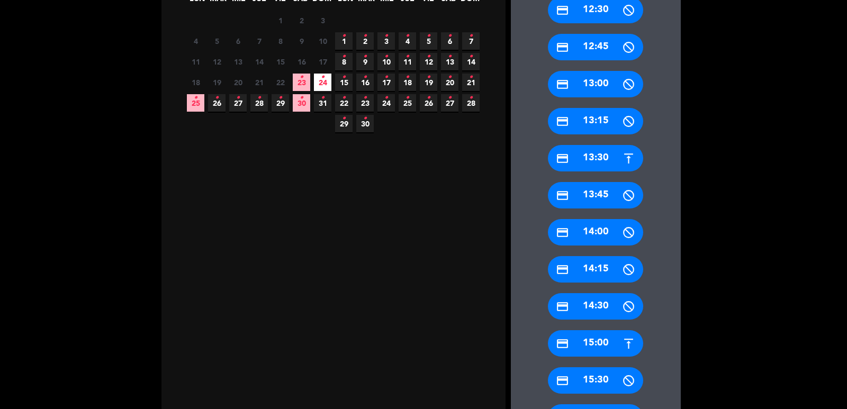
drag, startPoint x: 593, startPoint y: 339, endPoint x: 567, endPoint y: 321, distance: 31.6
click at [593, 340] on div "credit_card 15:00" at bounding box center [595, 344] width 95 height 26
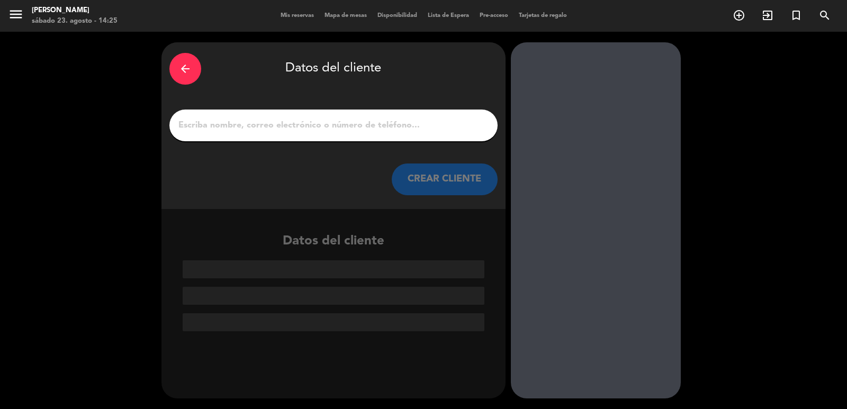
scroll to position [0, 0]
click at [445, 178] on button "CREAR CLIENTE" at bounding box center [445, 180] width 106 height 32
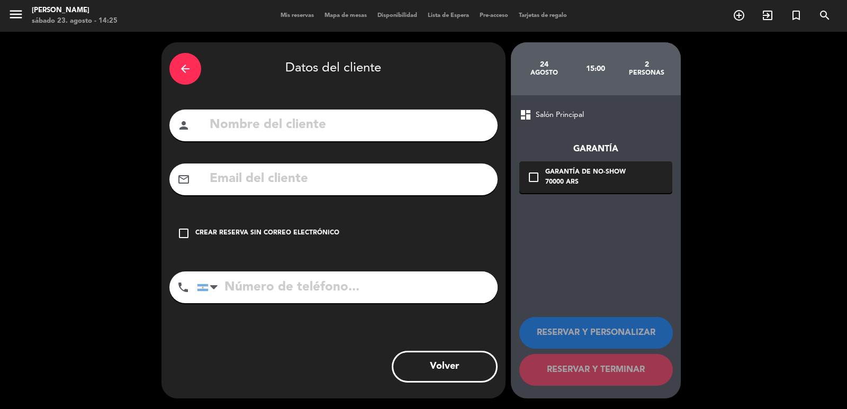
paste input "[EMAIL_ADDRESS][DOMAIN_NAME]"
type input "[EMAIL_ADDRESS][DOMAIN_NAME]"
click at [353, 133] on input "text" at bounding box center [349, 125] width 281 height 22
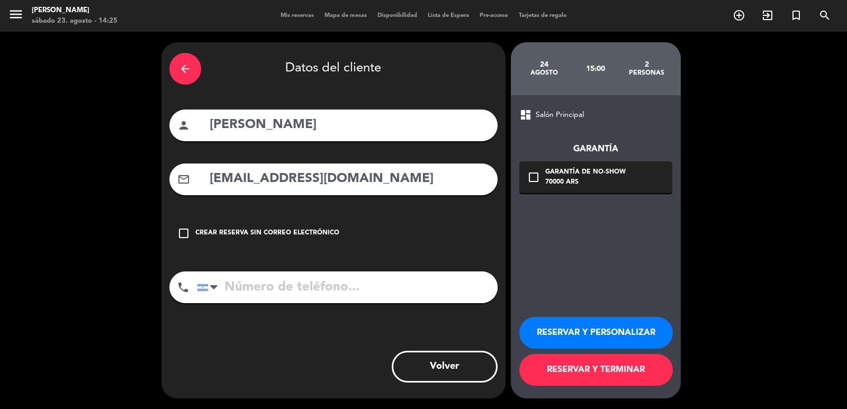
type input "[PERSON_NAME]"
paste input "[PHONE_NUMBER]"
type input "[PHONE_NUMBER]"
click at [633, 183] on div "check_box_outline_blank Garantía de no-show 70000 ARS" at bounding box center [596, 178] width 153 height 32
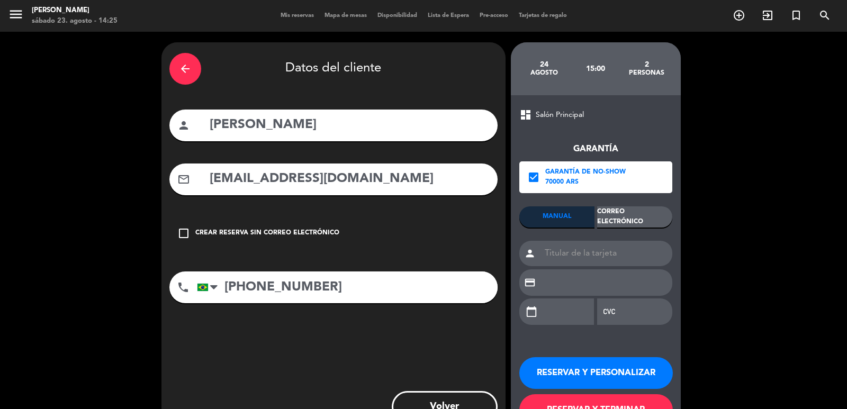
click at [640, 215] on div "Correo Electrónico" at bounding box center [634, 217] width 75 height 21
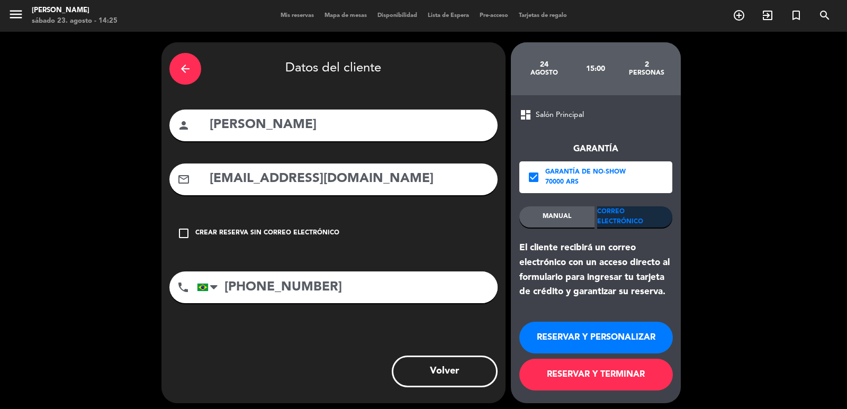
click at [591, 331] on button "RESERVAR Y PERSONALIZAR" at bounding box center [597, 338] width 154 height 32
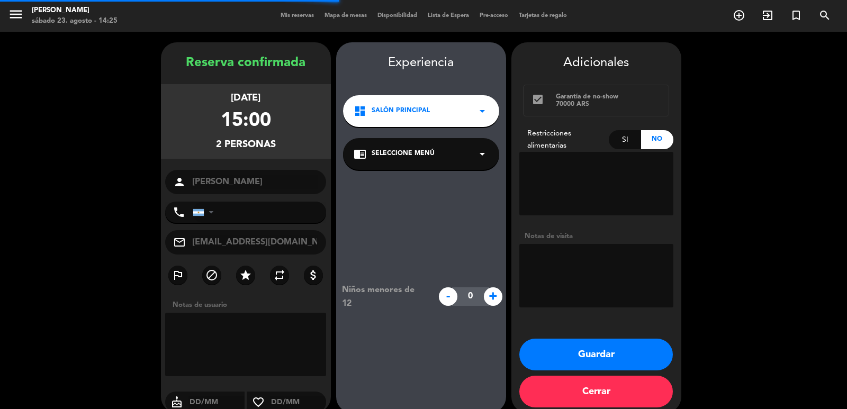
type input "[PHONE_NUMBER]"
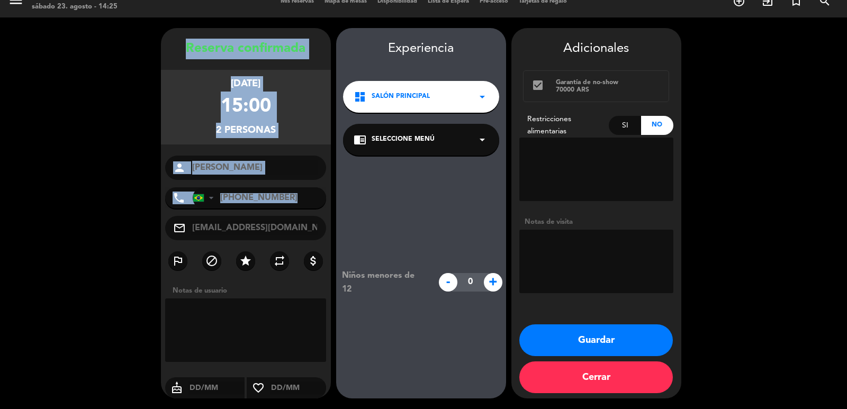
drag, startPoint x: 152, startPoint y: 37, endPoint x: 242, endPoint y: 190, distance: 177.3
click at [243, 210] on booking-confirmed "Reserva confirmada [DATE] 15:00 2 personas person [PERSON_NAME] phone [GEOGRAPH…" at bounding box center [424, 213] width 826 height 371
copy div "Loremip dolorsitam consect 06, adi. 4340 40:96 6 elitsedd eiusmo tempo Incidi U…"
click at [581, 342] on button "Guardar" at bounding box center [597, 341] width 154 height 32
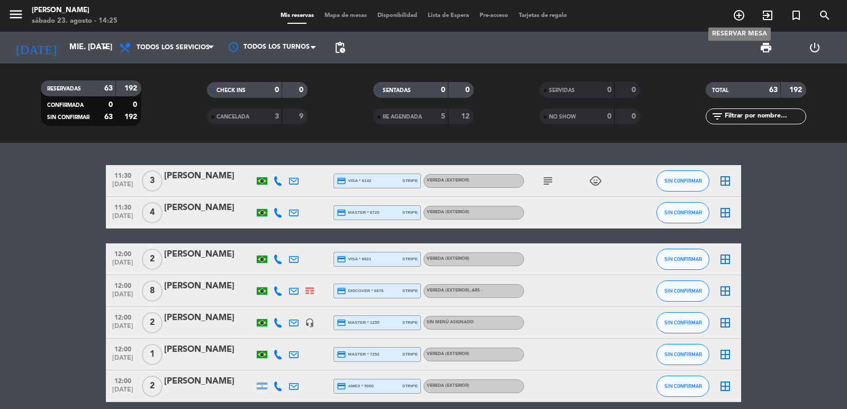
click at [723, 7] on div "add_circle_outline exit_to_app turned_in_not search RESERVAR MESA" at bounding box center [742, 15] width 212 height 19
click at [736, 21] on icon "add_circle_outline" at bounding box center [739, 15] width 13 height 13
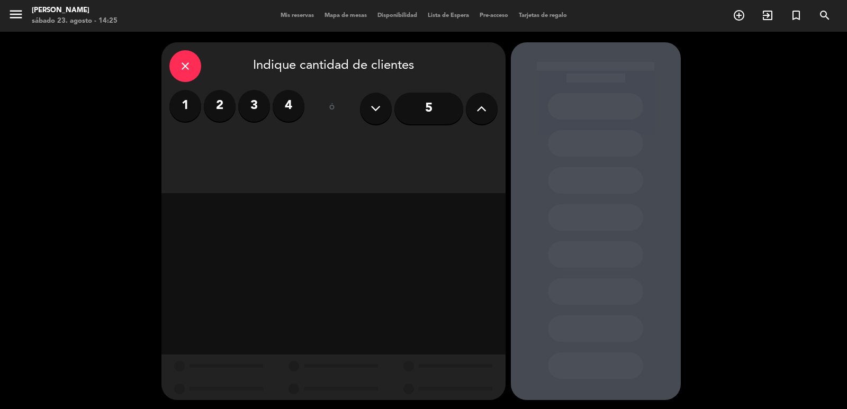
click at [262, 109] on label "3" at bounding box center [254, 106] width 32 height 32
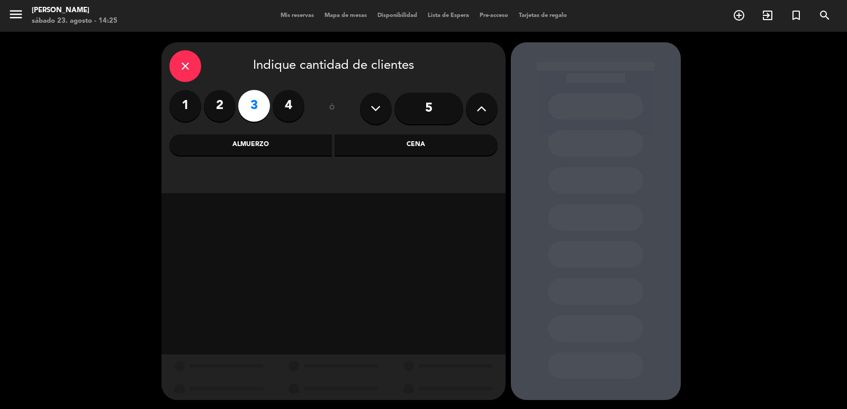
click at [298, 153] on div "Almuerzo" at bounding box center [250, 145] width 163 height 21
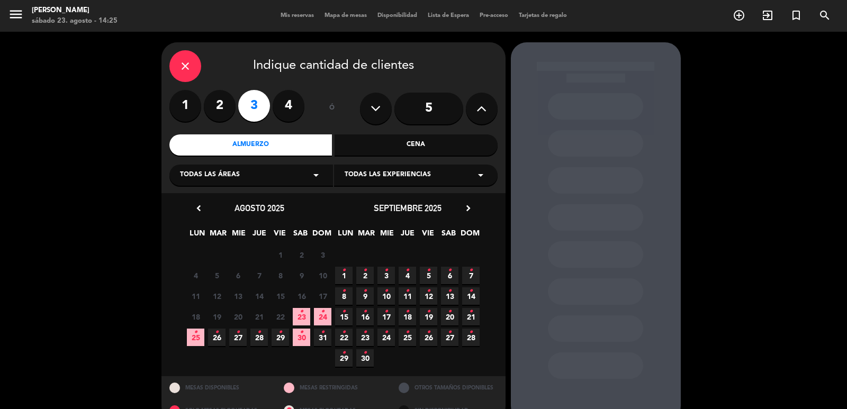
click at [321, 335] on icon "•" at bounding box center [323, 332] width 4 height 17
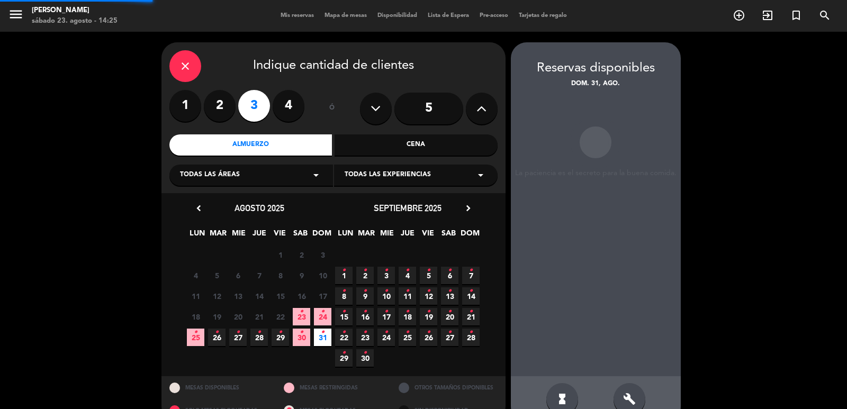
scroll to position [23, 0]
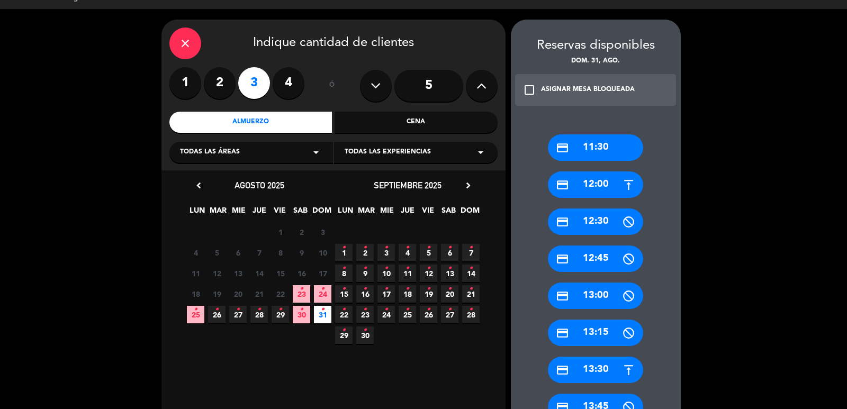
click at [590, 372] on div "credit_card 13:30" at bounding box center [595, 370] width 95 height 26
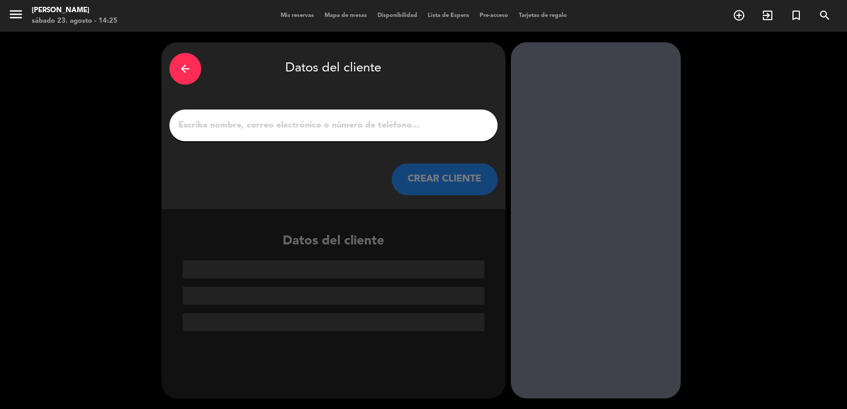
scroll to position [0, 0]
click at [448, 179] on button "CREAR CLIENTE" at bounding box center [445, 180] width 106 height 32
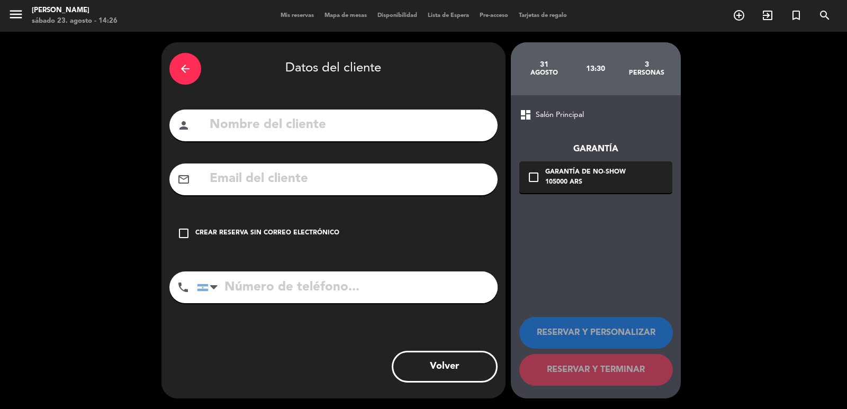
paste input "[EMAIL_ADDRESS][DOMAIN_NAME]"
type input "[EMAIL_ADDRESS][DOMAIN_NAME]"
paste input "[PHONE_NUMBER]"
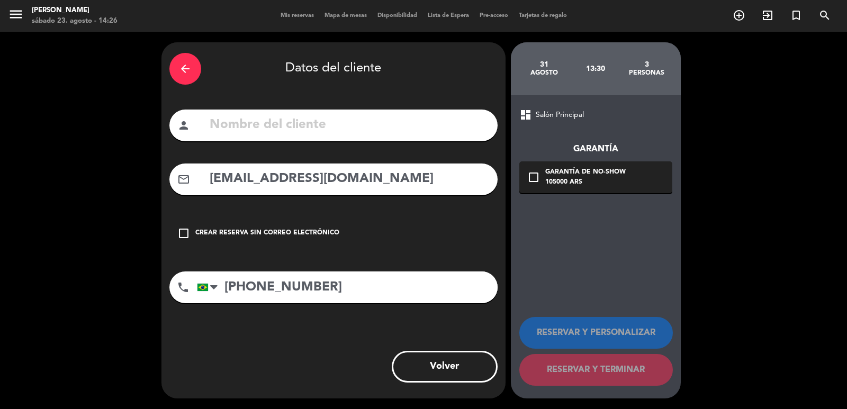
type input "[PHONE_NUMBER]"
paste input "[PERSON_NAME]"
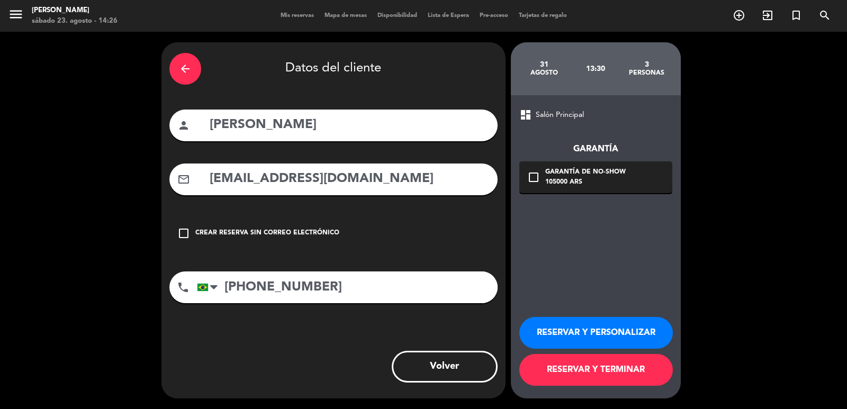
type input "[PERSON_NAME]"
click at [612, 173] on div "Garantía de no-show" at bounding box center [586, 172] width 81 height 11
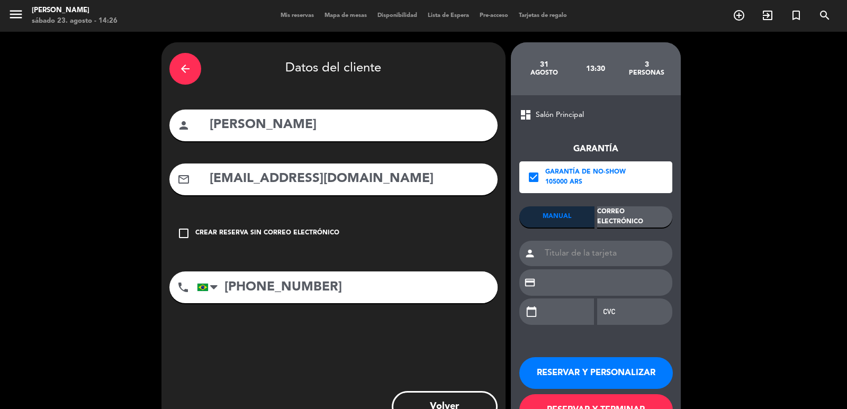
click at [649, 212] on div "Correo Electrónico" at bounding box center [634, 217] width 75 height 21
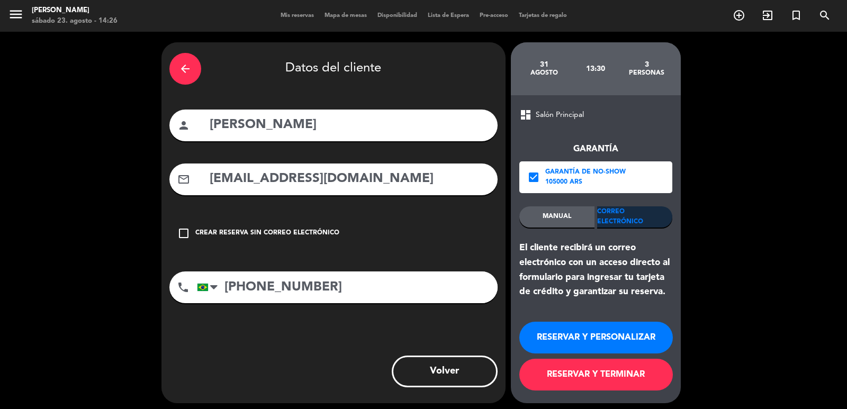
click at [586, 334] on button "RESERVAR Y PERSONALIZAR" at bounding box center [597, 338] width 154 height 32
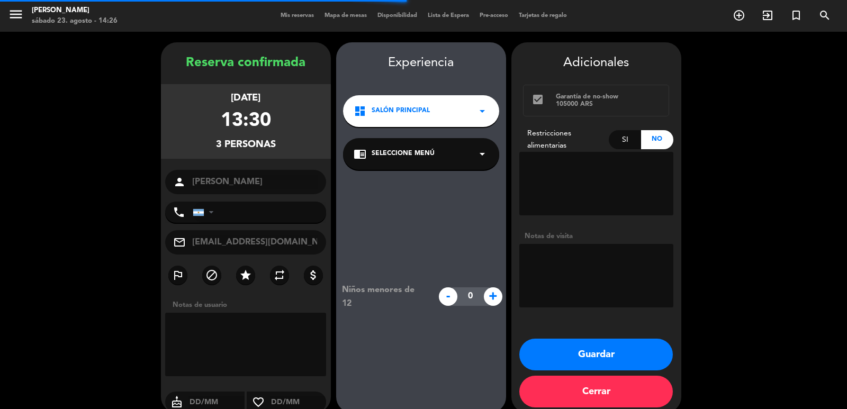
type input "[PHONE_NUMBER]"
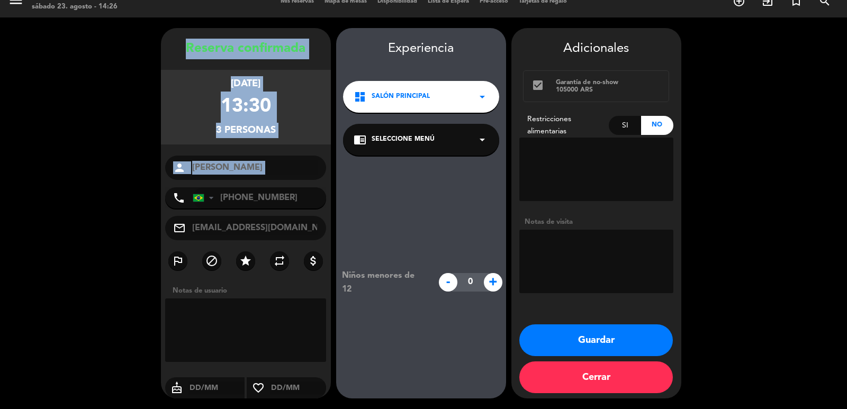
drag, startPoint x: 175, startPoint y: 49, endPoint x: 276, endPoint y: 183, distance: 167.6
click at [276, 183] on div "Reserva confirmada [DATE] 13:30 3 personas person [PERSON_NAME] phone [GEOGRAPH…" at bounding box center [246, 224] width 170 height 371
copy div "Reserva confirmada [DATE] 13:30 3 personas person"
click at [650, 345] on button "Guardar" at bounding box center [597, 341] width 154 height 32
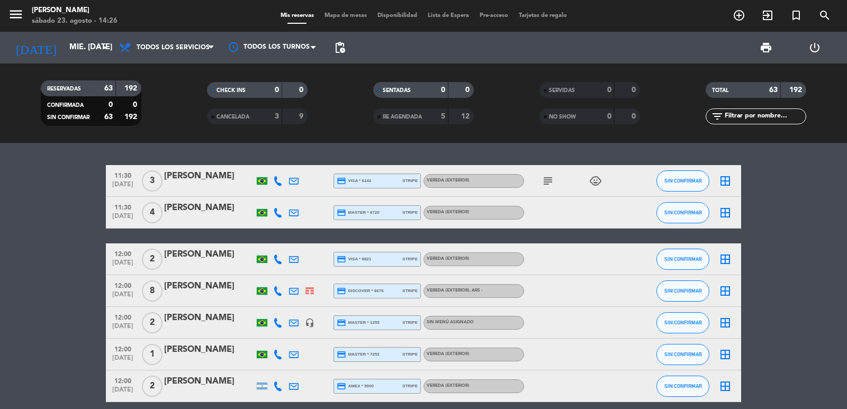
click at [743, 19] on icon "add_circle_outline" at bounding box center [739, 15] width 13 height 13
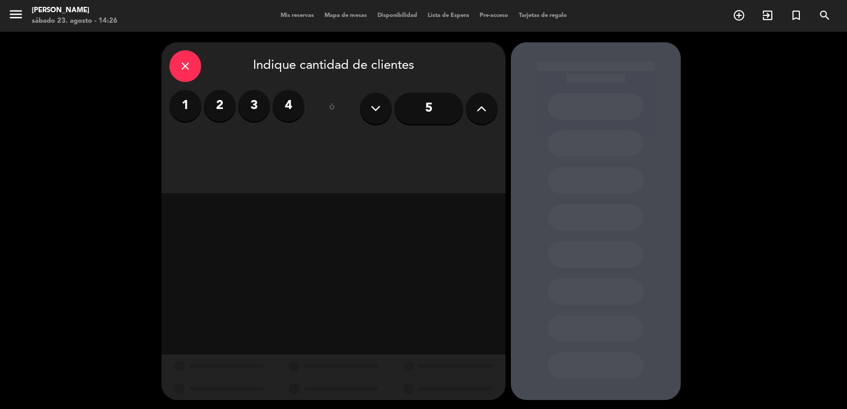
drag, startPoint x: 224, startPoint y: 106, endPoint x: 244, endPoint y: 129, distance: 29.6
click at [224, 108] on label "2" at bounding box center [220, 106] width 32 height 32
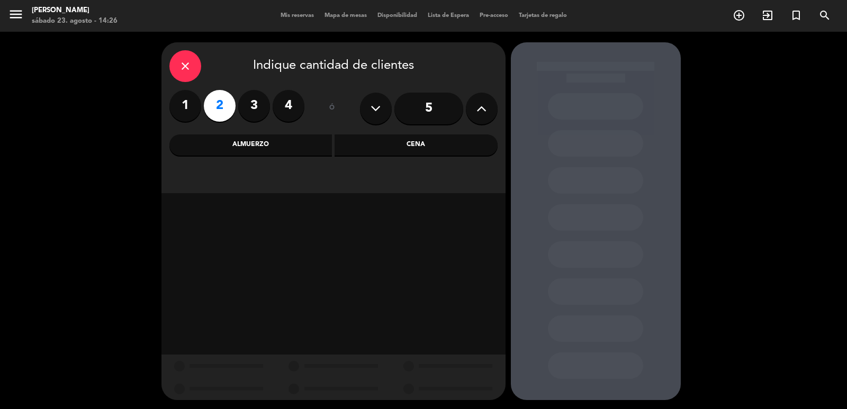
click at [254, 143] on div "Almuerzo" at bounding box center [250, 145] width 163 height 21
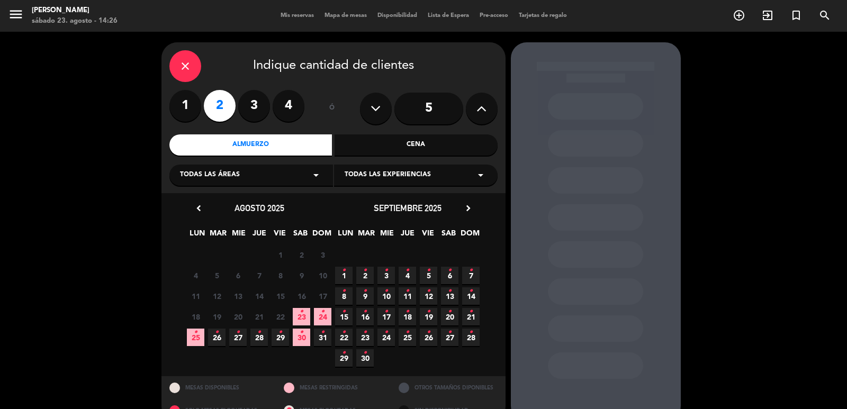
click at [195, 344] on span "25 •" at bounding box center [195, 337] width 17 height 17
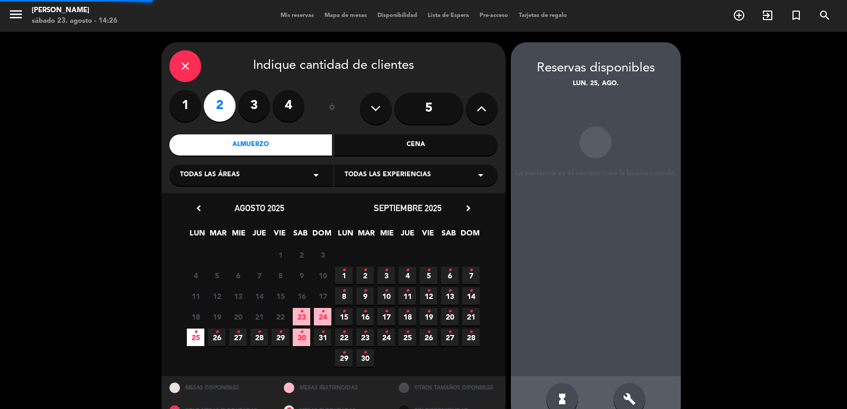
scroll to position [23, 0]
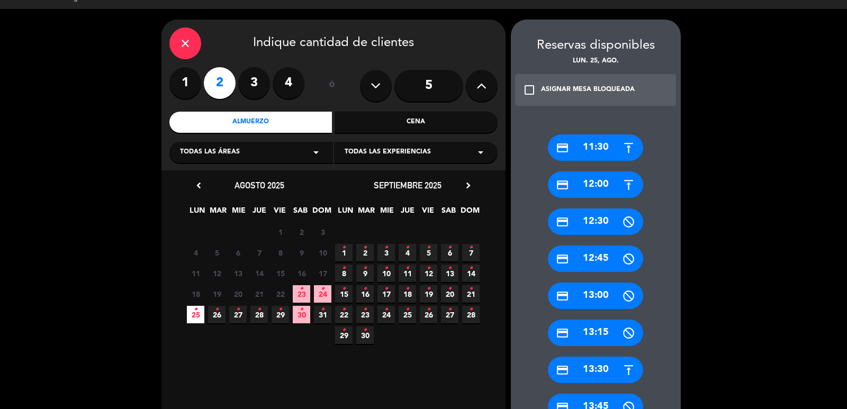
click at [582, 370] on div "credit_card 13:30" at bounding box center [595, 370] width 95 height 26
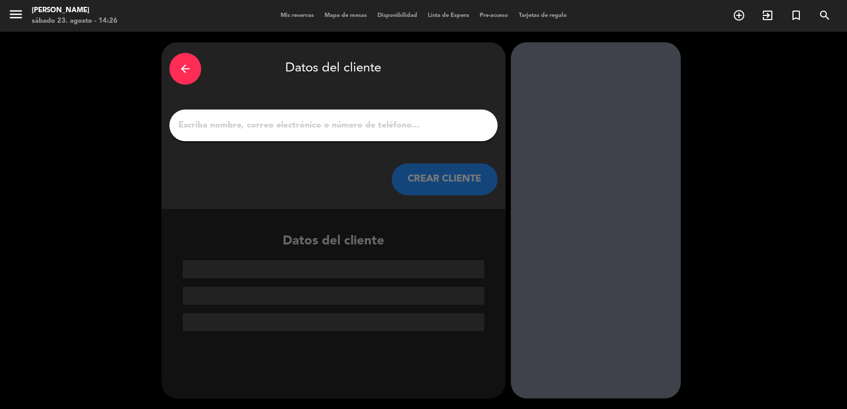
drag, startPoint x: 481, startPoint y: 185, endPoint x: 462, endPoint y: 23, distance: 163.7
click at [481, 185] on button "CREAR CLIENTE" at bounding box center [445, 180] width 106 height 32
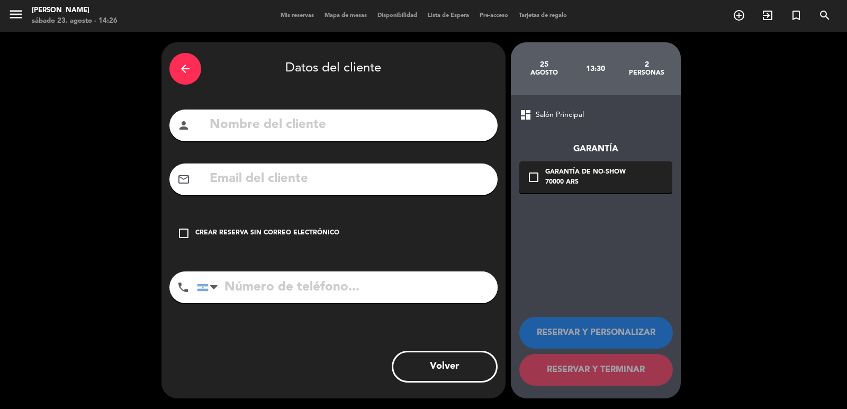
drag, startPoint x: 374, startPoint y: 166, endPoint x: 342, endPoint y: 183, distance: 37.0
paste input "[EMAIL_ADDRESS][DOMAIN_NAME]"
type input "[EMAIL_ADDRESS][DOMAIN_NAME]"
paste input "[PHONE_NUMBER]"
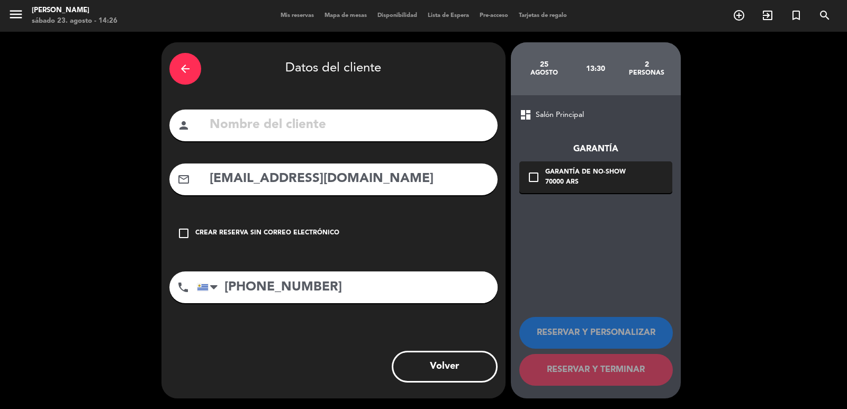
type input "[PHONE_NUMBER]"
paste input "[PERSON_NAME]"
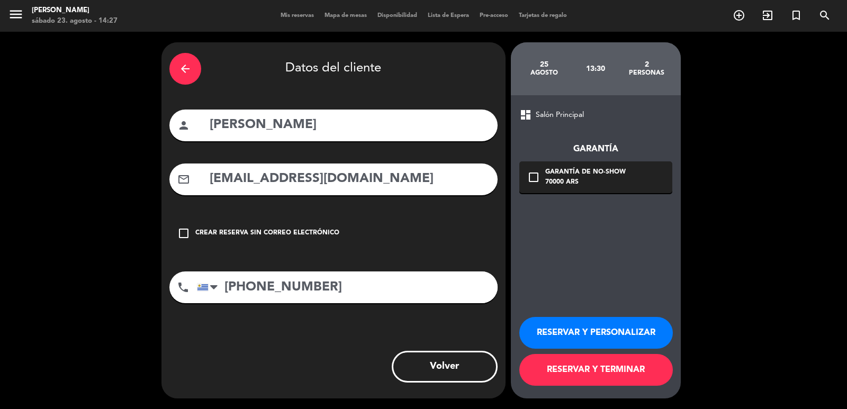
type input "[PERSON_NAME]"
click at [600, 187] on div "70000 ARS" at bounding box center [586, 182] width 81 height 11
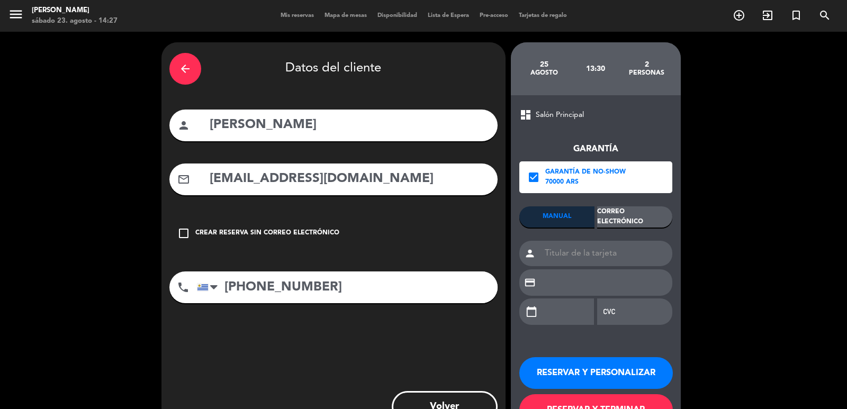
click at [673, 220] on div "dashboard Salón Principal Garantía check_box Garantía de no-show 70000 ARS MANU…" at bounding box center [596, 267] width 170 height 344
click at [631, 207] on div "Correo Electrónico" at bounding box center [634, 217] width 75 height 21
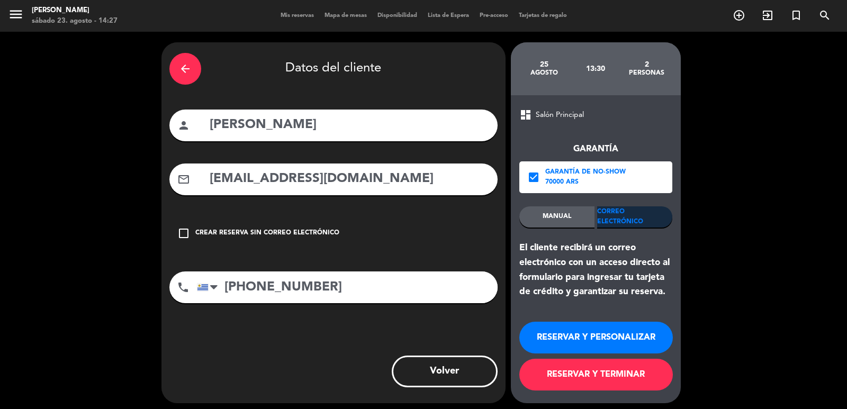
click at [583, 342] on button "RESERVAR Y PERSONALIZAR" at bounding box center [597, 338] width 154 height 32
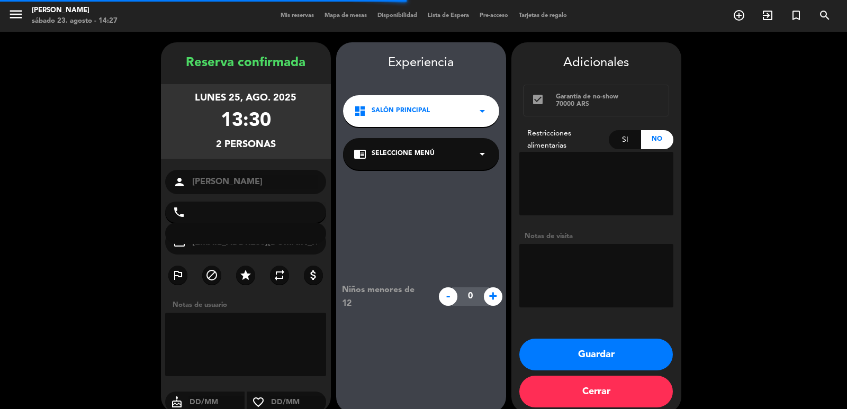
type input "[PHONE_NUMBER]"
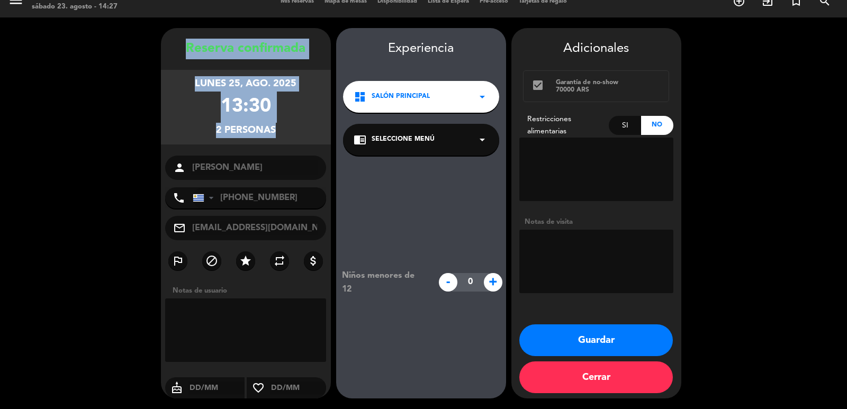
click at [275, 166] on div "Reserva confirmada lunes 25, [DATE] 13:30 2 personas person [PERSON_NAME] phone…" at bounding box center [246, 213] width 170 height 371
copy div "Reserva confirmada lunes 25, [DATE] 13:30 2 personas"
click at [632, 349] on button "Guardar" at bounding box center [597, 341] width 154 height 32
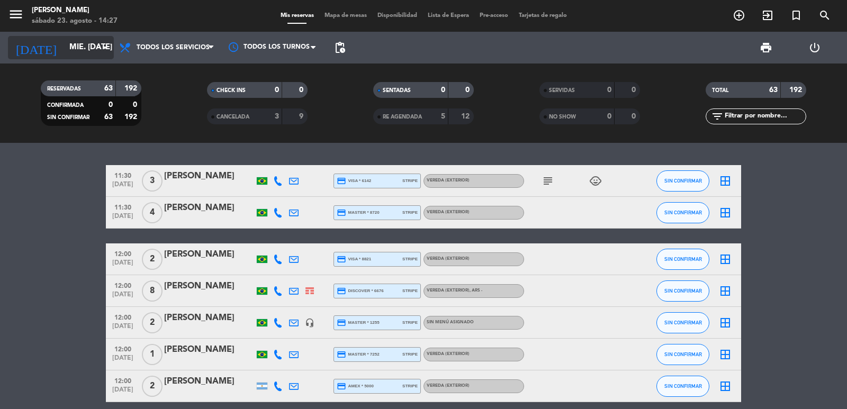
click at [68, 50] on input "mié. [DATE]" at bounding box center [115, 48] width 102 height 20
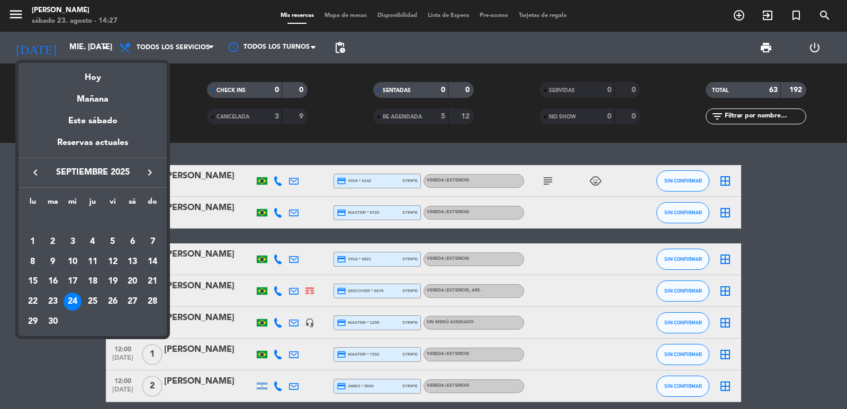
click at [37, 171] on icon "keyboard_arrow_left" at bounding box center [35, 172] width 13 height 13
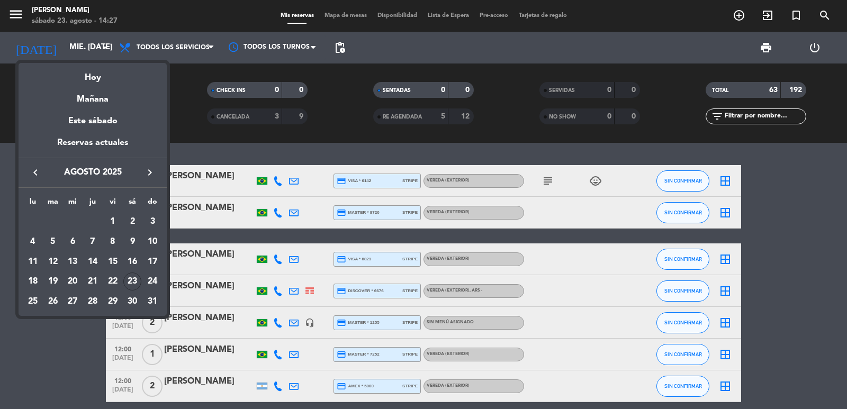
click at [154, 282] on div "24" at bounding box center [153, 282] width 18 height 18
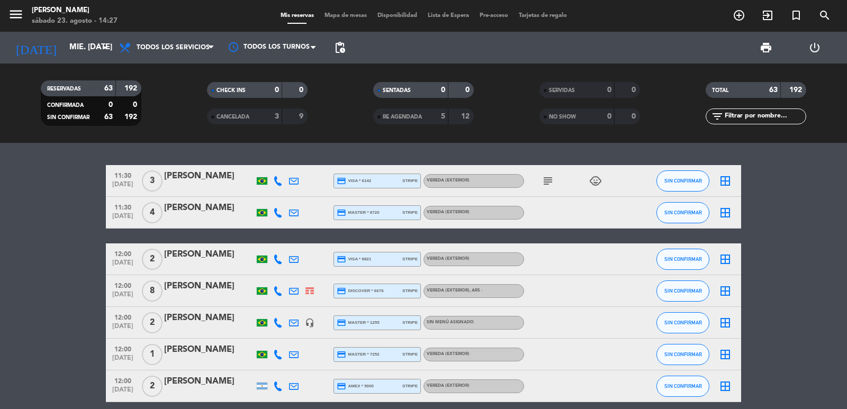
type input "dom. 24 ago."
click at [746, 118] on input "text" at bounding box center [765, 117] width 82 height 12
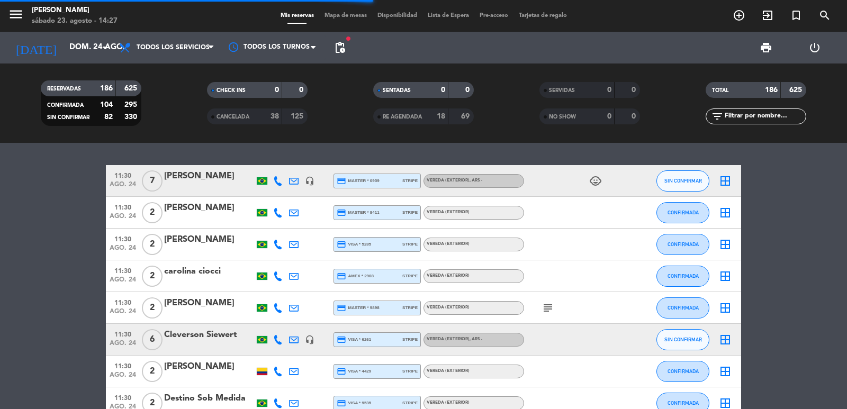
click at [740, 111] on input "text" at bounding box center [765, 117] width 82 height 12
click at [732, 115] on input "text" at bounding box center [765, 117] width 82 height 12
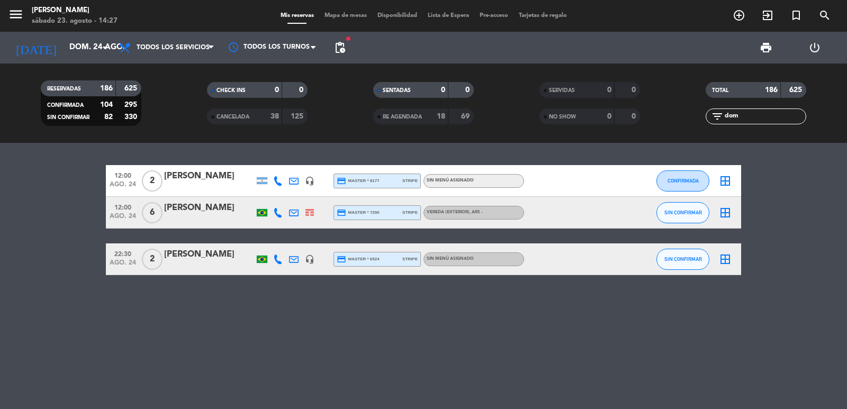
type input "dom"
drag, startPoint x: 122, startPoint y: 171, endPoint x: 243, endPoint y: 175, distance: 120.3
click at [257, 172] on bookings-row "12:00 [DATE] 2 [PERSON_NAME] headset_mic credit_card master * 8177 stripe Sin m…" at bounding box center [423, 220] width 847 height 110
copy div "12:00 [DATE] 2 [PERSON_NAME]"
click at [218, 184] on div at bounding box center [209, 188] width 90 height 8
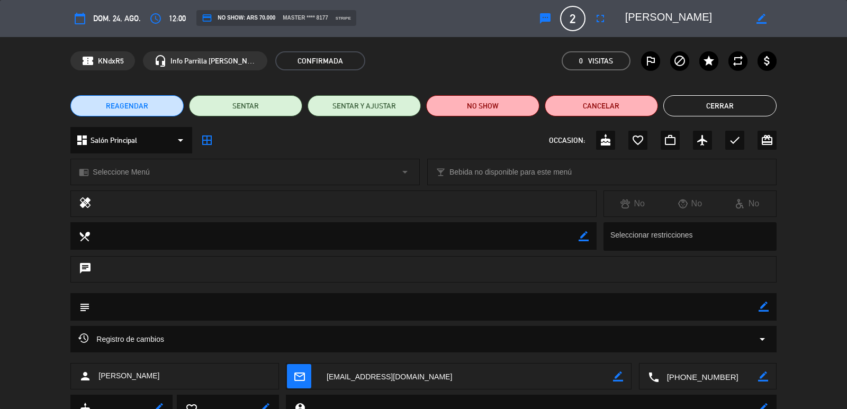
click at [763, 307] on icon "border_color" at bounding box center [764, 307] width 10 height 10
click at [604, 317] on textarea at bounding box center [424, 306] width 668 height 27
paste textarea "llevar cortesia,hacer scropino"
type textarea "llevar cortesia,hacer scropino"
click at [760, 306] on icon at bounding box center [764, 307] width 10 height 10
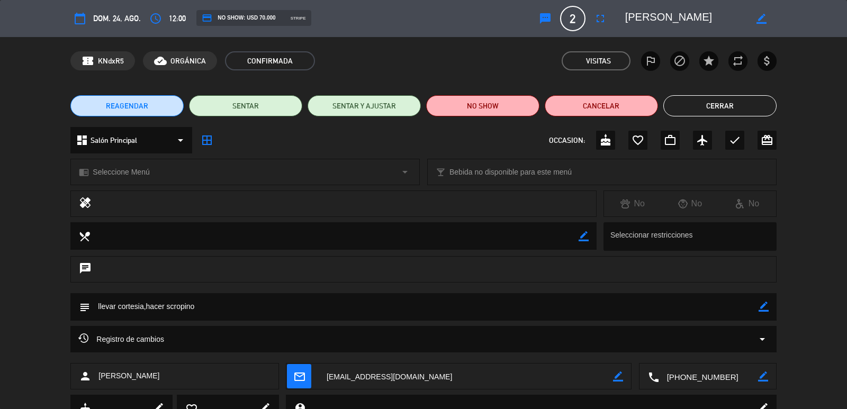
click at [738, 120] on div "REAGENDAR SENTAR SENTAR Y AJUSTAR NO SHOW Cancelar Cerrar" at bounding box center [423, 106] width 847 height 42
click at [732, 109] on button "Cerrar" at bounding box center [720, 105] width 113 height 21
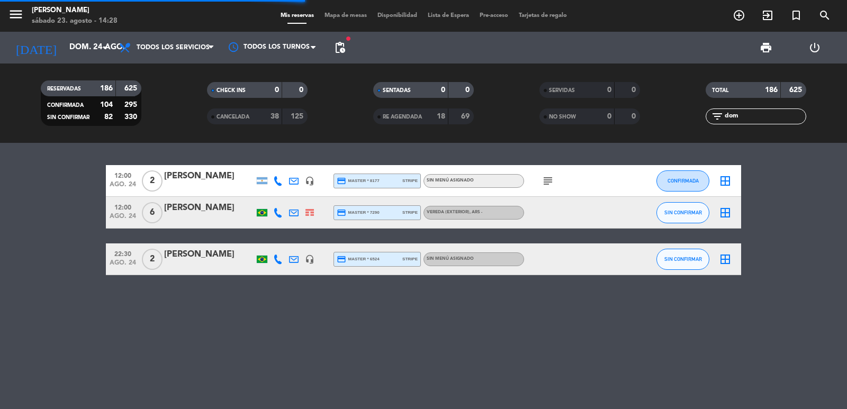
drag, startPoint x: 761, startPoint y: 121, endPoint x: 701, endPoint y: 114, distance: 60.3
click at [701, 114] on div "filter_list dom" at bounding box center [756, 117] width 166 height 16
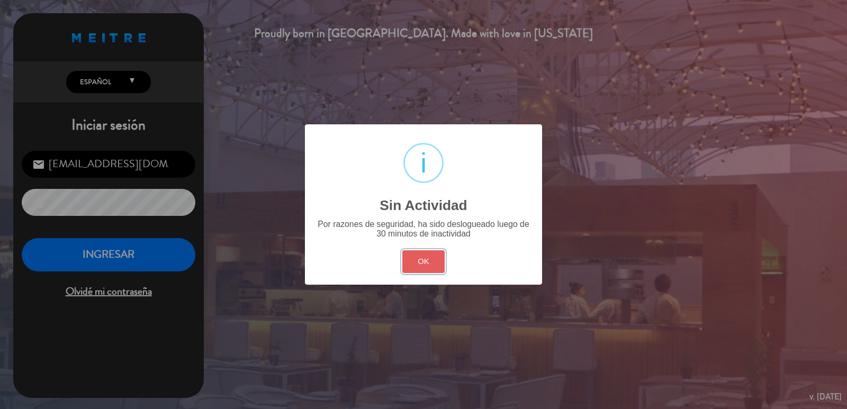
click at [421, 251] on button "OK" at bounding box center [424, 262] width 43 height 23
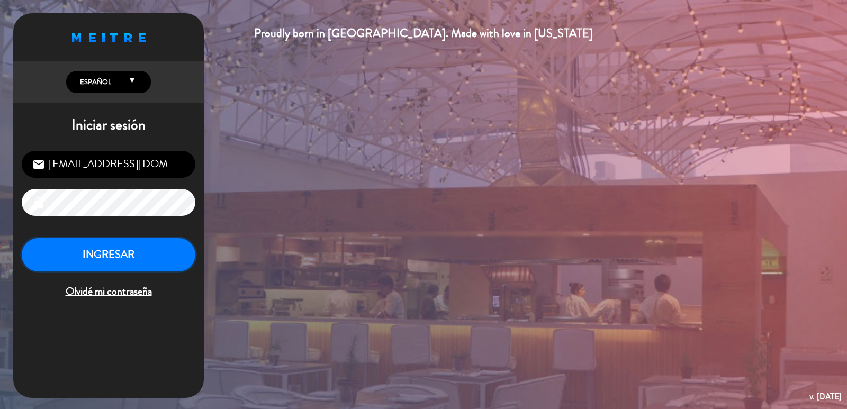
click at [130, 251] on button "INGRESAR" at bounding box center [109, 254] width 174 height 33
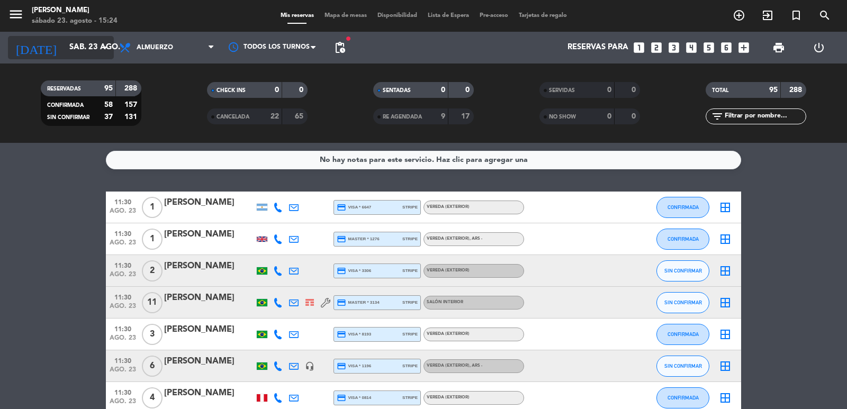
click at [104, 50] on icon "arrow_drop_down" at bounding box center [105, 47] width 13 height 13
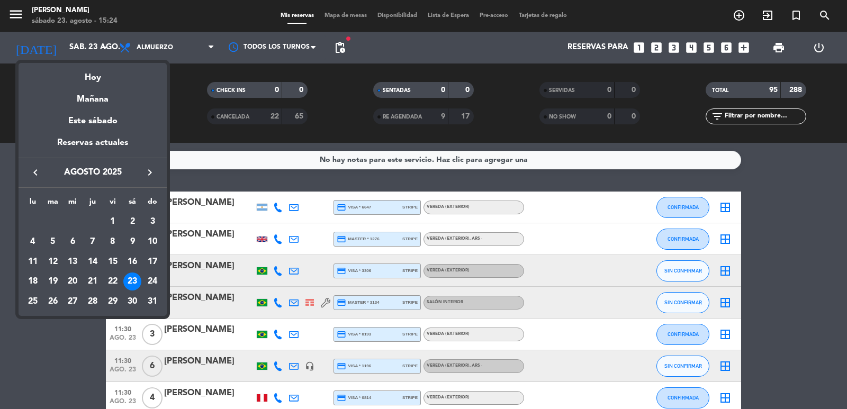
click at [153, 282] on div "24" at bounding box center [153, 282] width 18 height 18
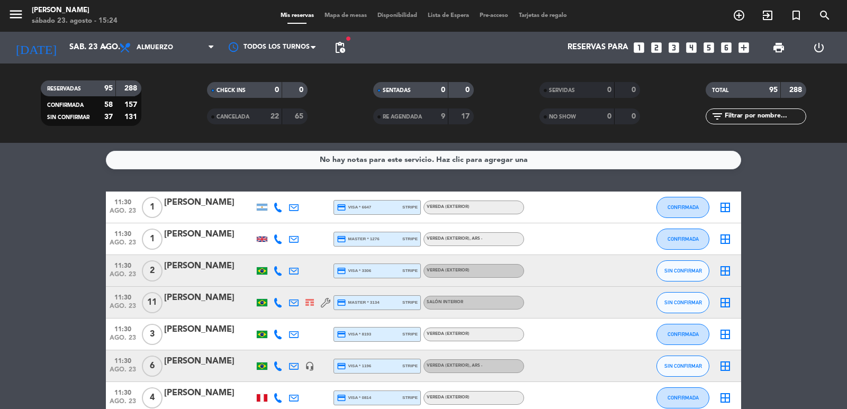
type input "dom. 24 ago."
click at [177, 52] on span "Almuerzo" at bounding box center [167, 47] width 106 height 23
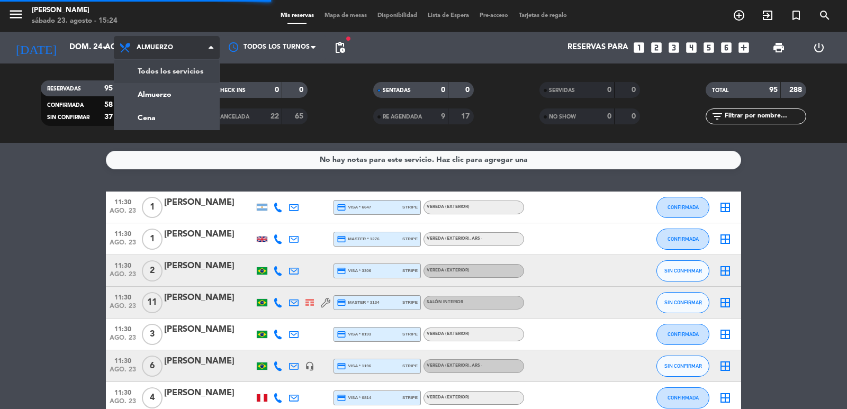
click at [178, 65] on div "menu [PERSON_NAME] sábado 23. agosto - 15:24 Mis reservas Mapa de mesas Disponi…" at bounding box center [423, 71] width 847 height 143
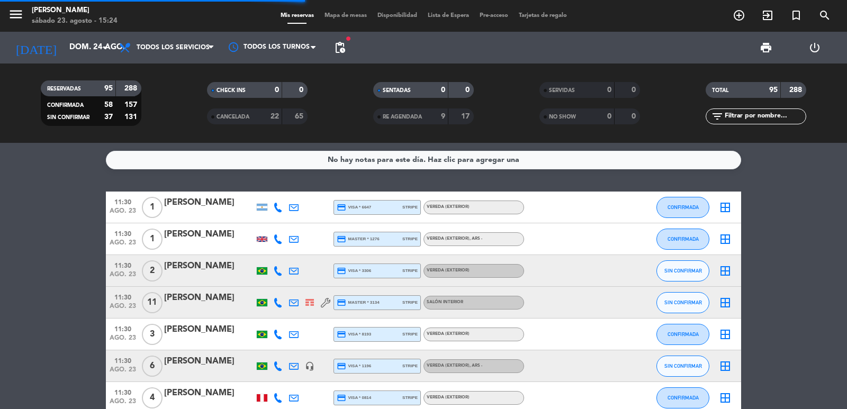
click at [783, 120] on input "text" at bounding box center [765, 117] width 82 height 12
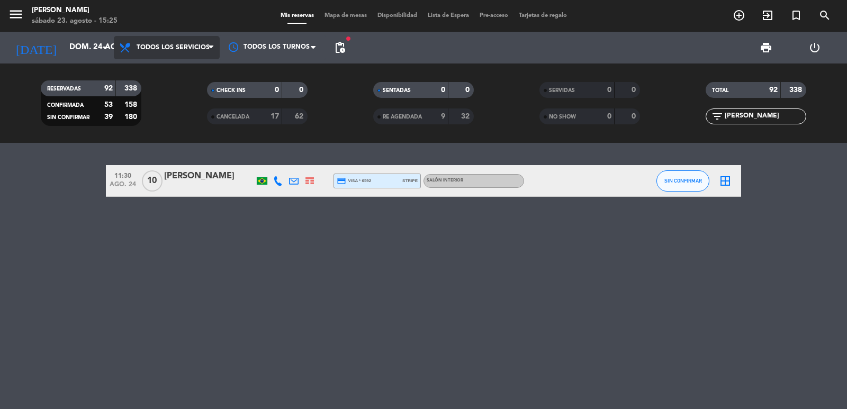
type input "[PERSON_NAME]"
click at [192, 51] on span "Todos los servicios" at bounding box center [167, 47] width 106 height 23
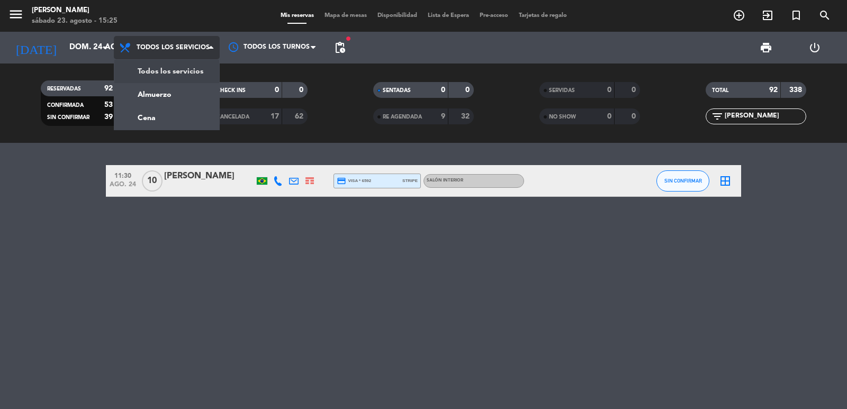
click at [181, 73] on div "menu [PERSON_NAME] sábado 23. agosto - 15:25 Mis reservas Mapa de mesas Disponi…" at bounding box center [423, 71] width 847 height 143
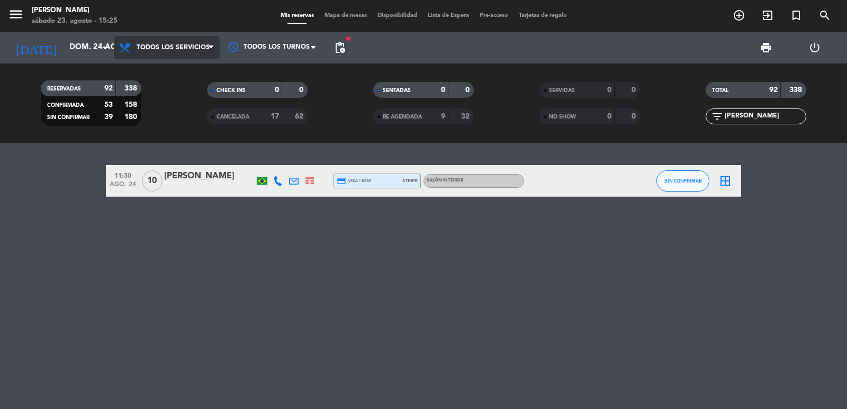
click at [153, 46] on span "Todos los servicios" at bounding box center [173, 47] width 73 height 7
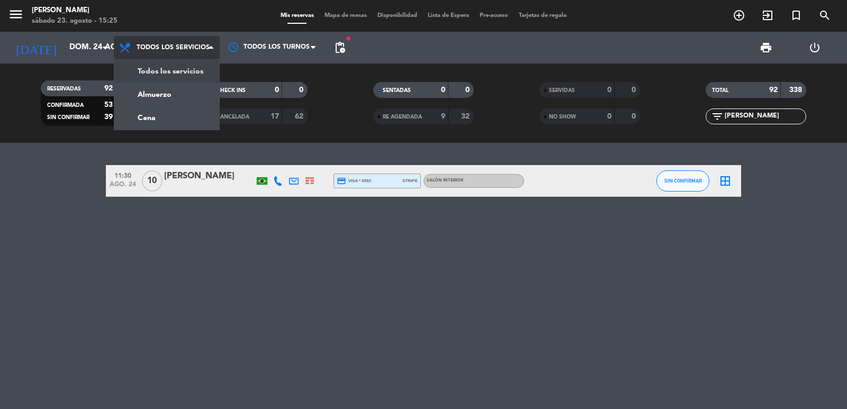
click at [152, 62] on div "Todos los servicios Almuerzo Cena Todos los servicios Todos los servicios Almue…" at bounding box center [167, 48] width 106 height 32
